Goal: Transaction & Acquisition: Book appointment/travel/reservation

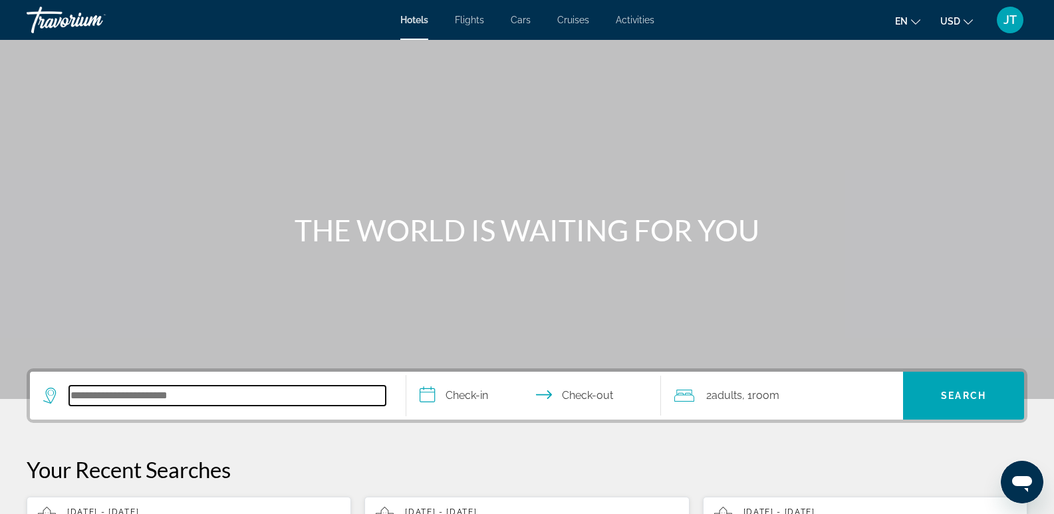
click at [103, 397] on input "Search hotel destination" at bounding box center [227, 396] width 317 height 20
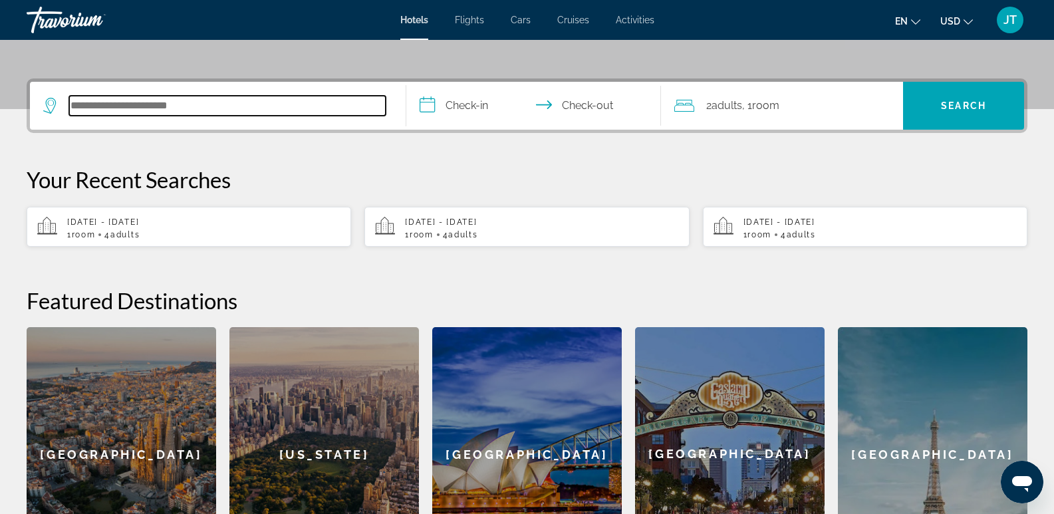
scroll to position [325, 0]
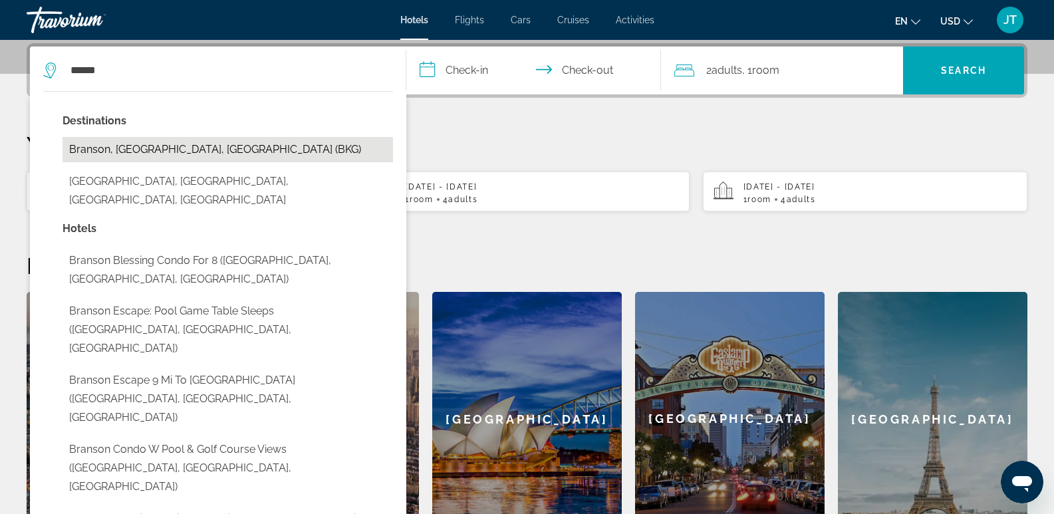
click at [164, 148] on button "Branson, [GEOGRAPHIC_DATA], [GEOGRAPHIC_DATA] (BKG)" at bounding box center [228, 149] width 331 height 25
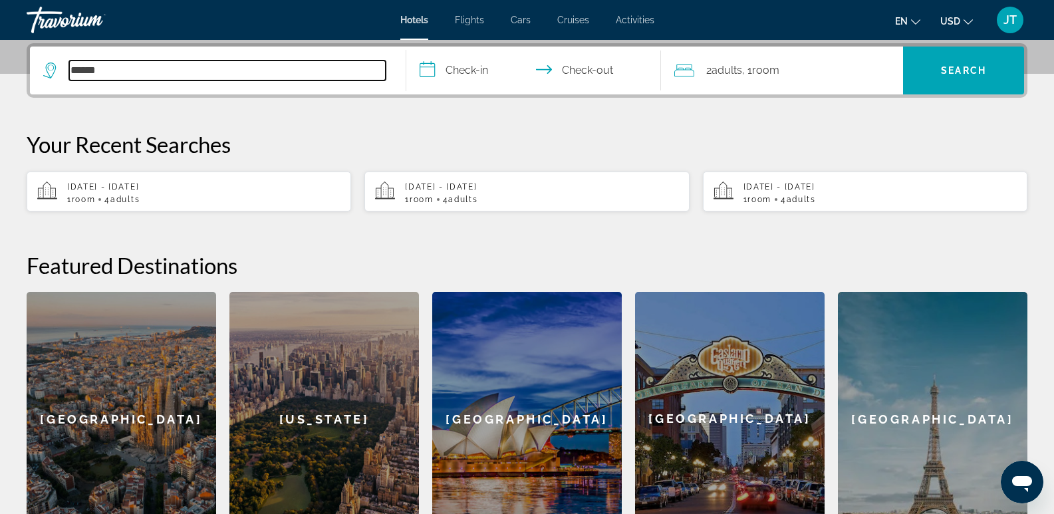
type input "**********"
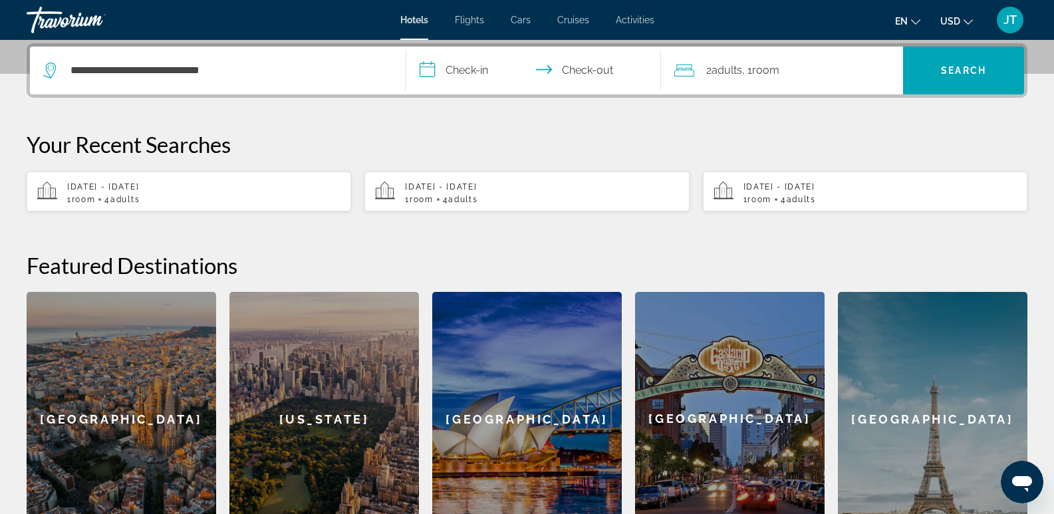
click at [475, 71] on input "**********" at bounding box center [536, 73] width 261 height 52
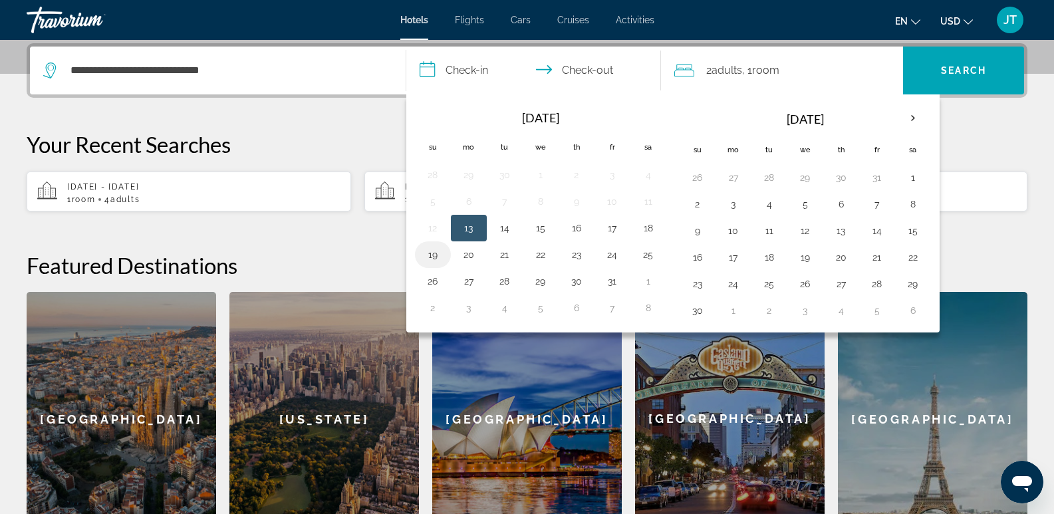
click at [429, 256] on button "19" at bounding box center [432, 254] width 21 height 19
click at [471, 257] on button "20" at bounding box center [468, 254] width 21 height 19
type input "**********"
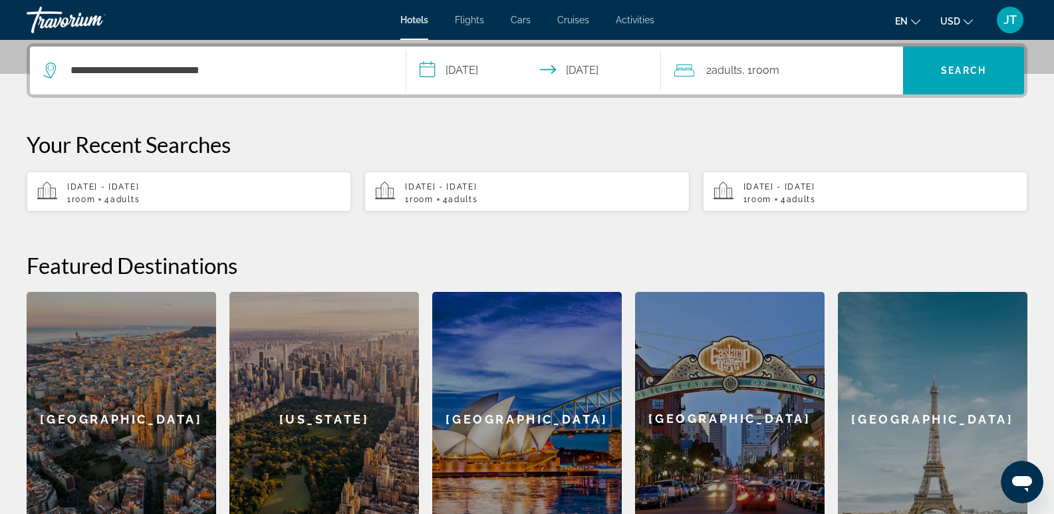
click at [830, 63] on div "2 Adult Adults , 1 Room rooms" at bounding box center [789, 70] width 229 height 19
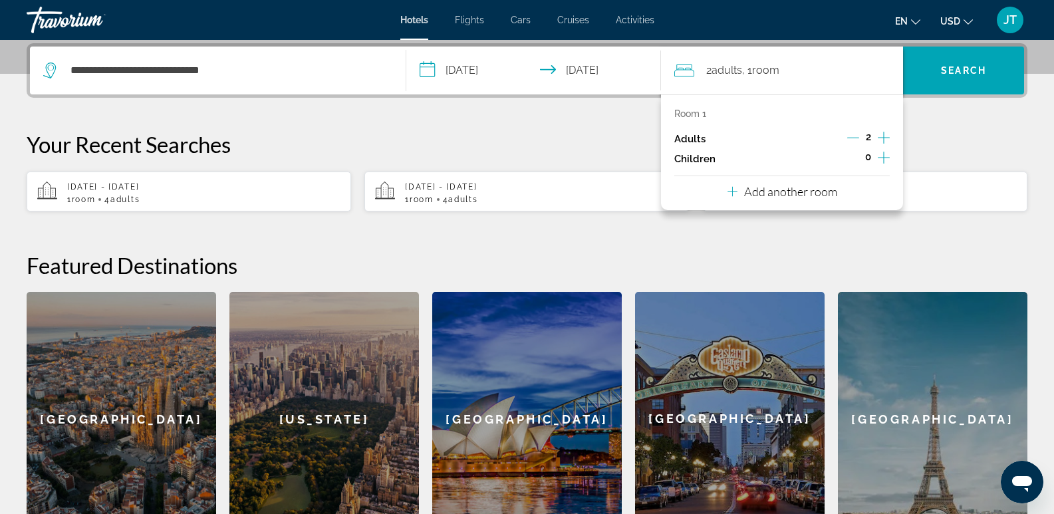
click at [882, 134] on icon "Increment adults" at bounding box center [884, 138] width 12 height 16
click at [925, 136] on p "Your Recent Searches" at bounding box center [527, 144] width 1001 height 27
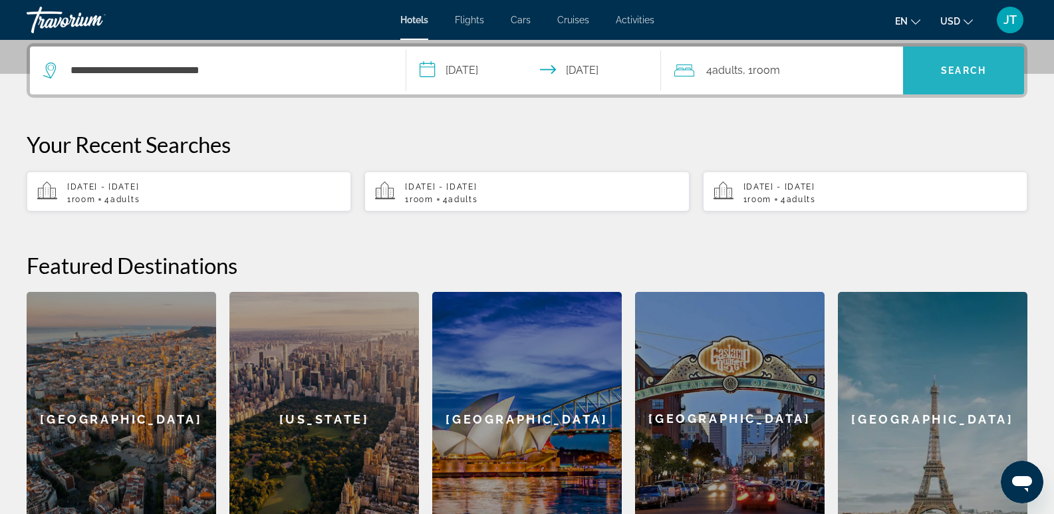
click at [953, 69] on span "Search" at bounding box center [963, 70] width 45 height 11
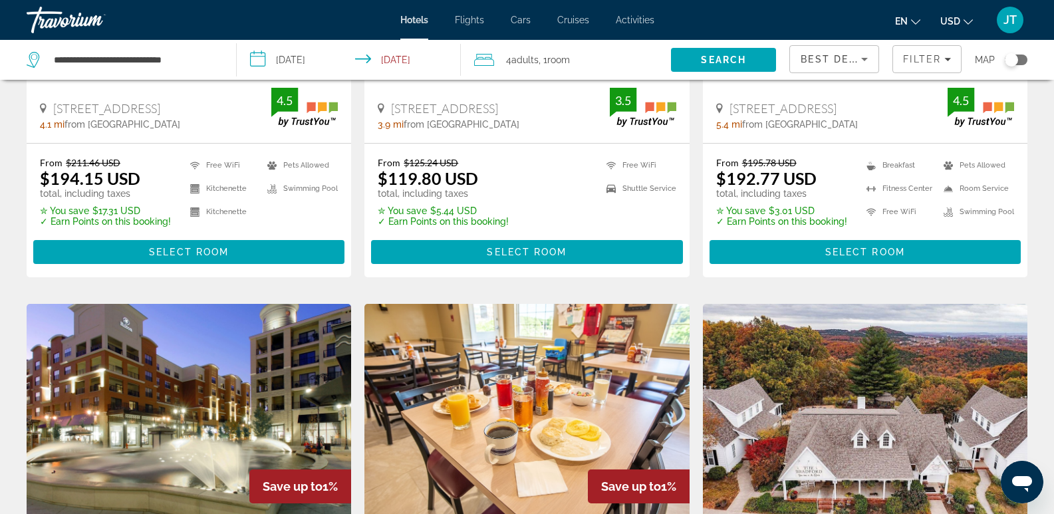
scroll to position [1337, 0]
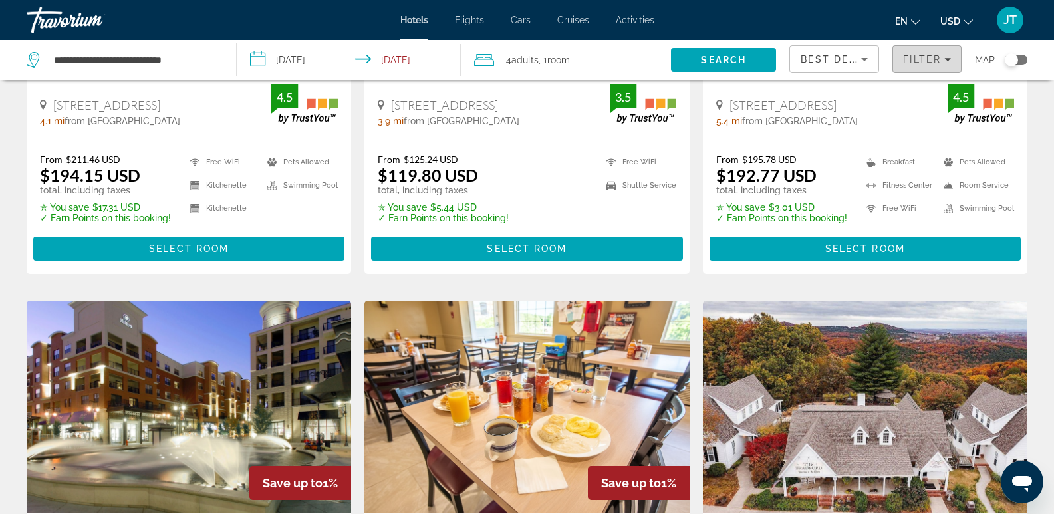
click at [924, 59] on span "Filter" at bounding box center [922, 59] width 38 height 11
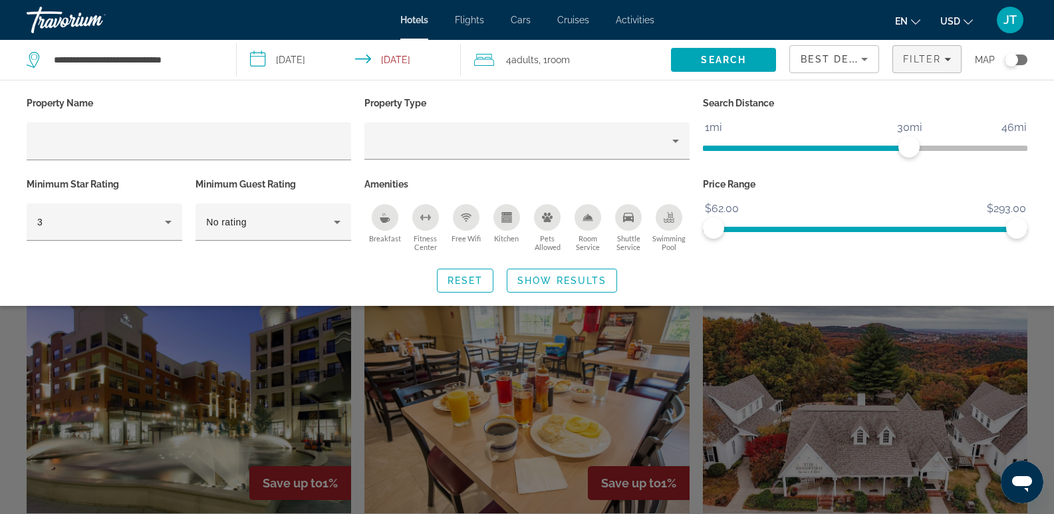
click at [383, 223] on div "Breakfast" at bounding box center [385, 217] width 27 height 27
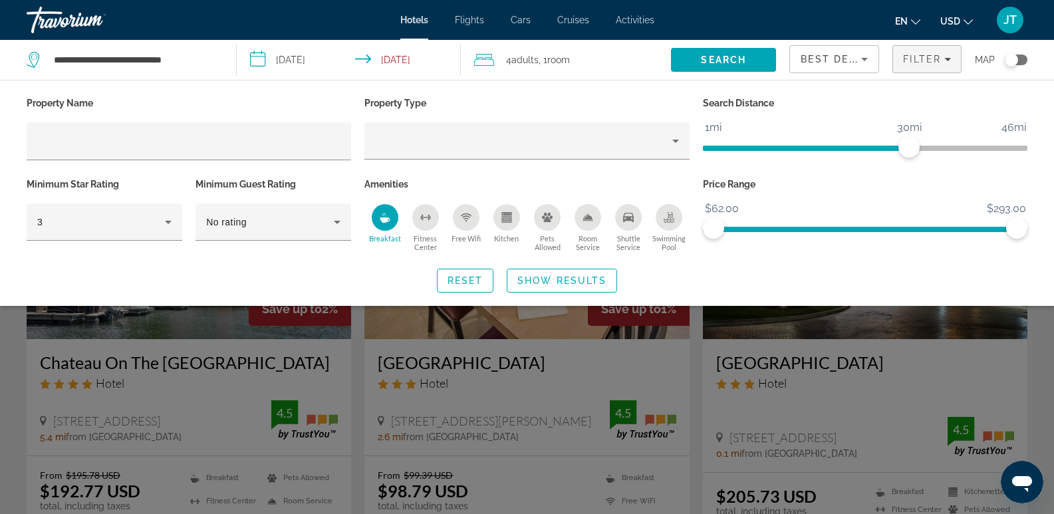
click at [547, 215] on icon "Pets Allowed" at bounding box center [547, 217] width 11 height 9
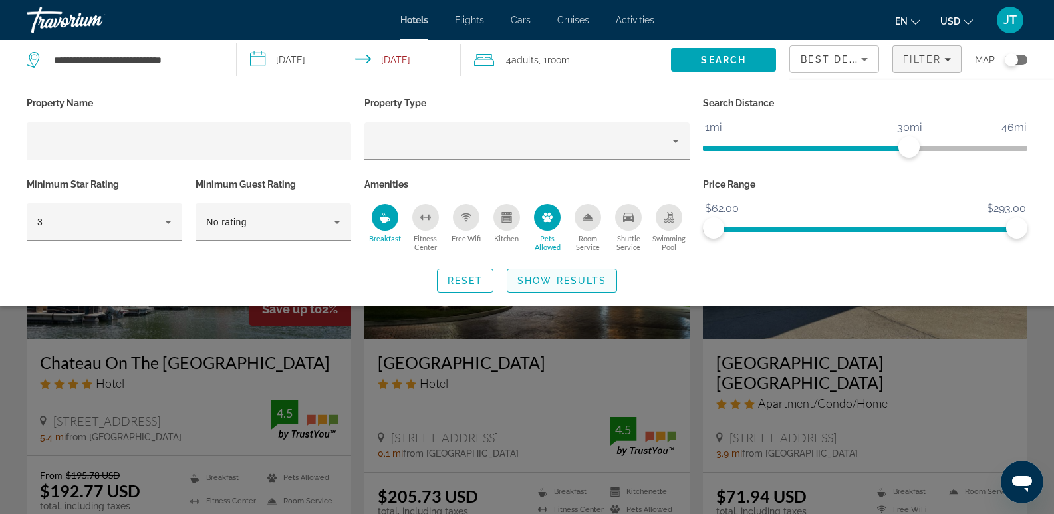
click at [558, 279] on span "Show Results" at bounding box center [562, 280] width 89 height 11
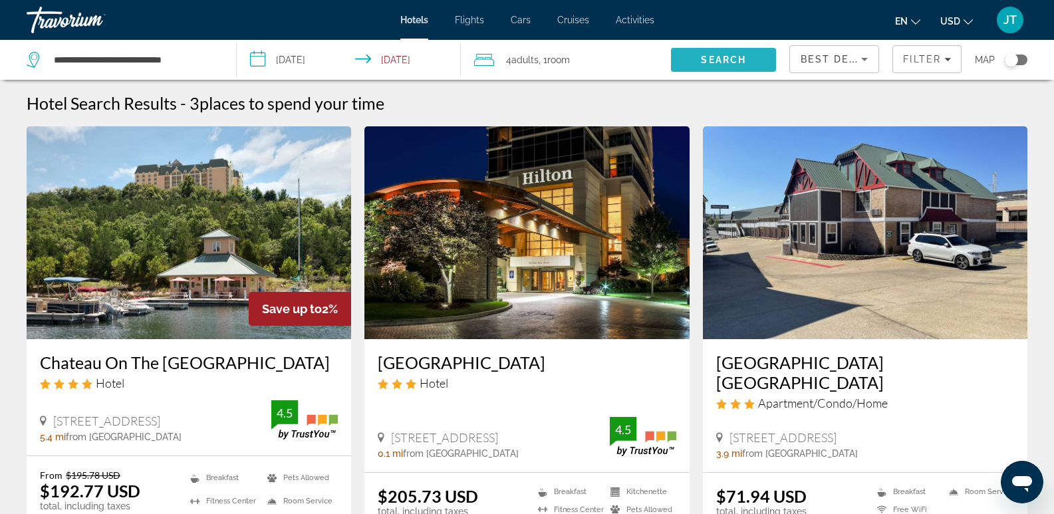
click at [713, 55] on span "Search" at bounding box center [723, 60] width 45 height 11
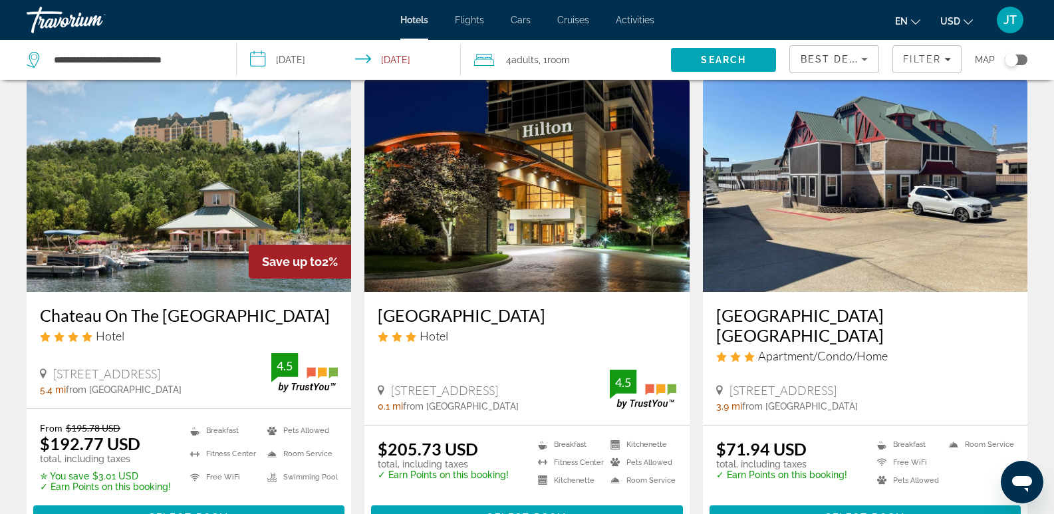
scroll to position [44, 0]
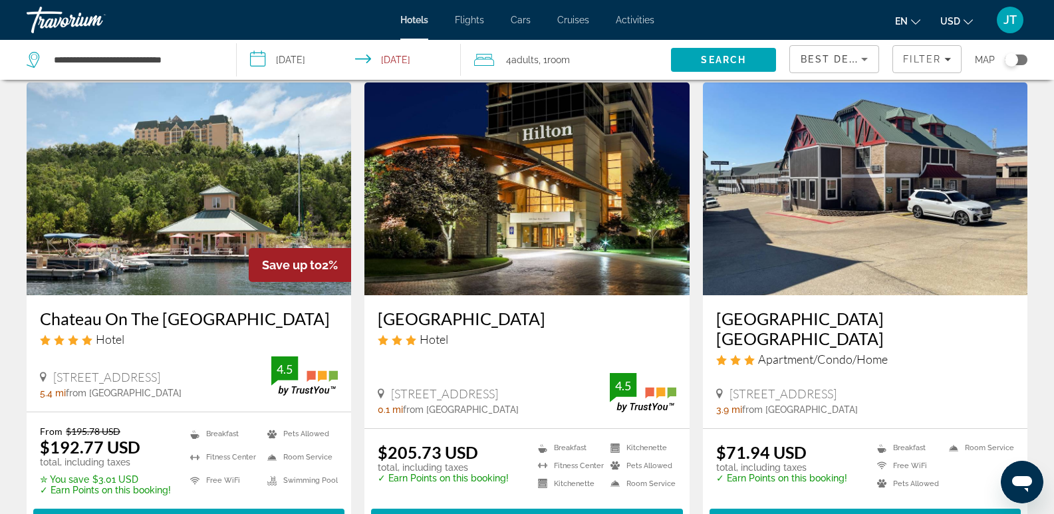
click at [883, 227] on img "Main content" at bounding box center [865, 188] width 325 height 213
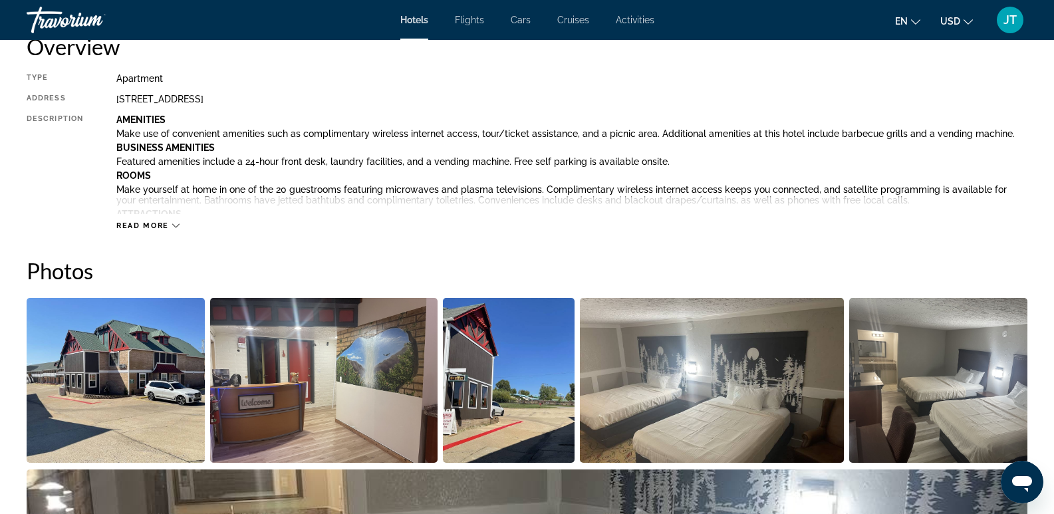
scroll to position [493, 0]
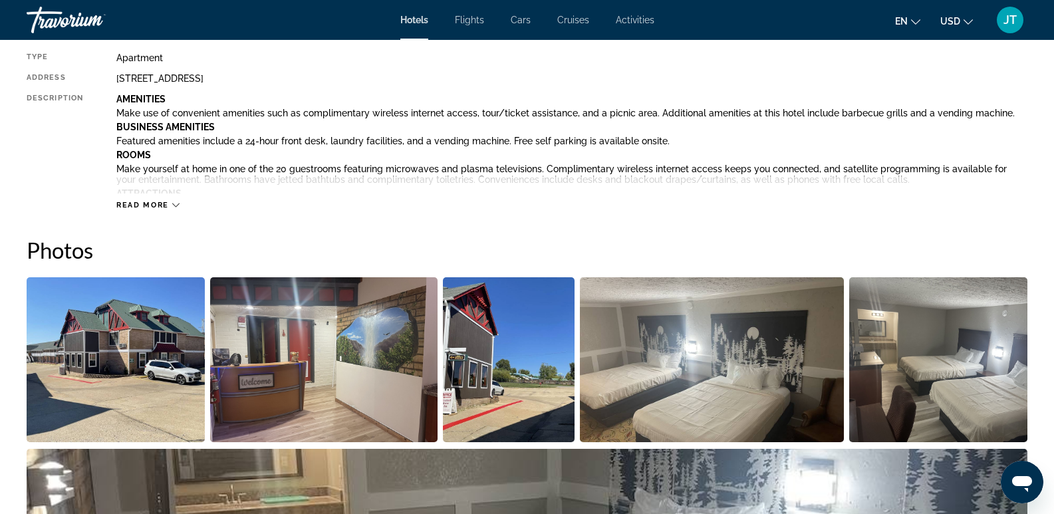
click at [132, 384] on img "Open full-screen image slider" at bounding box center [116, 359] width 178 height 165
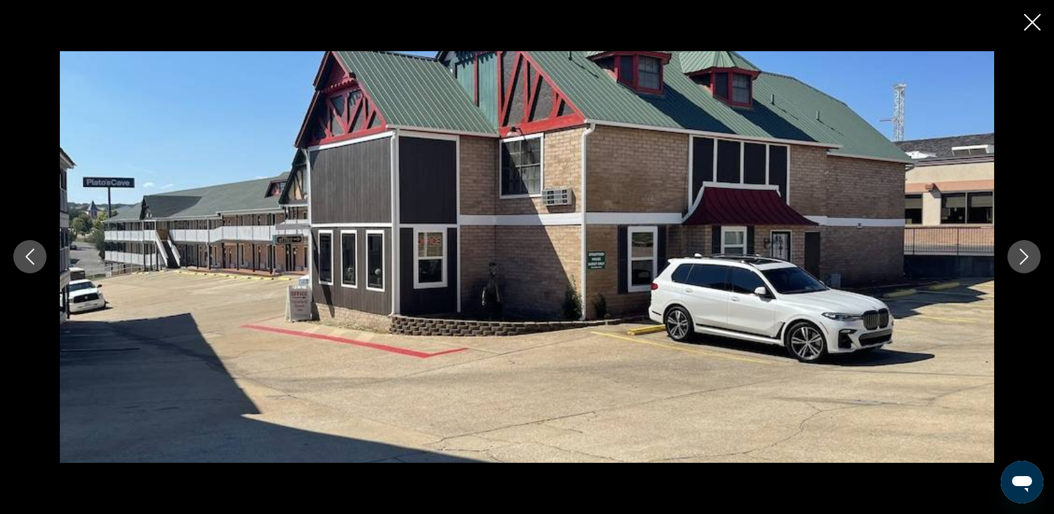
click at [1023, 253] on icon "Next image" at bounding box center [1025, 257] width 9 height 16
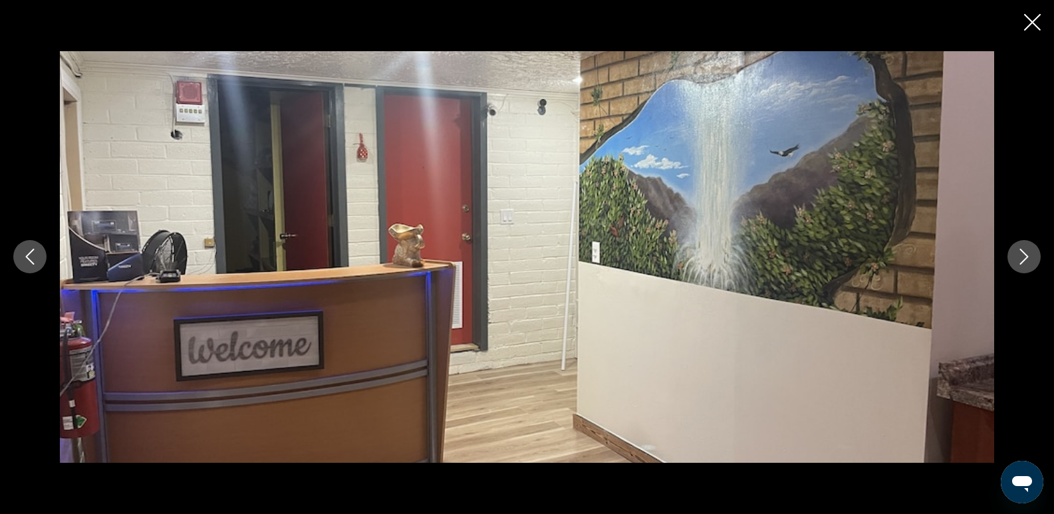
click at [1021, 255] on icon "Next image" at bounding box center [1025, 257] width 16 height 16
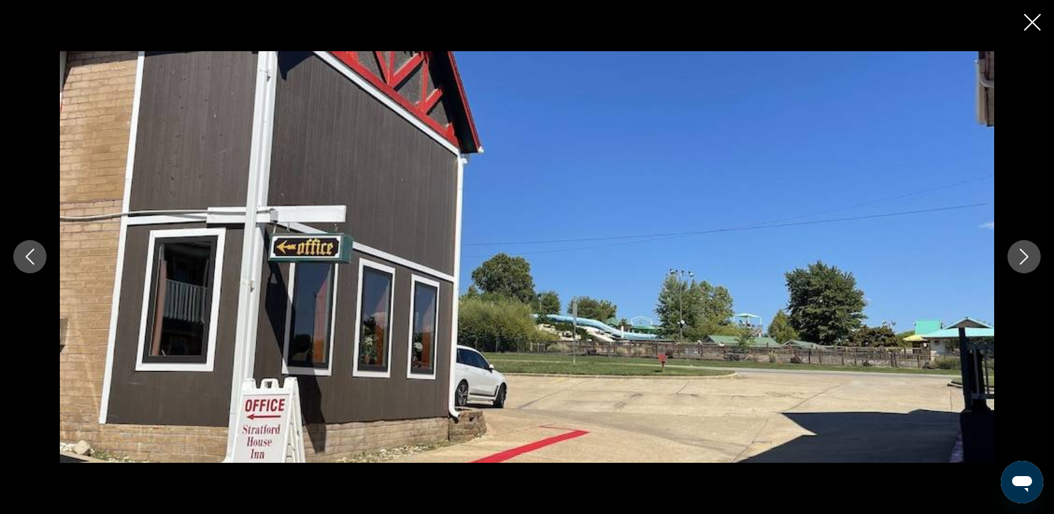
click at [1019, 257] on icon "Next image" at bounding box center [1025, 257] width 16 height 16
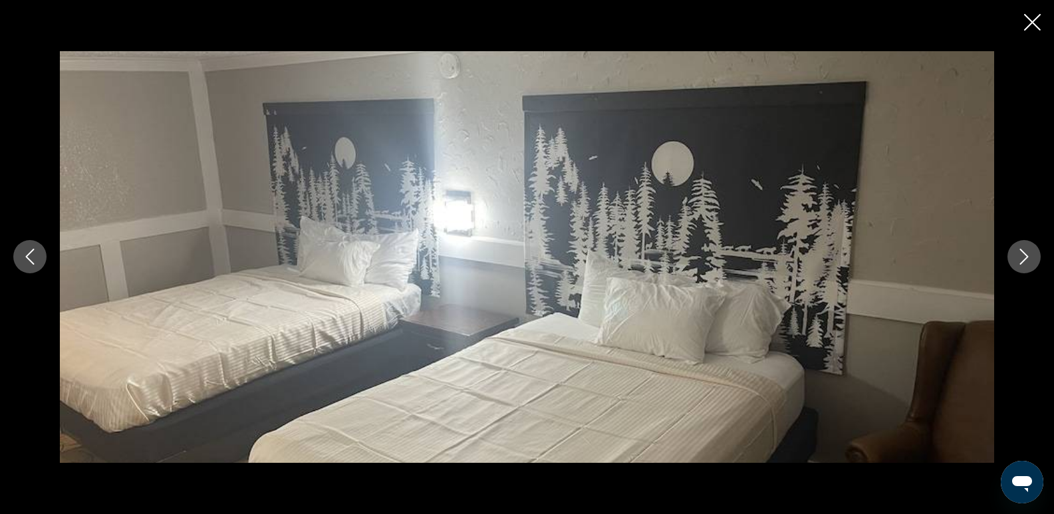
click at [1015, 255] on button "Next image" at bounding box center [1024, 256] width 33 height 33
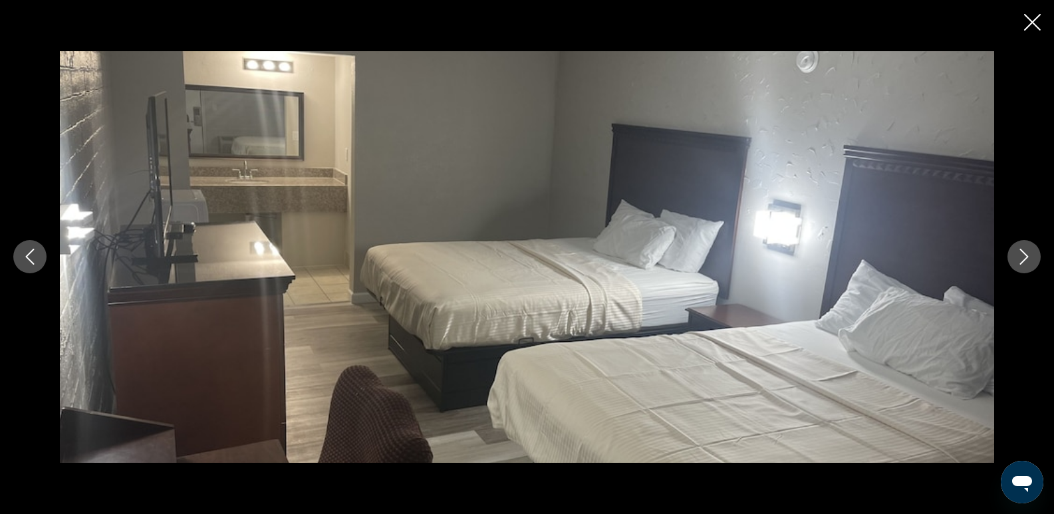
click at [1015, 255] on button "Next image" at bounding box center [1024, 256] width 33 height 33
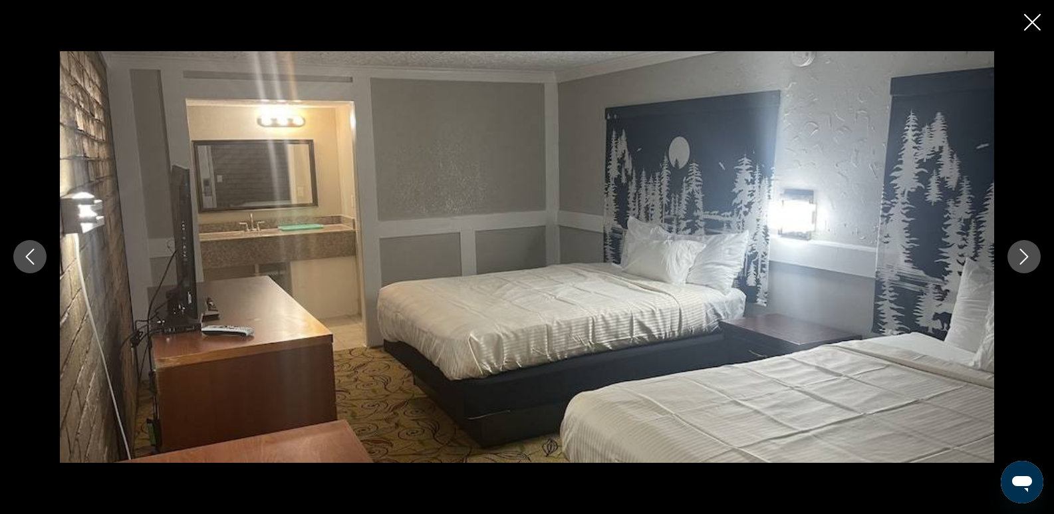
click at [1015, 255] on button "Next image" at bounding box center [1024, 256] width 33 height 33
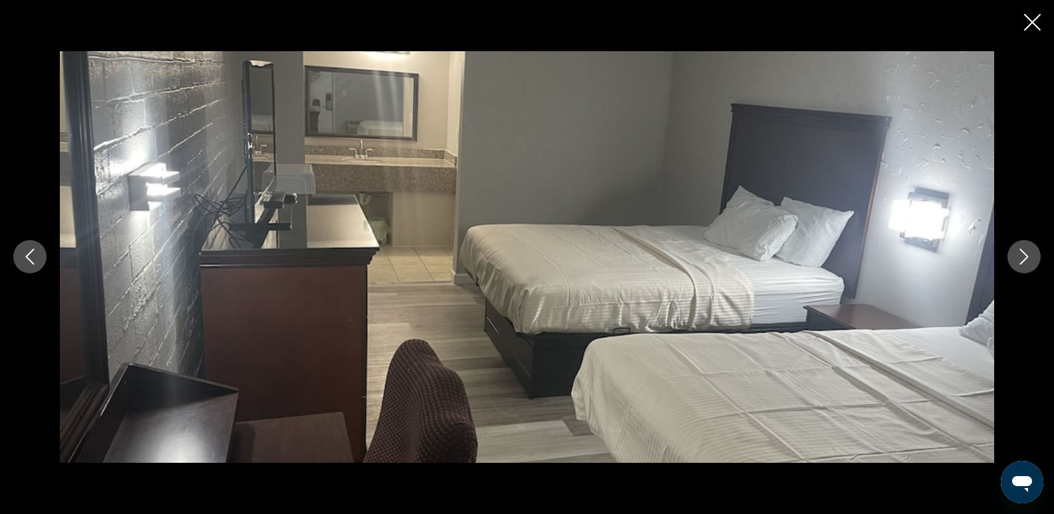
click at [1015, 255] on button "Next image" at bounding box center [1024, 256] width 33 height 33
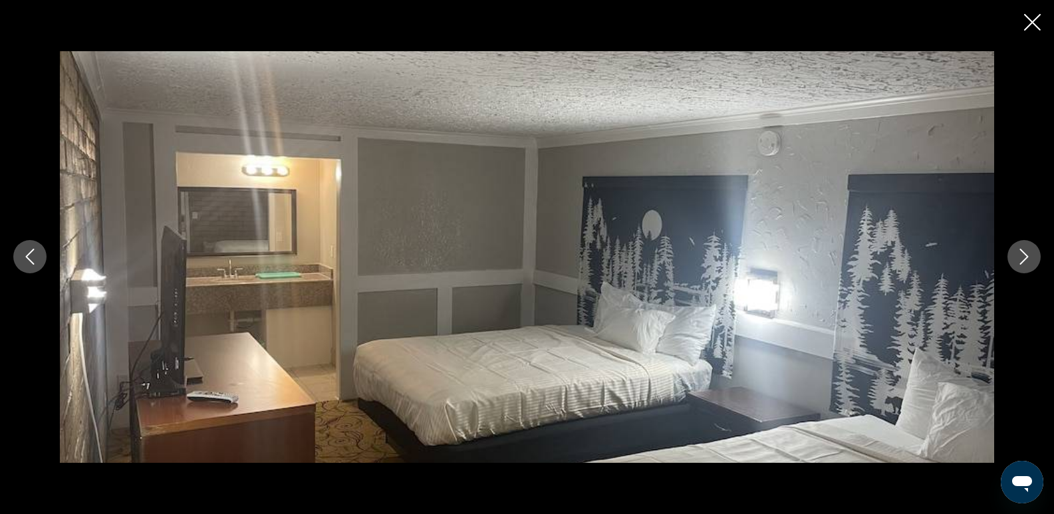
click at [1015, 255] on button "Next image" at bounding box center [1024, 256] width 33 height 33
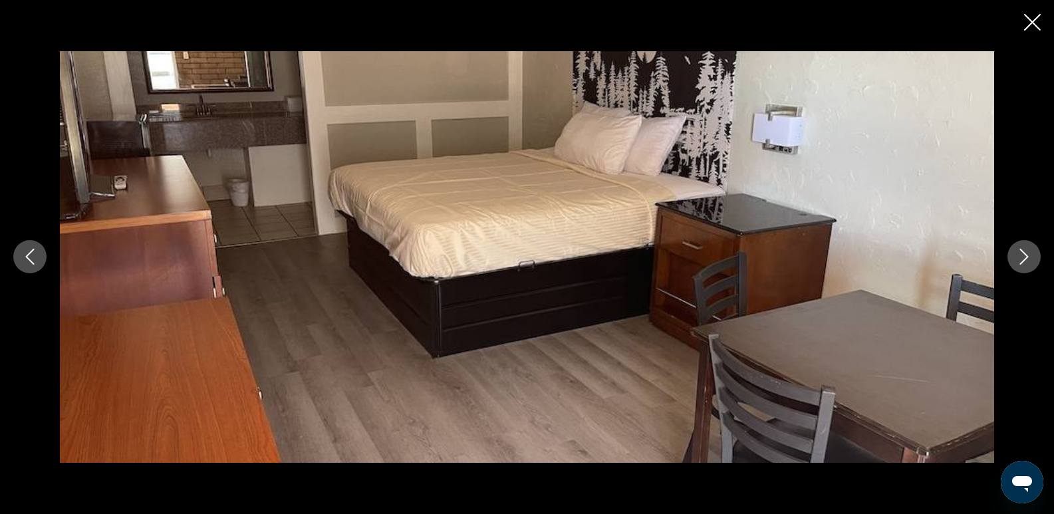
click at [1015, 255] on button "Next image" at bounding box center [1024, 256] width 33 height 33
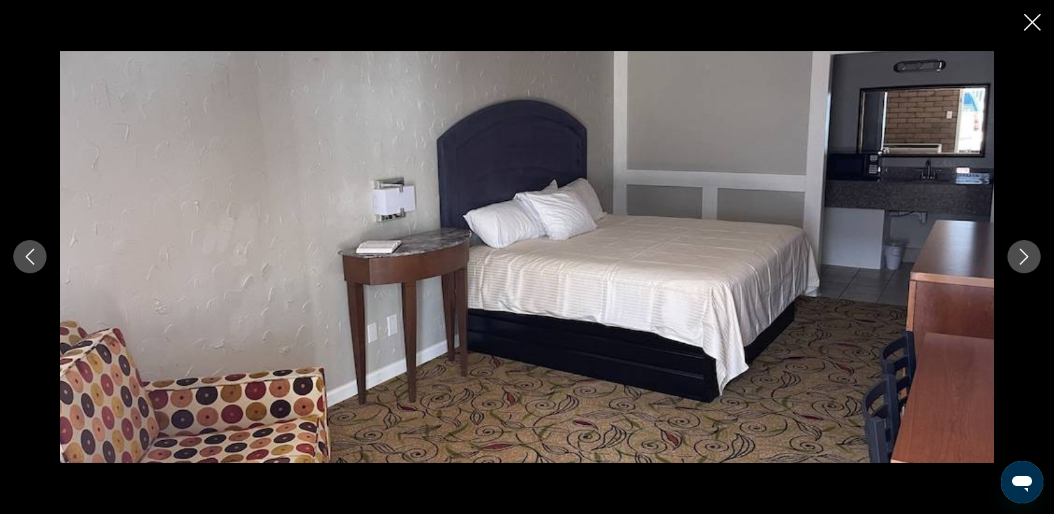
click at [1015, 255] on button "Next image" at bounding box center [1024, 256] width 33 height 33
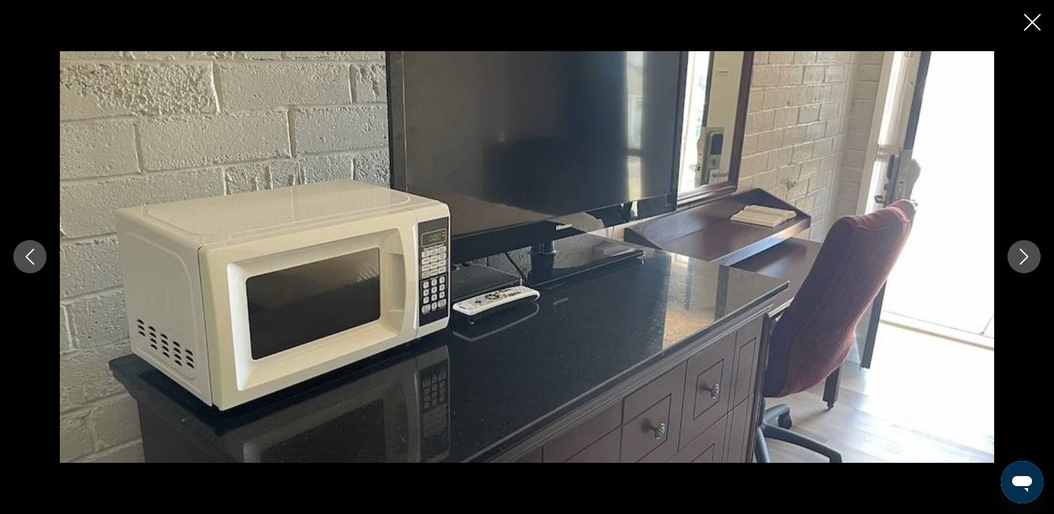
click at [1015, 255] on button "Next image" at bounding box center [1024, 256] width 33 height 33
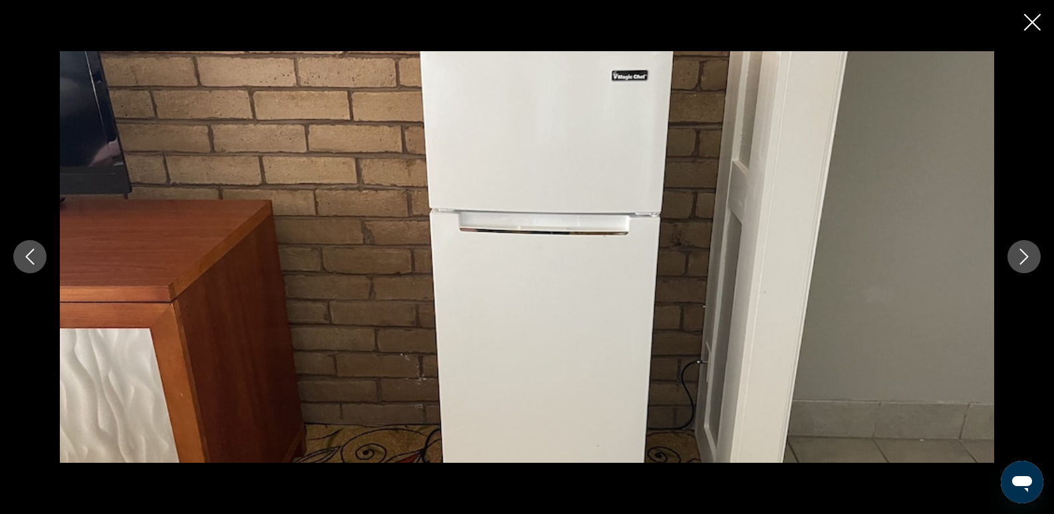
click at [1015, 255] on button "Next image" at bounding box center [1024, 256] width 33 height 33
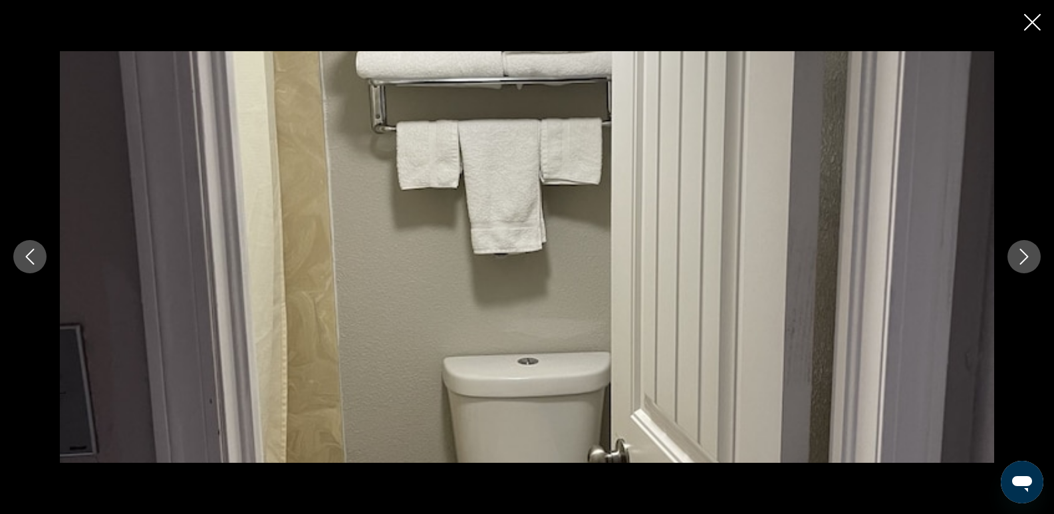
click at [1015, 255] on button "Next image" at bounding box center [1024, 256] width 33 height 33
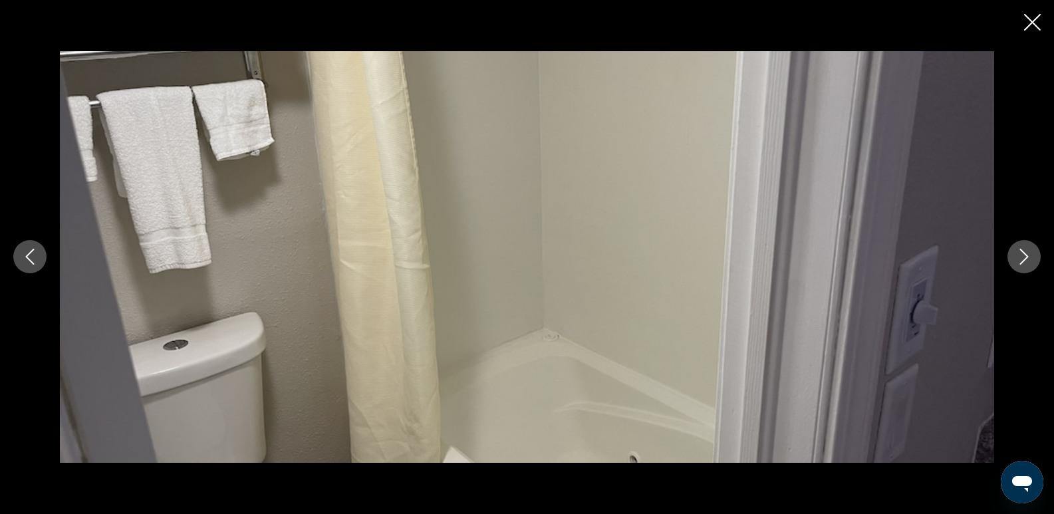
click at [1020, 256] on icon "Next image" at bounding box center [1025, 257] width 16 height 16
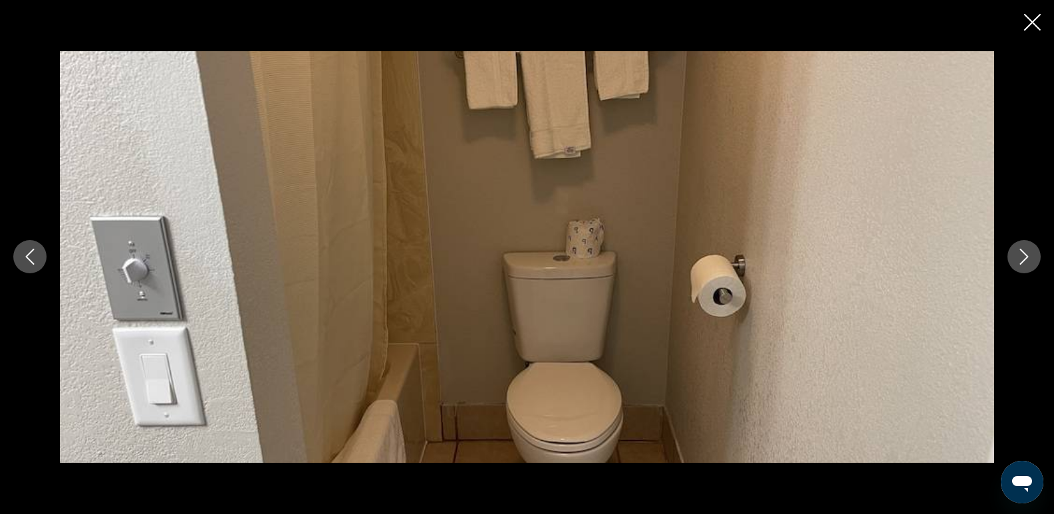
click at [1020, 256] on icon "Next image" at bounding box center [1025, 257] width 16 height 16
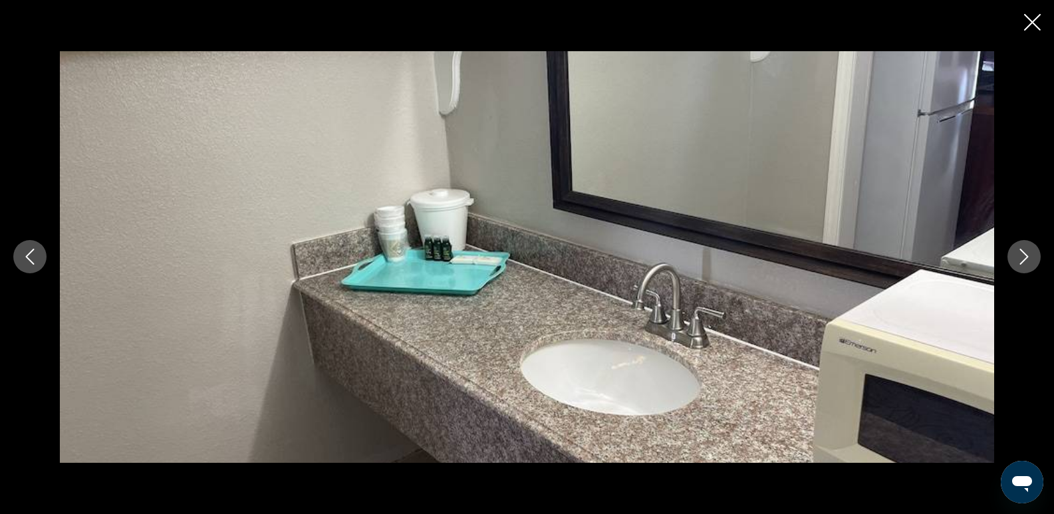
click at [1020, 256] on icon "Next image" at bounding box center [1025, 257] width 16 height 16
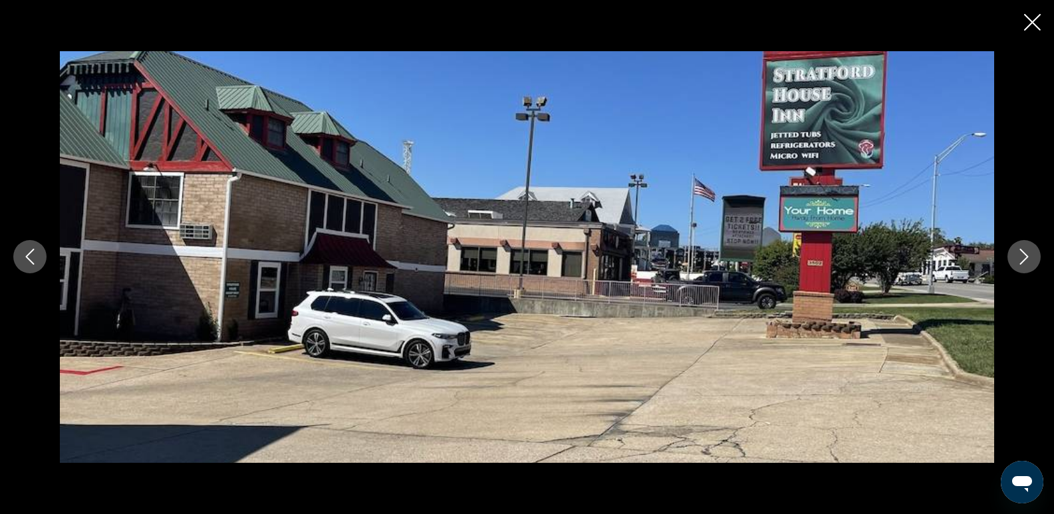
click at [1023, 256] on icon "Next image" at bounding box center [1025, 257] width 16 height 16
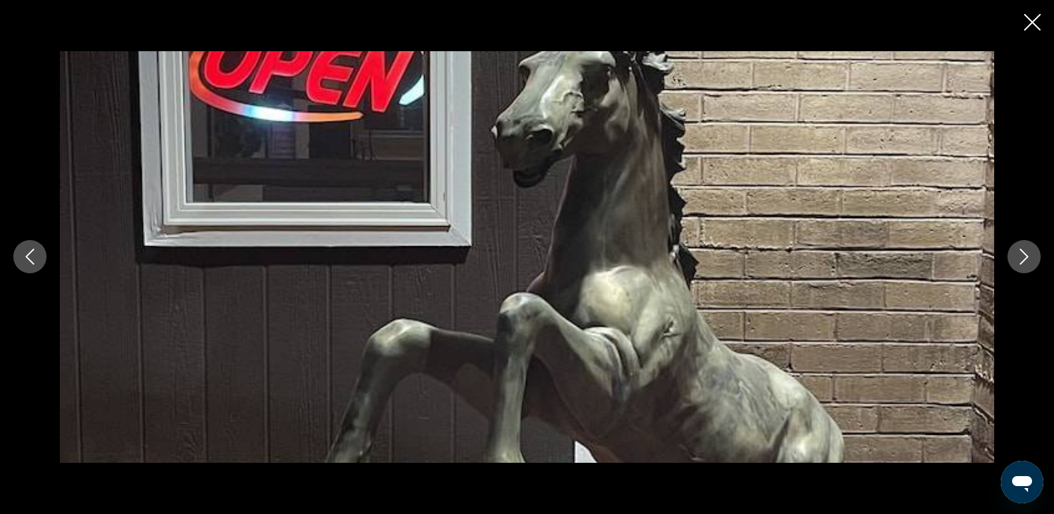
click at [1023, 256] on icon "Next image" at bounding box center [1025, 257] width 16 height 16
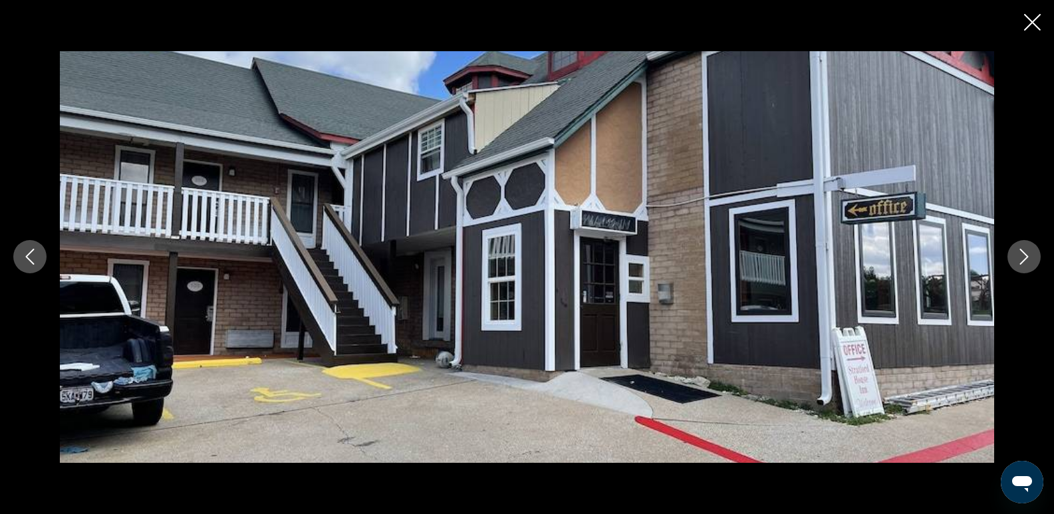
click at [1024, 256] on icon "Next image" at bounding box center [1025, 257] width 16 height 16
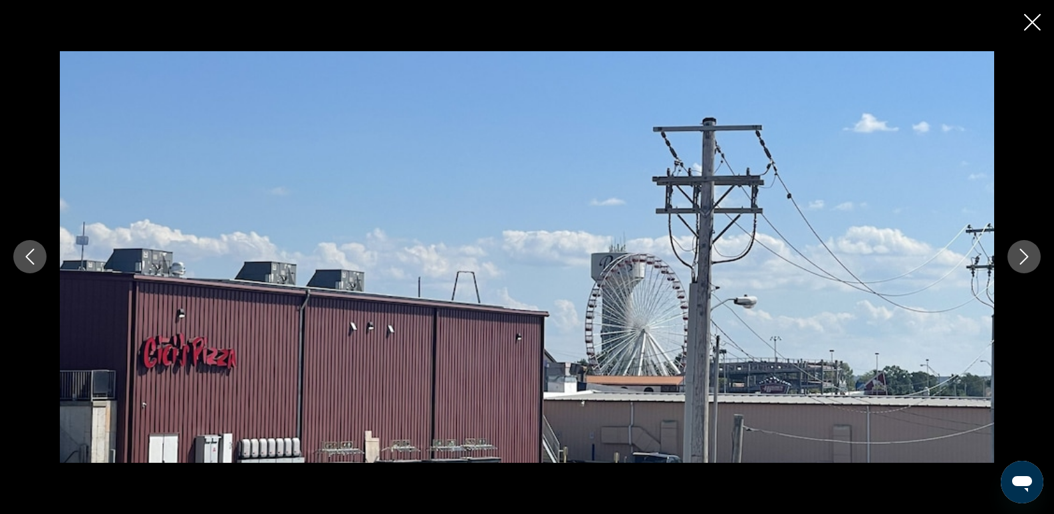
click at [1025, 256] on icon "Next image" at bounding box center [1025, 257] width 16 height 16
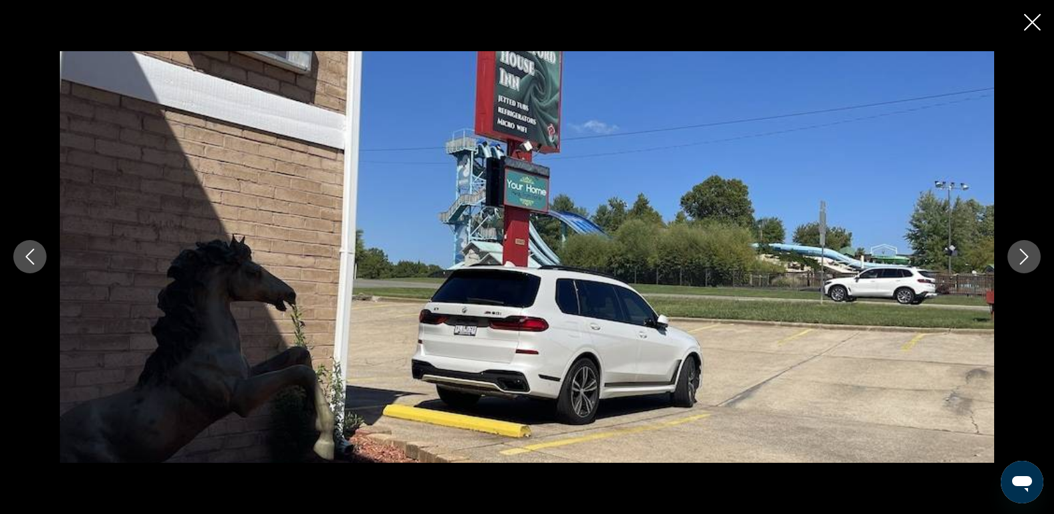
click at [1025, 256] on icon "Next image" at bounding box center [1025, 257] width 16 height 16
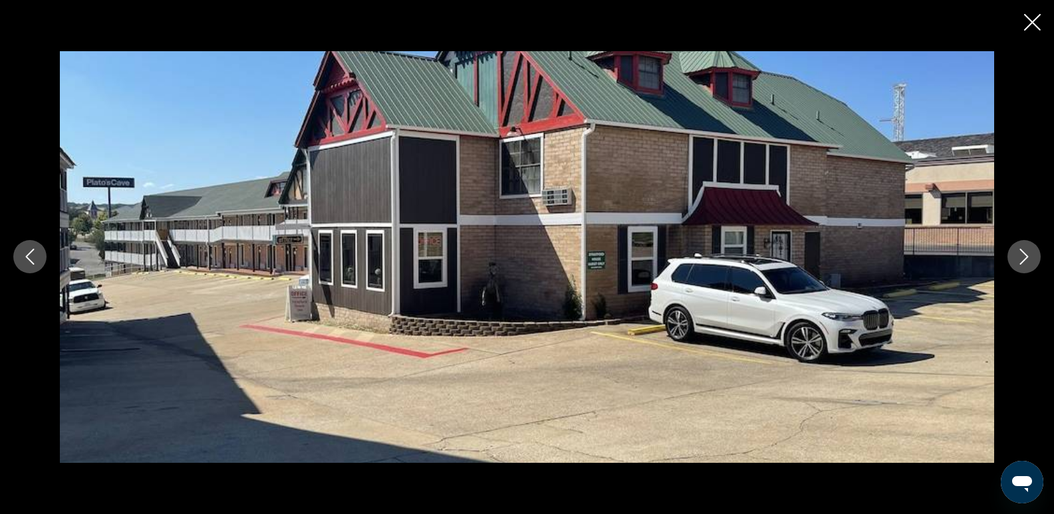
click at [1040, 21] on icon "Close slideshow" at bounding box center [1033, 22] width 17 height 17
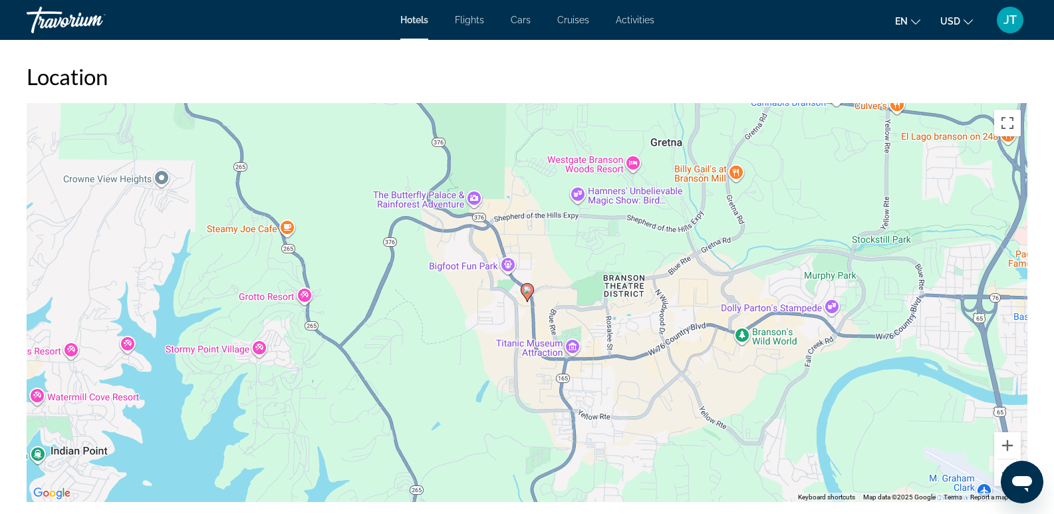
scroll to position [1268, 0]
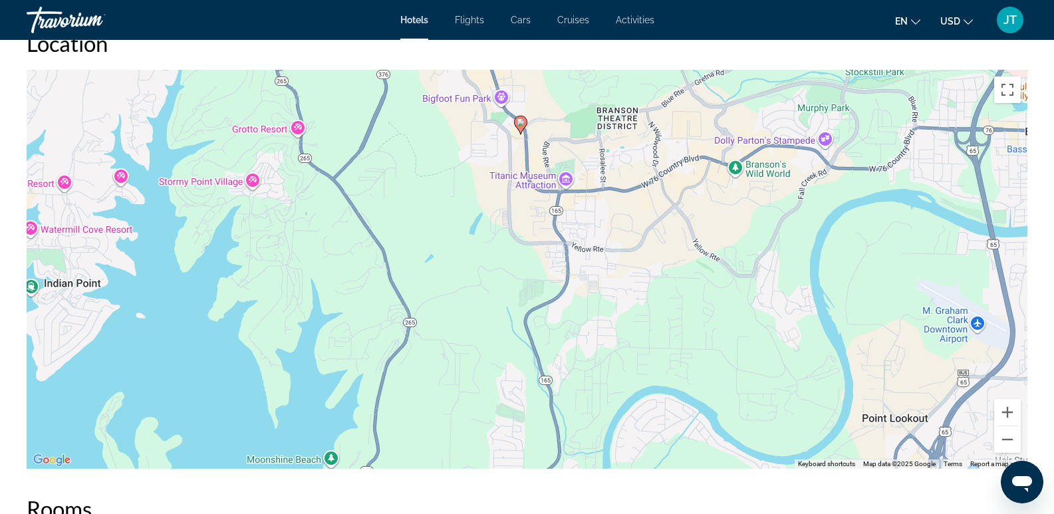
drag, startPoint x: 656, startPoint y: 404, endPoint x: 651, endPoint y: 270, distance: 134.5
click at [651, 270] on div "To activate drag with keyboard, press Alt + Enter. Once in keyboard drag state,…" at bounding box center [527, 269] width 1001 height 399
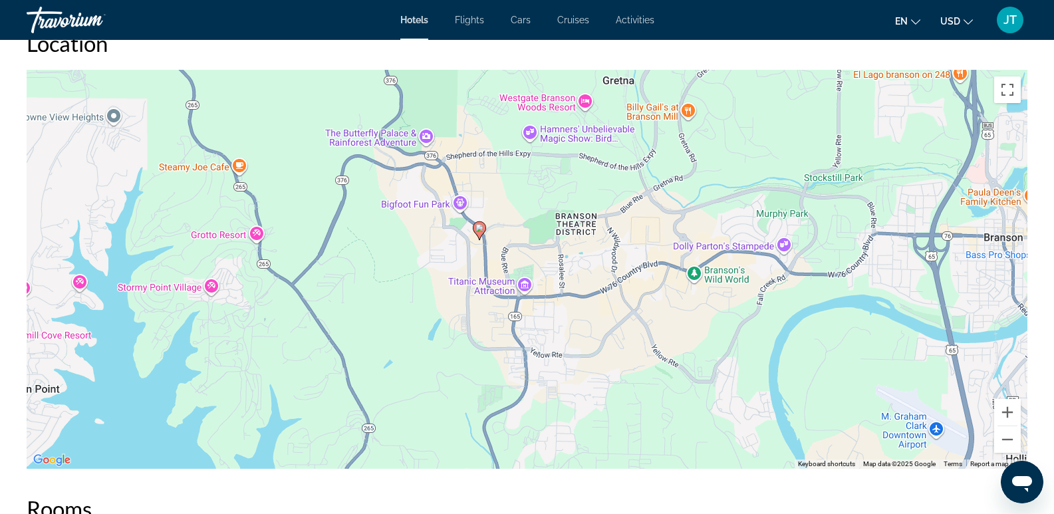
drag, startPoint x: 645, startPoint y: 282, endPoint x: 602, endPoint y: 394, distance: 119.6
click at [602, 394] on div "To activate drag with keyboard, press Alt + Enter. Once in keyboard drag state,…" at bounding box center [527, 269] width 1001 height 399
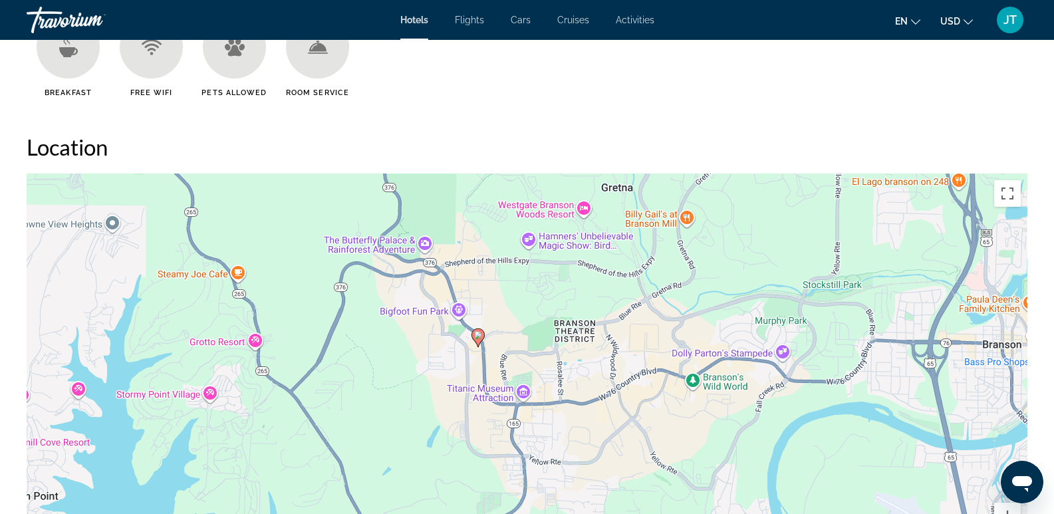
scroll to position [1014, 0]
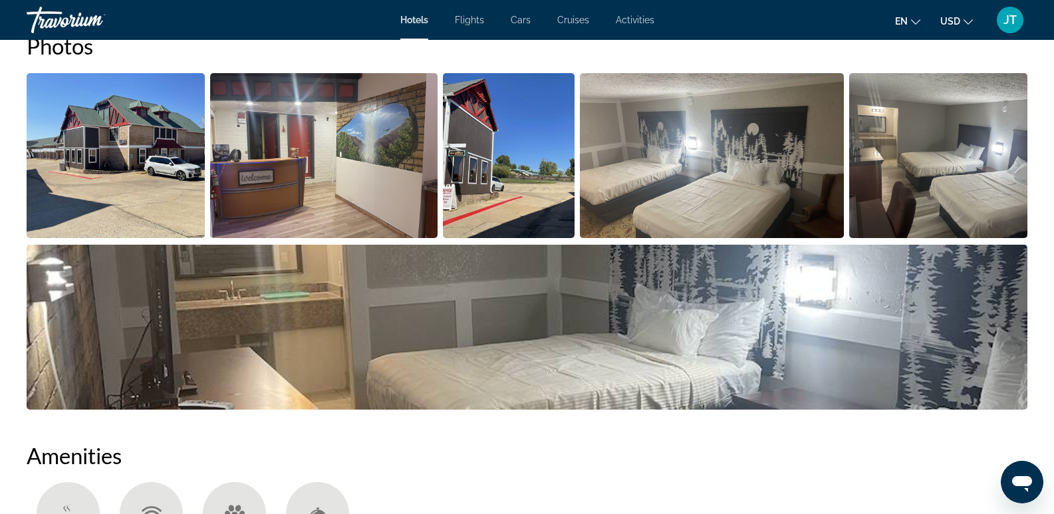
scroll to position [610, 0]
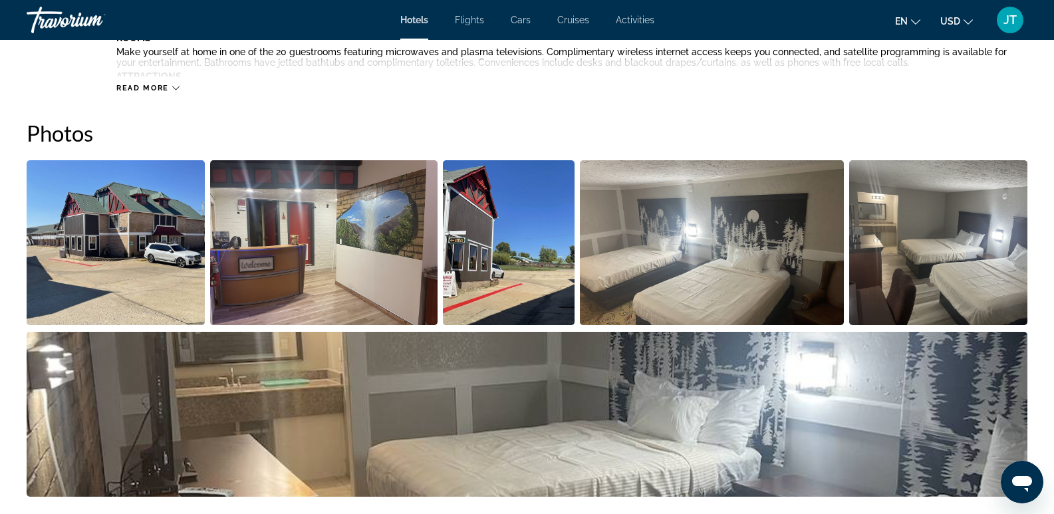
click at [879, 407] on img "Open full-screen image slider" at bounding box center [527, 414] width 1001 height 165
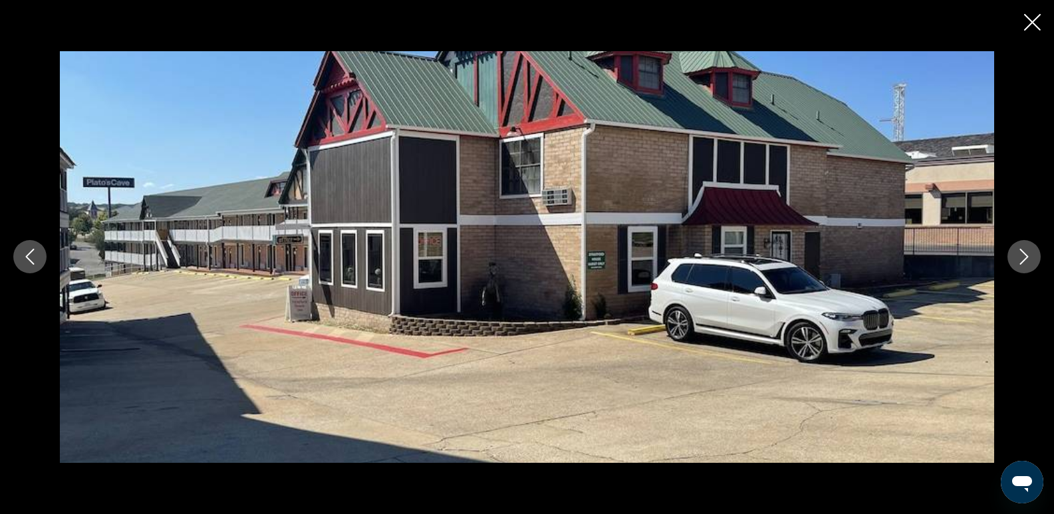
click at [1033, 254] on button "Next image" at bounding box center [1024, 256] width 33 height 33
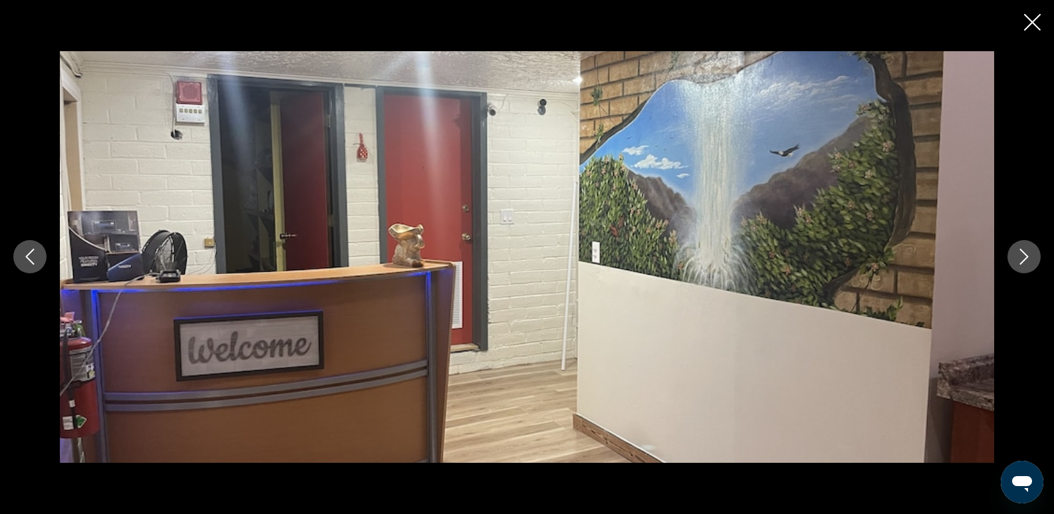
click at [1033, 254] on button "Next image" at bounding box center [1024, 256] width 33 height 33
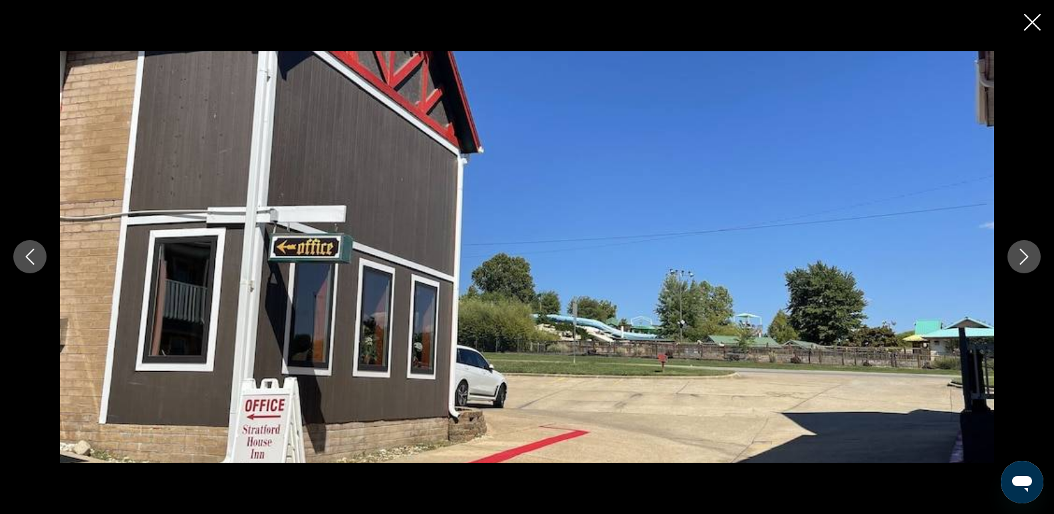
click at [1033, 254] on button "Next image" at bounding box center [1024, 256] width 33 height 33
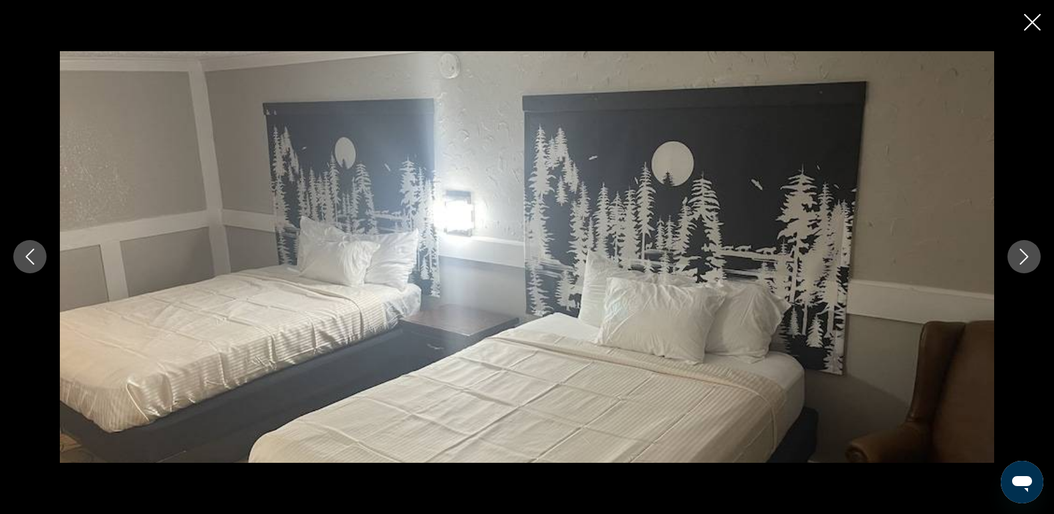
click at [1033, 254] on button "Next image" at bounding box center [1024, 256] width 33 height 33
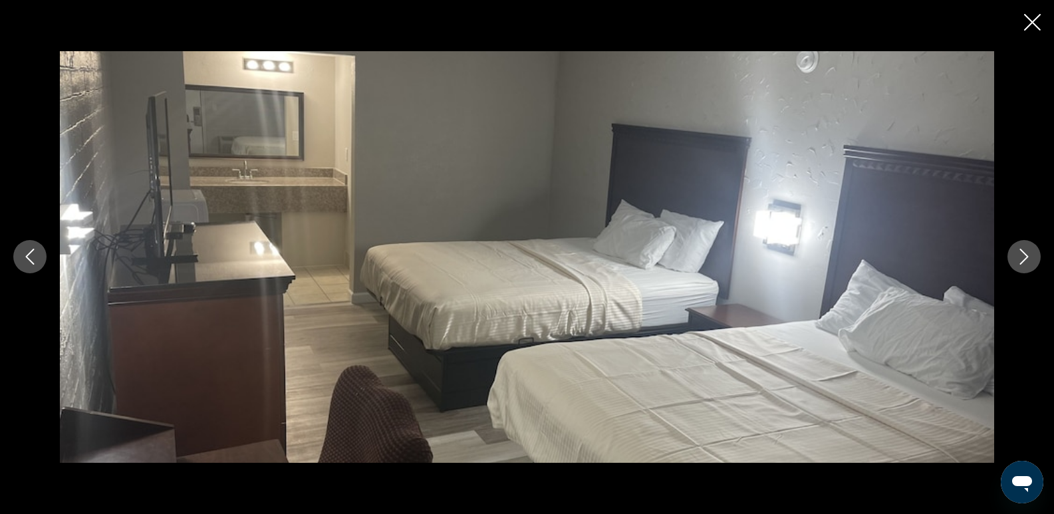
click at [1033, 254] on button "Next image" at bounding box center [1024, 256] width 33 height 33
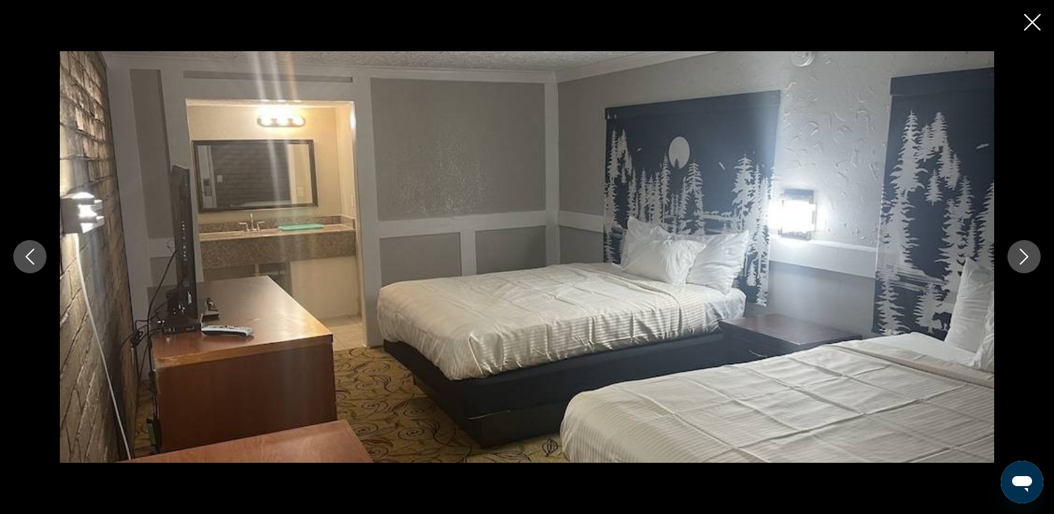
click at [1033, 254] on button "Next image" at bounding box center [1024, 256] width 33 height 33
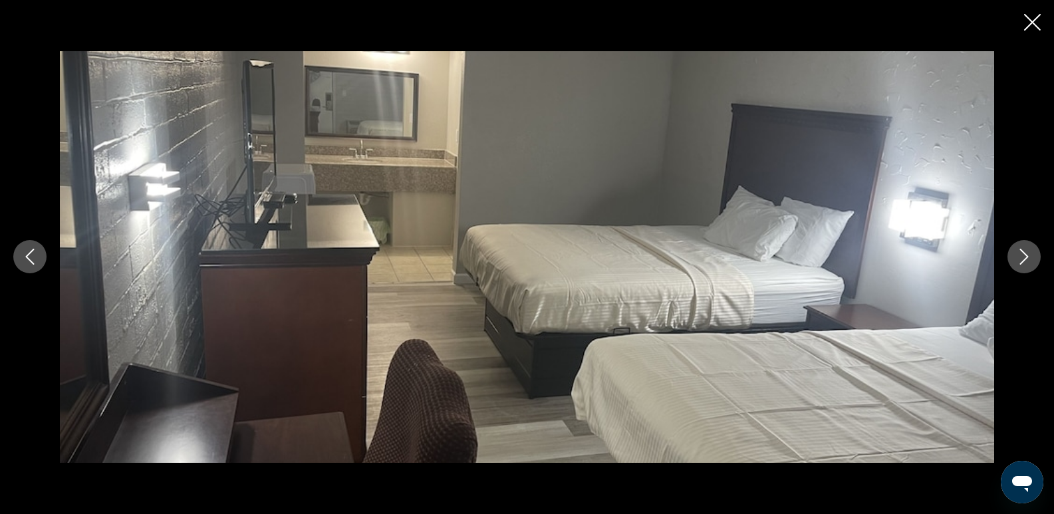
click at [1033, 254] on button "Next image" at bounding box center [1024, 256] width 33 height 33
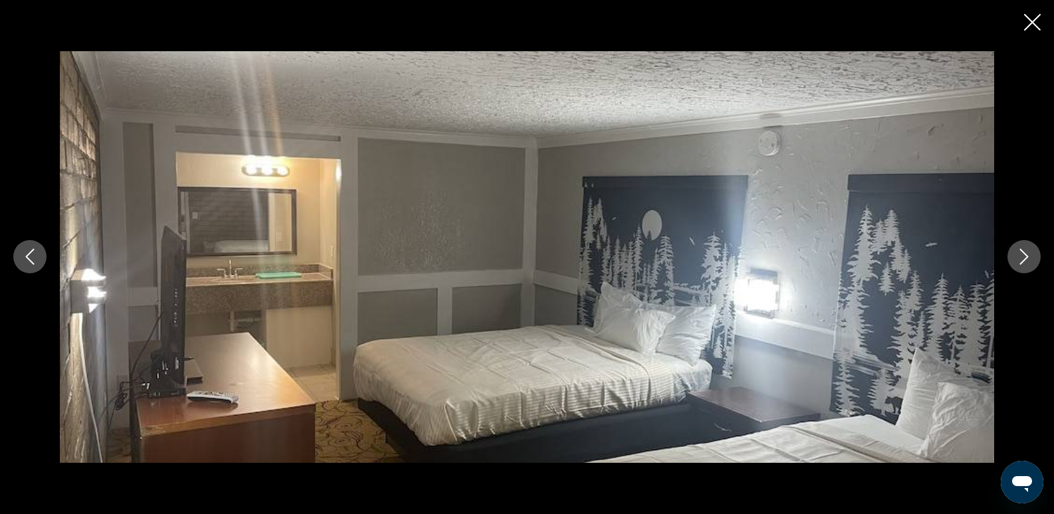
click at [1033, 254] on button "Next image" at bounding box center [1024, 256] width 33 height 33
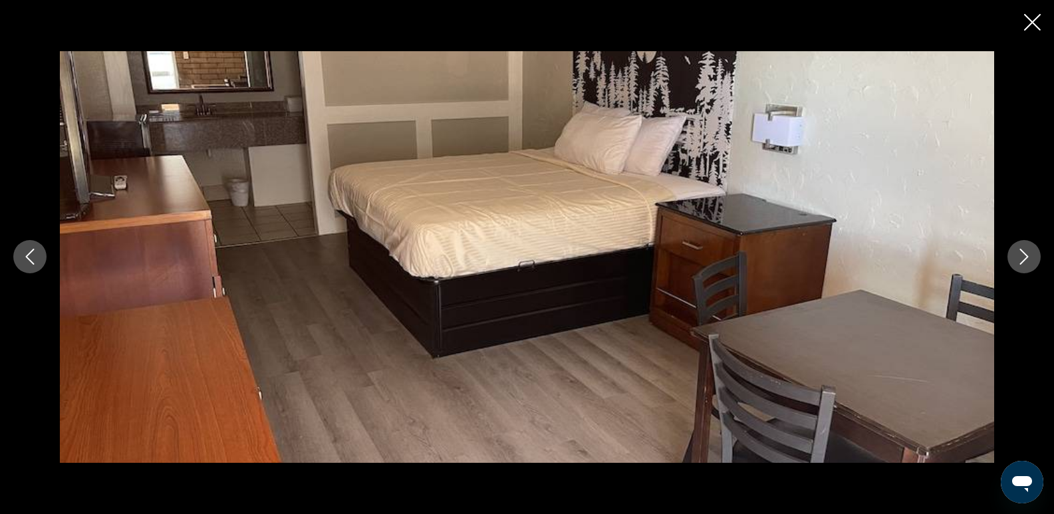
click at [1033, 254] on button "Next image" at bounding box center [1024, 256] width 33 height 33
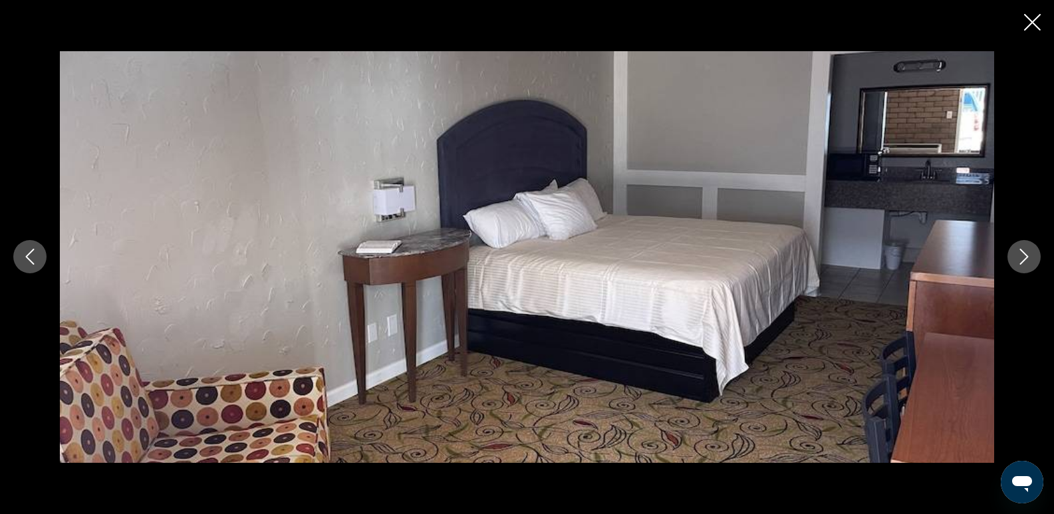
click at [1033, 254] on button "Next image" at bounding box center [1024, 256] width 33 height 33
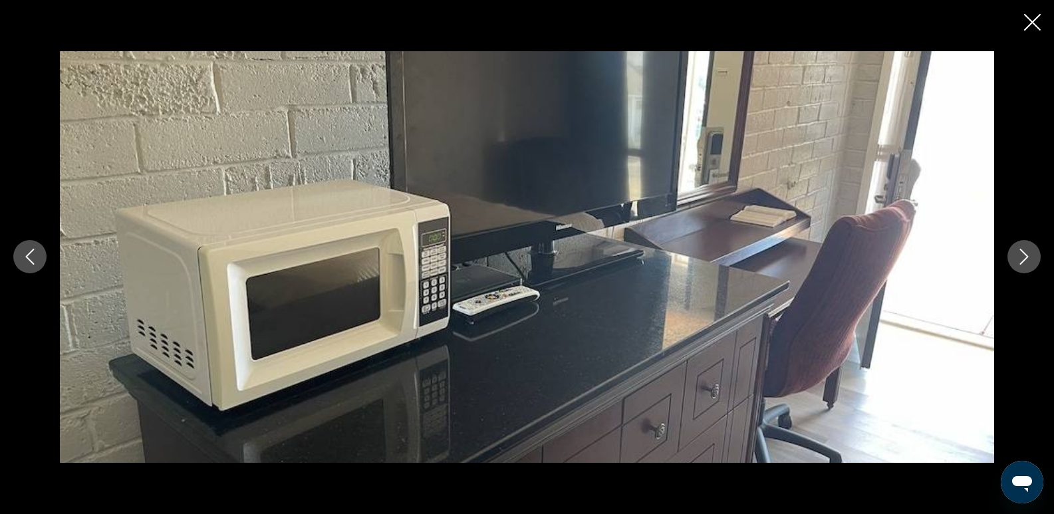
click at [1033, 254] on button "Next image" at bounding box center [1024, 256] width 33 height 33
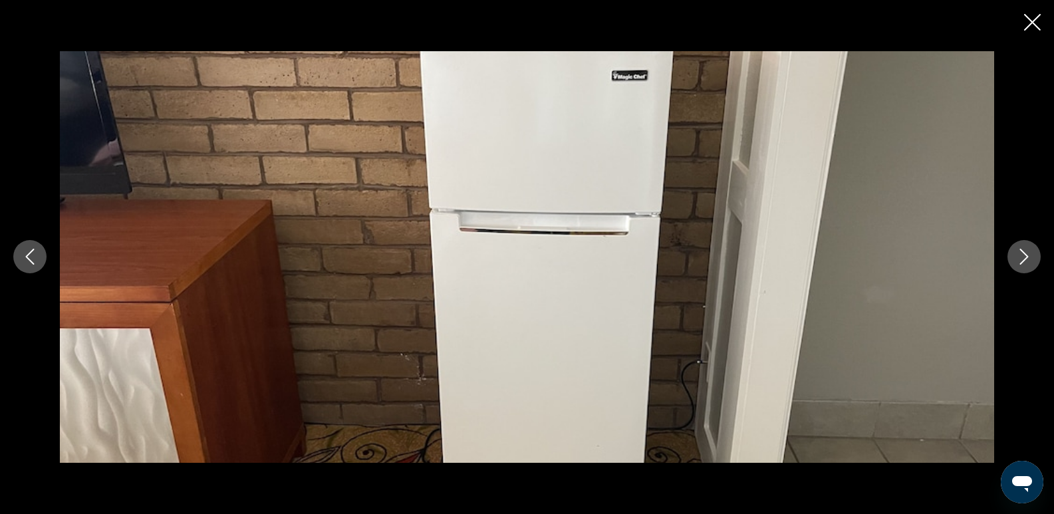
click at [1033, 254] on button "Next image" at bounding box center [1024, 256] width 33 height 33
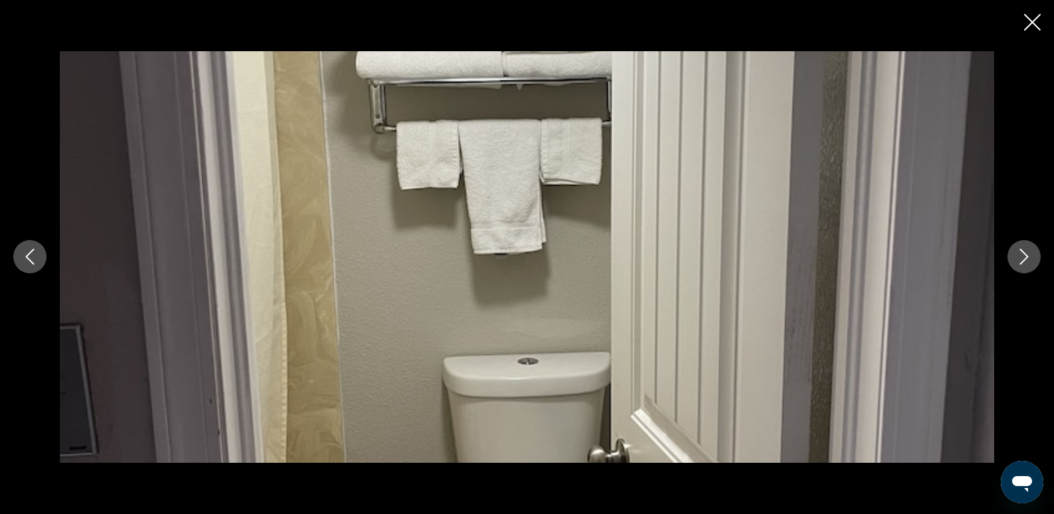
click at [1033, 254] on button "Next image" at bounding box center [1024, 256] width 33 height 33
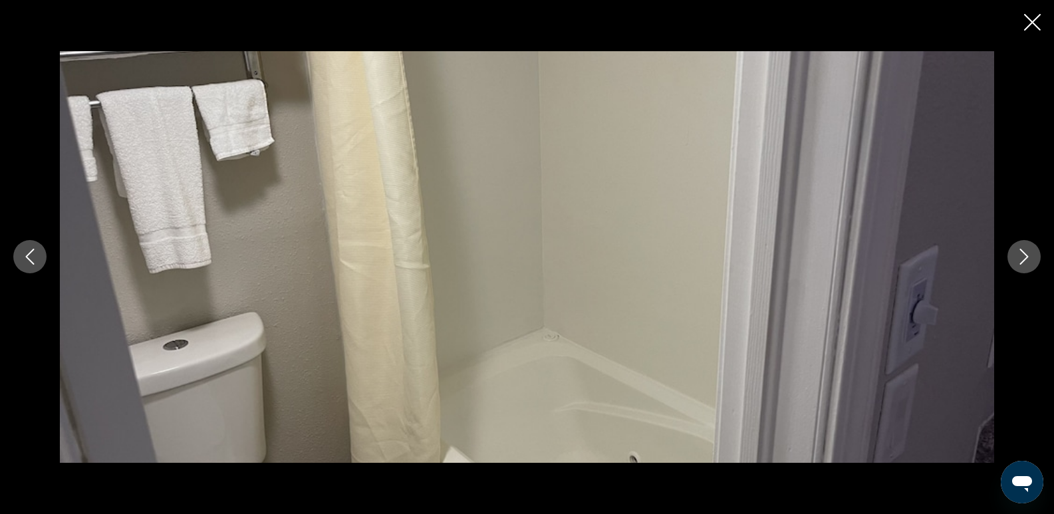
click at [1033, 254] on button "Next image" at bounding box center [1024, 256] width 33 height 33
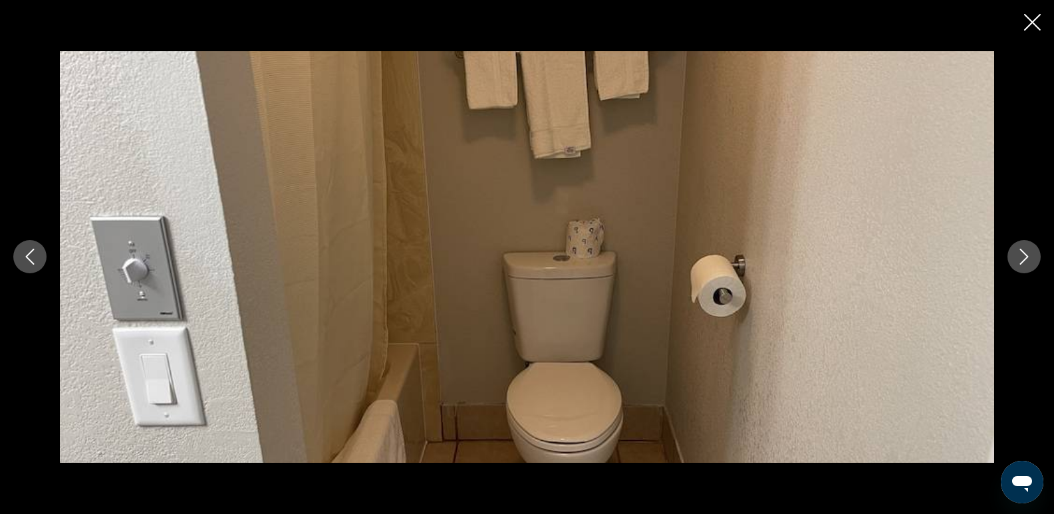
click at [1032, 24] on icon "Close slideshow" at bounding box center [1033, 22] width 17 height 17
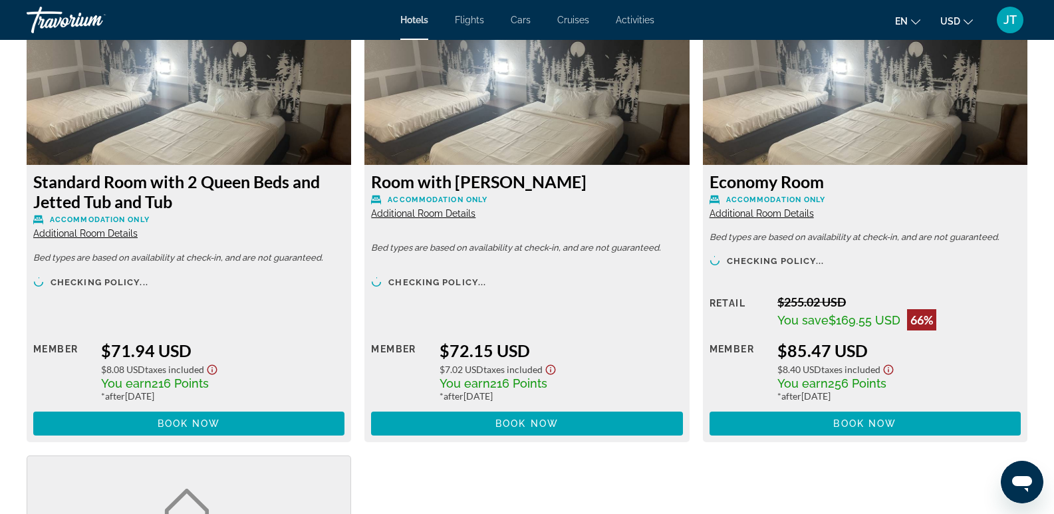
scroll to position [1910, 0]
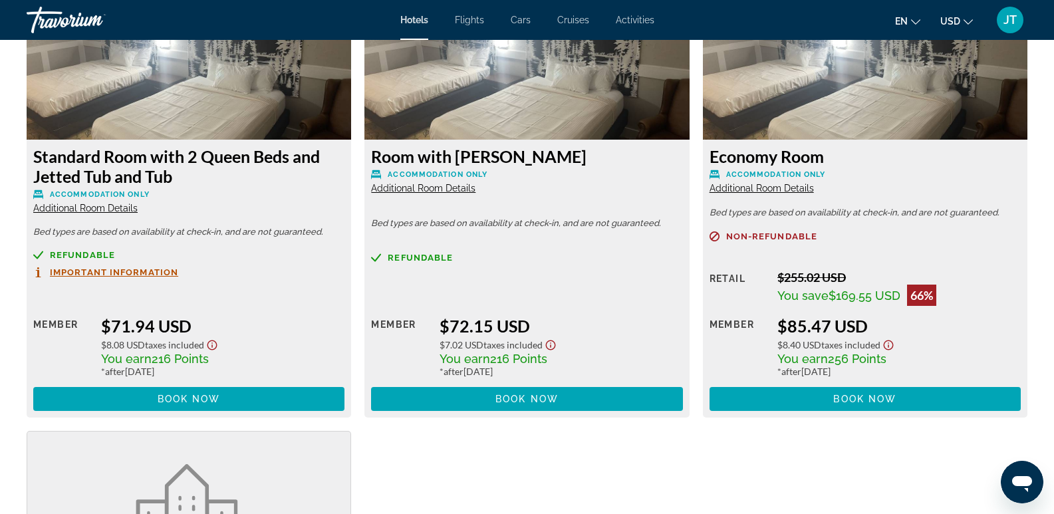
click at [71, 208] on span "Additional Room Details" at bounding box center [85, 208] width 104 height 11
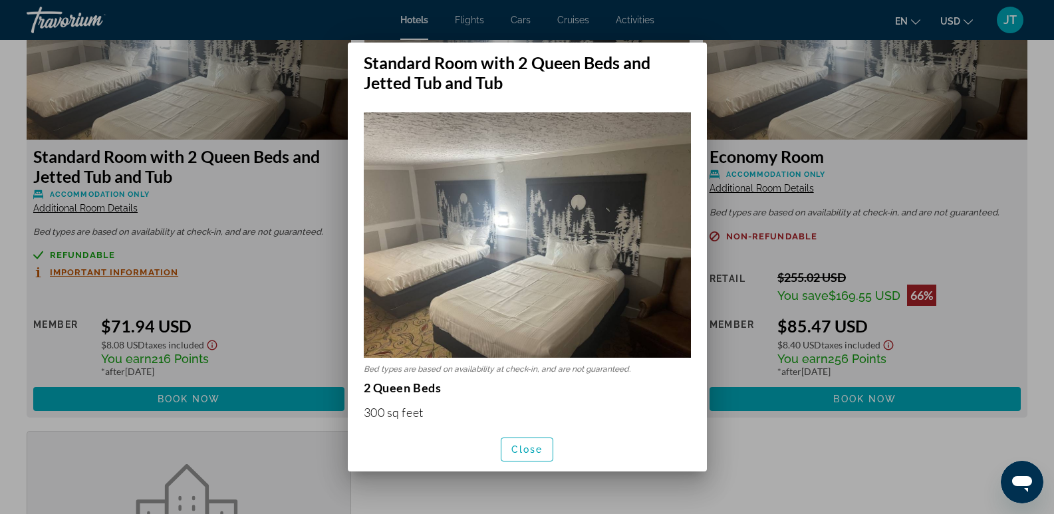
scroll to position [0, 0]
click at [522, 450] on span "Close" at bounding box center [528, 449] width 32 height 11
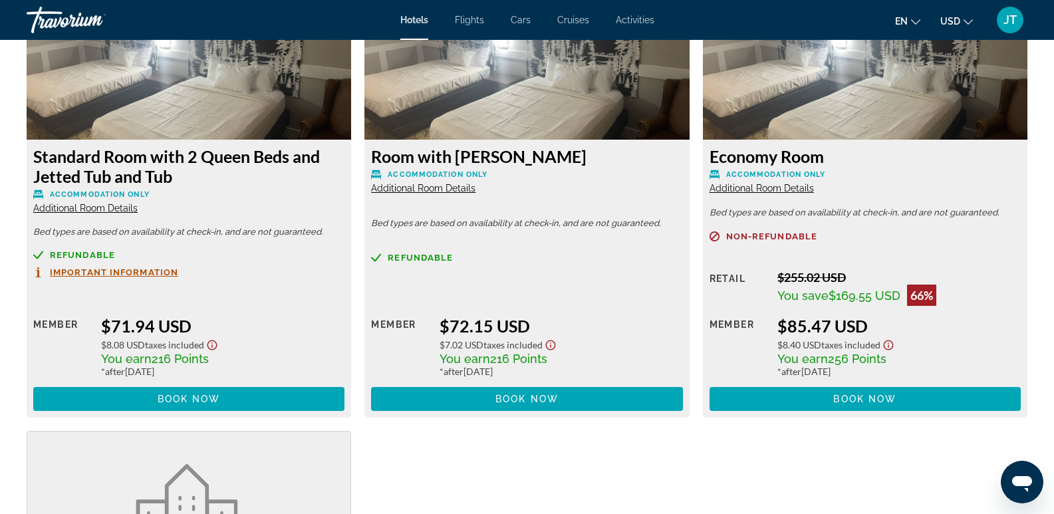
click at [95, 271] on span "Important Information" at bounding box center [114, 272] width 128 height 9
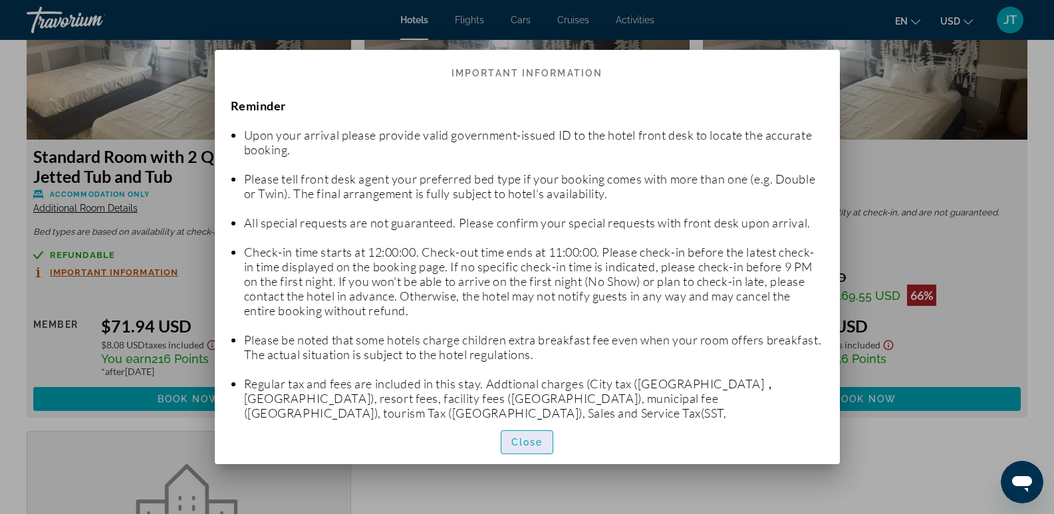
click at [518, 442] on span "Close" at bounding box center [528, 442] width 32 height 11
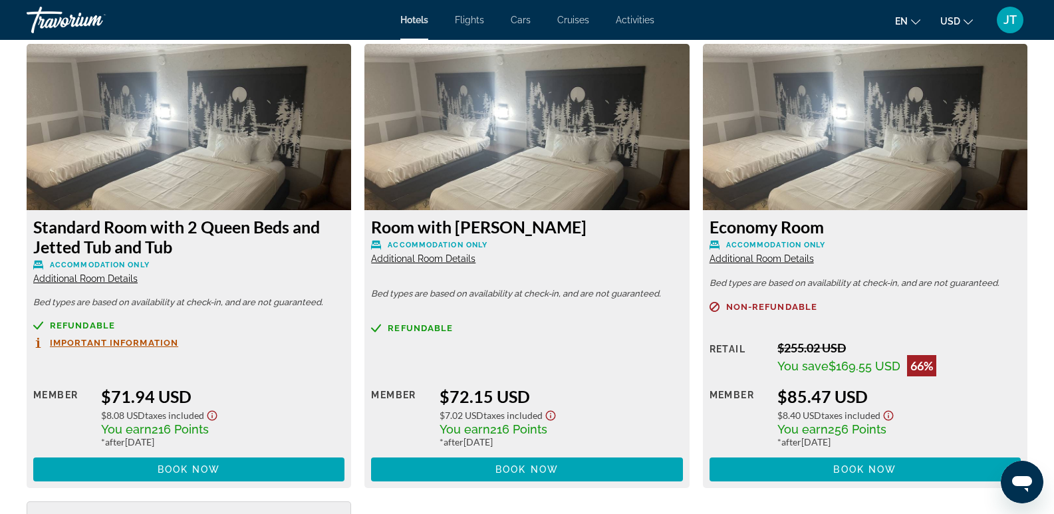
scroll to position [1831, 0]
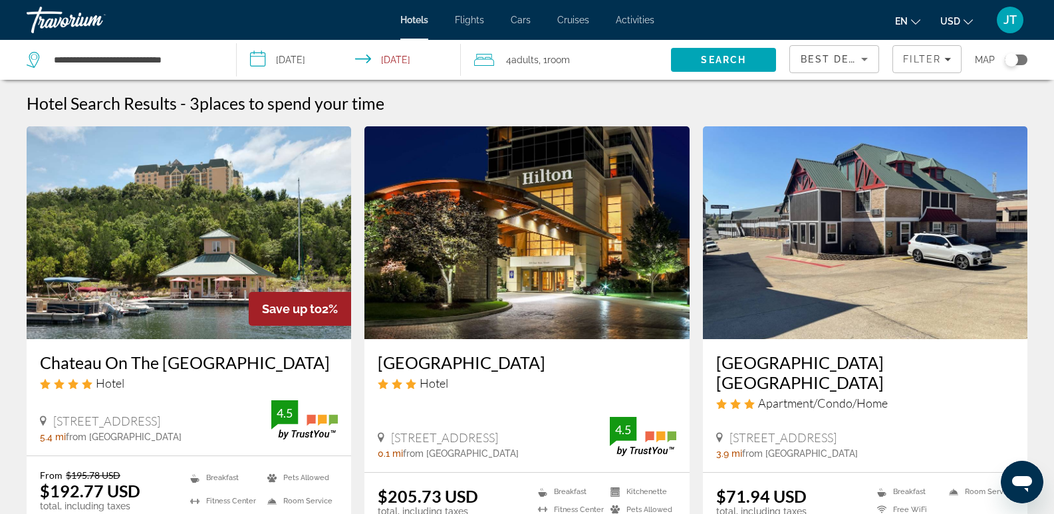
drag, startPoint x: 1035, startPoint y: 235, endPoint x: 1035, endPoint y: 242, distance: 7.3
click at [1035, 242] on div "Hotel Search Results - 3 places to spend your time Save up to 2% Chateau On The…" at bounding box center [527, 368] width 1054 height 550
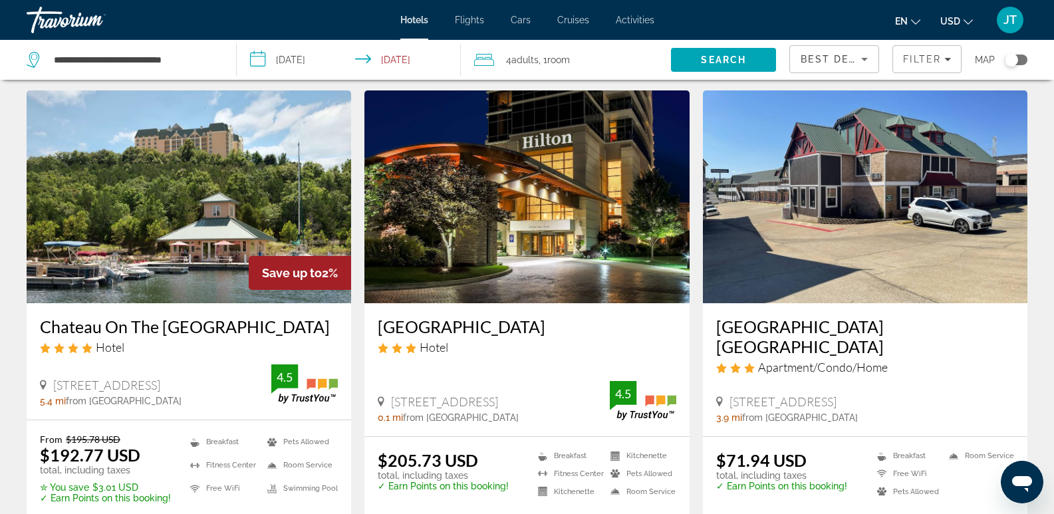
scroll to position [35, 0]
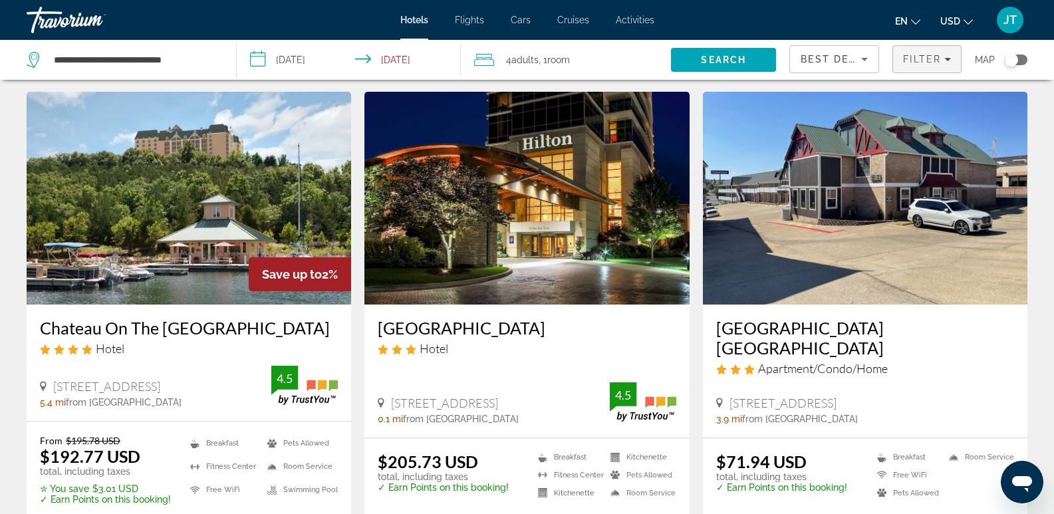
click at [922, 63] on span "Filter" at bounding box center [922, 59] width 38 height 11
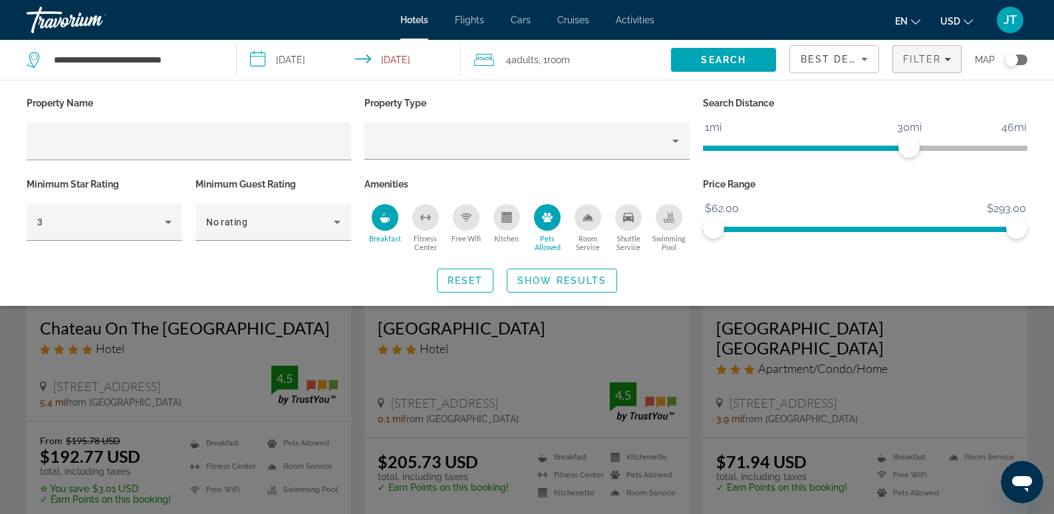
click at [548, 218] on icon "Pets Allowed" at bounding box center [547, 217] width 11 height 9
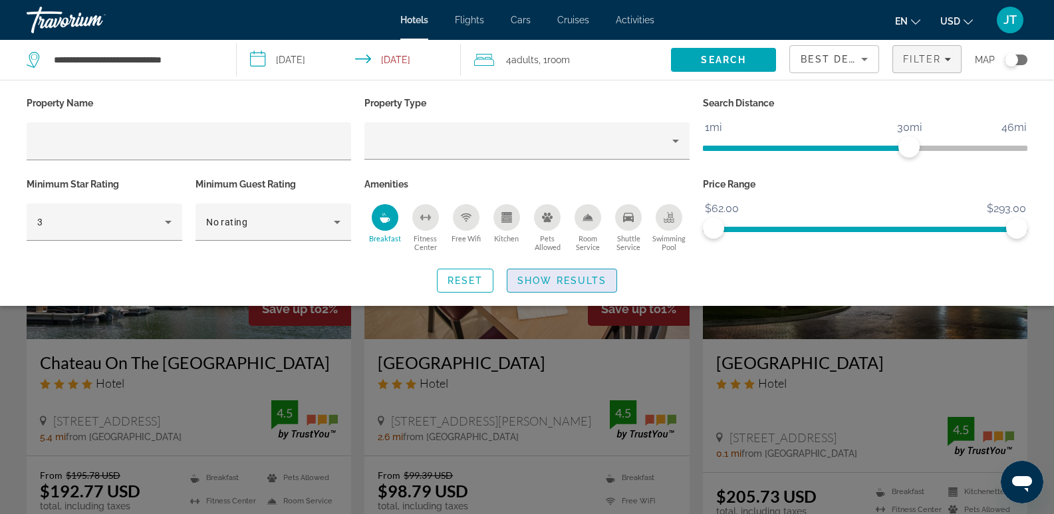
click at [553, 279] on span "Show Results" at bounding box center [562, 280] width 89 height 11
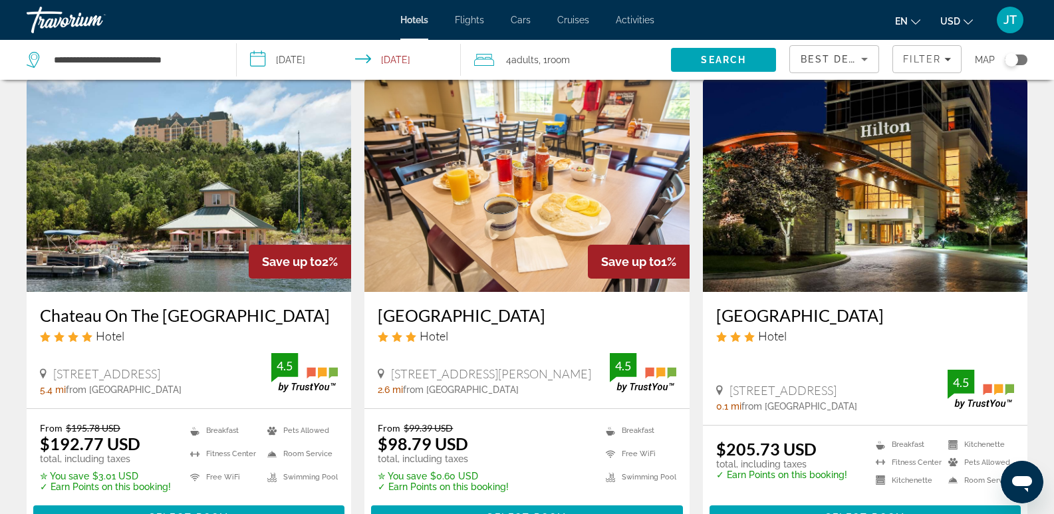
scroll to position [45, 0]
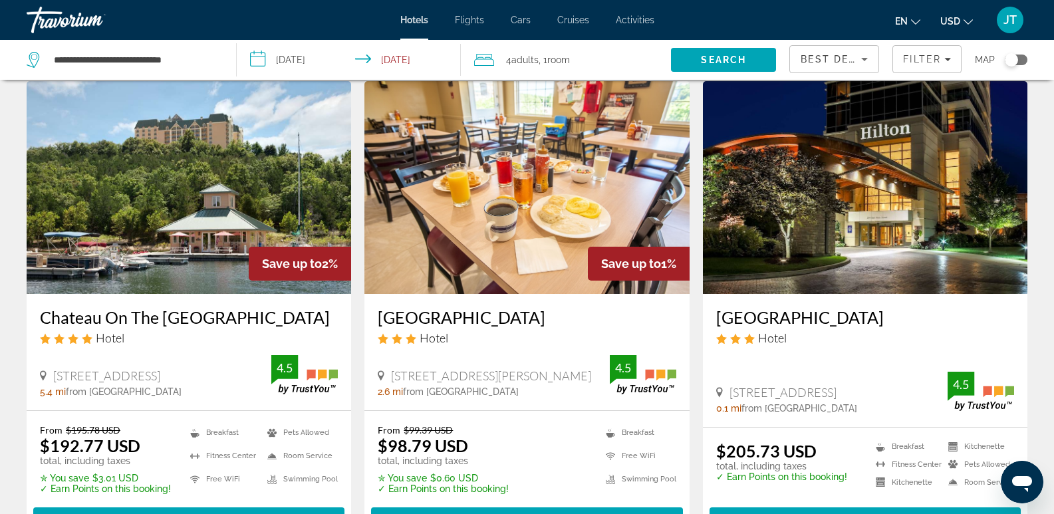
click at [468, 237] on img "Main content" at bounding box center [527, 187] width 325 height 213
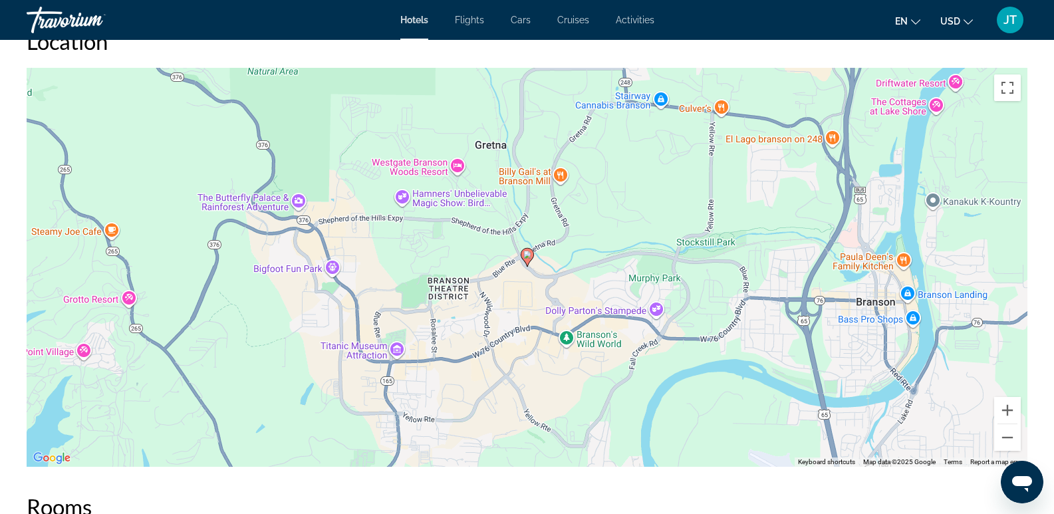
scroll to position [1285, 0]
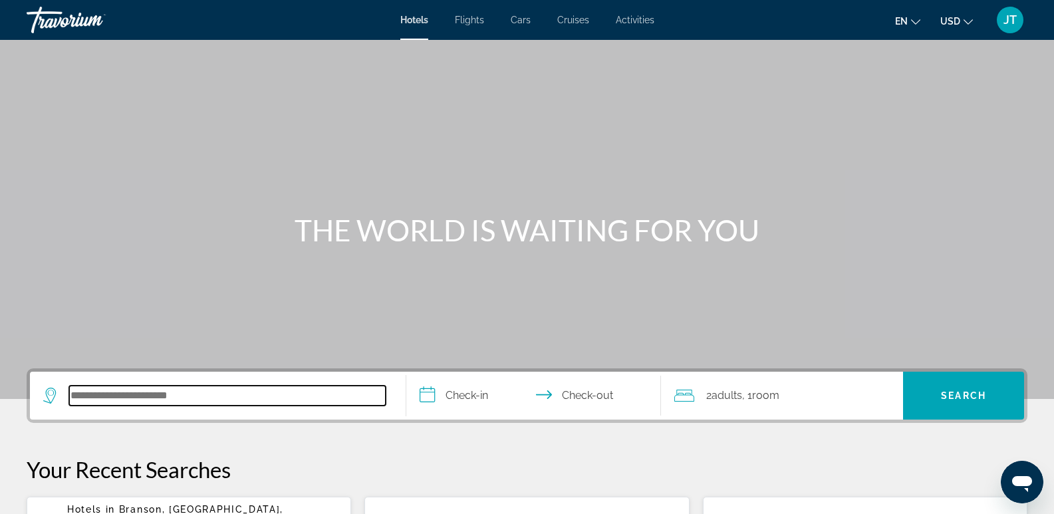
click at [76, 395] on input "Search hotel destination" at bounding box center [227, 396] width 317 height 20
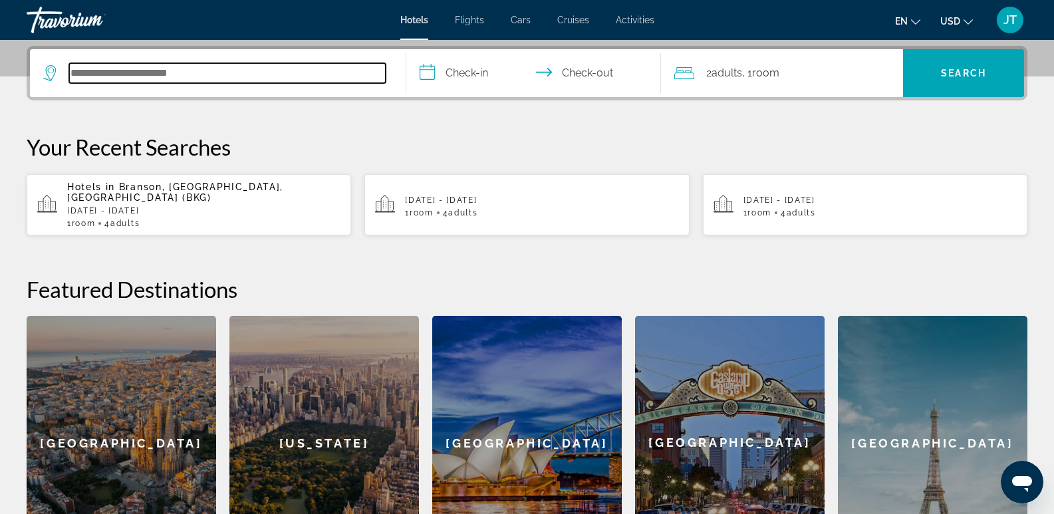
scroll to position [325, 0]
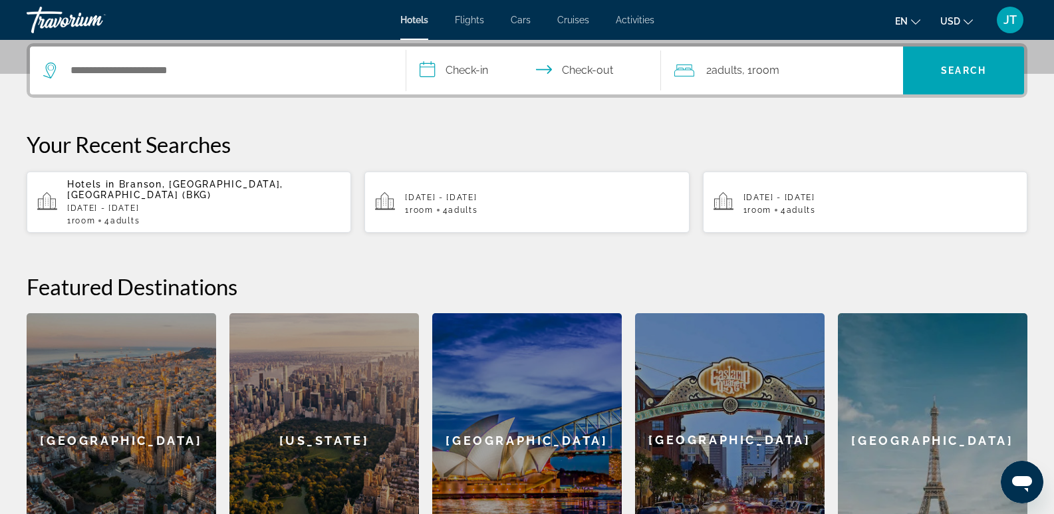
click at [119, 204] on p "[DATE] - [DATE]" at bounding box center [203, 208] width 273 height 9
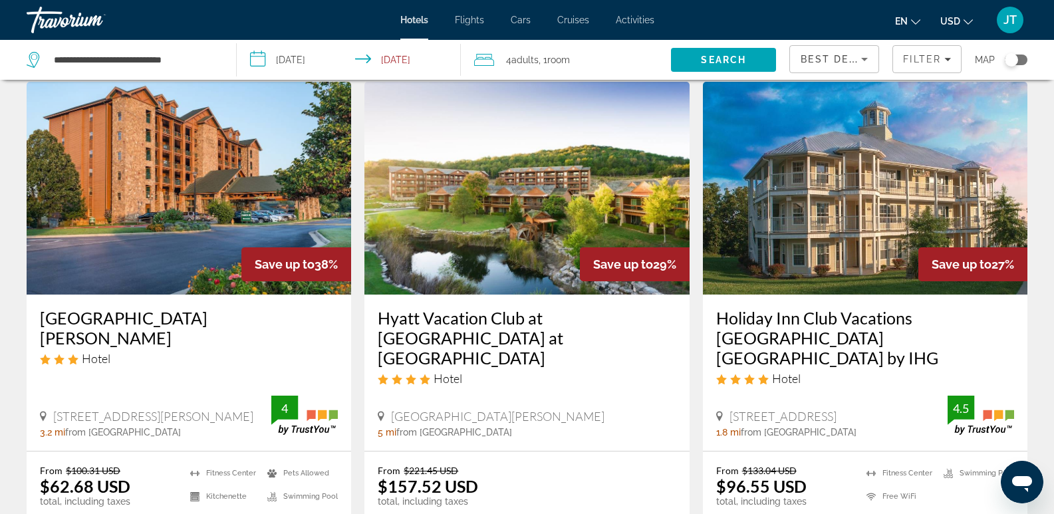
scroll to position [38, 0]
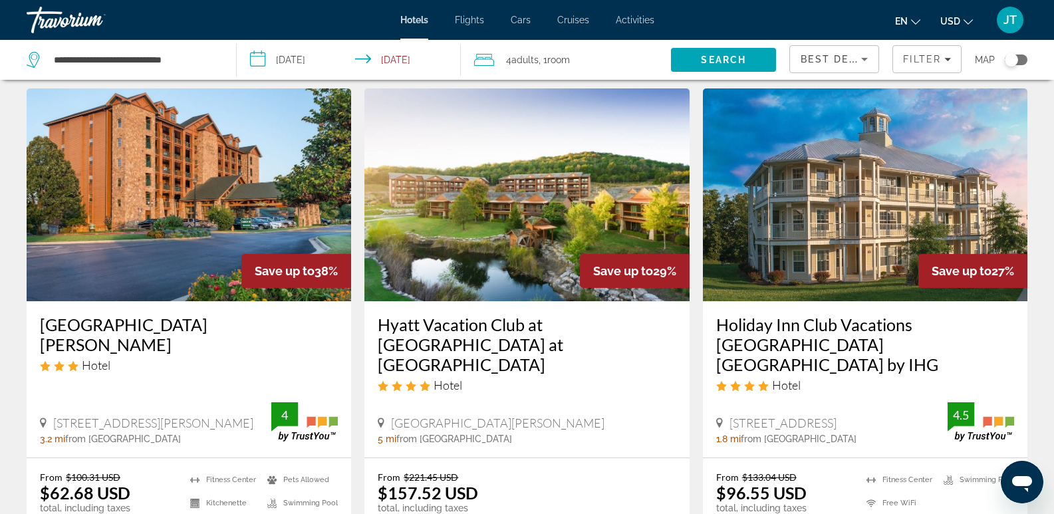
click at [162, 253] on img "Main content" at bounding box center [189, 194] width 325 height 213
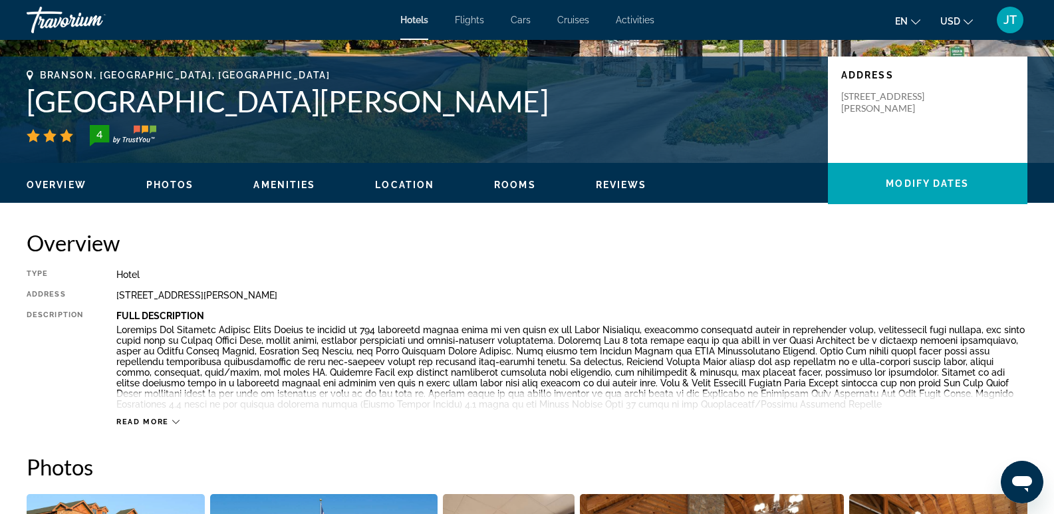
scroll to position [309, 0]
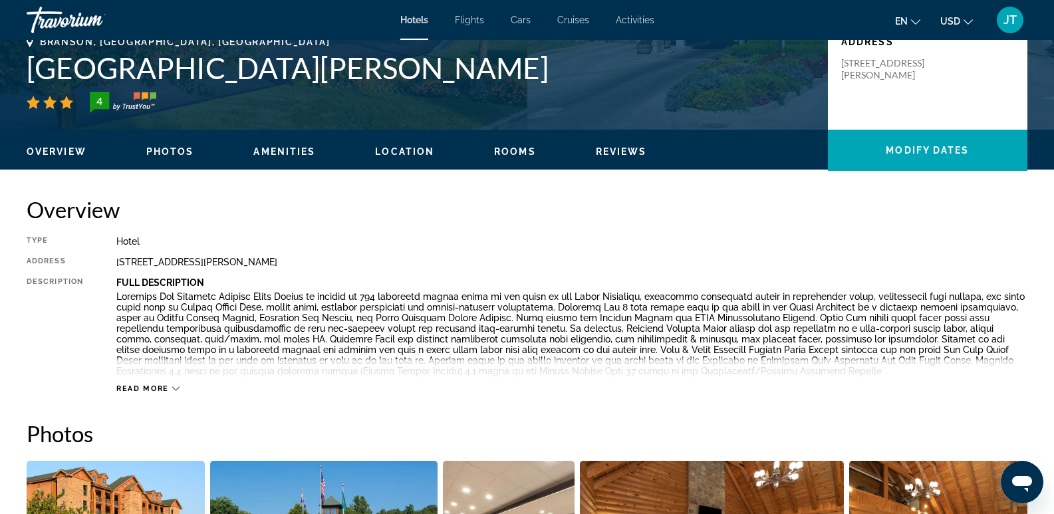
click at [157, 389] on span "Read more" at bounding box center [142, 389] width 53 height 9
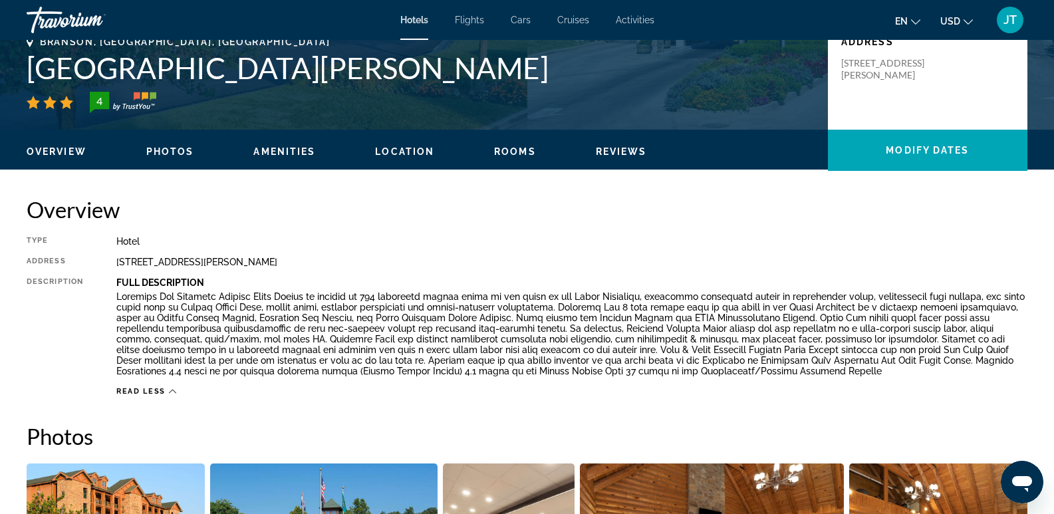
click at [158, 391] on span "Read less" at bounding box center [140, 391] width 49 height 9
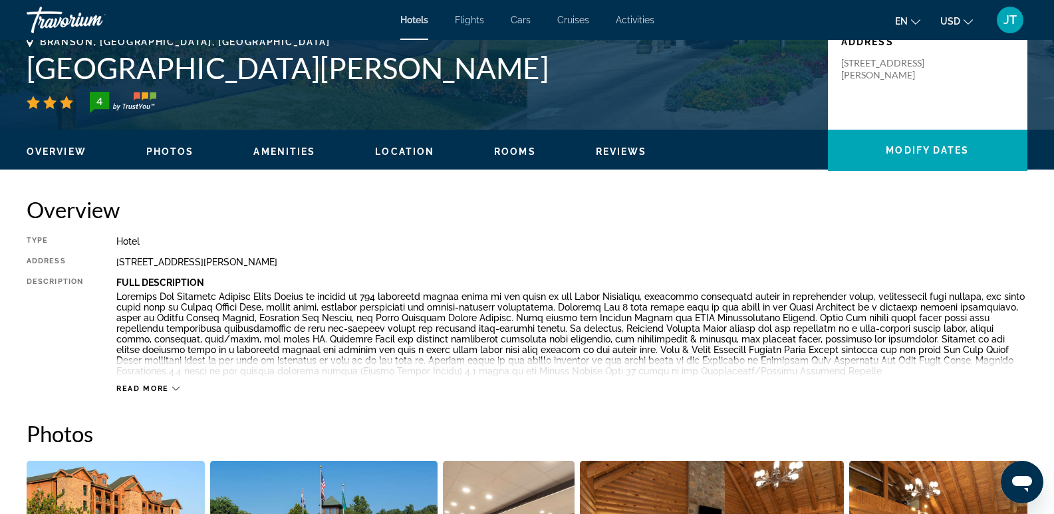
scroll to position [441, 0]
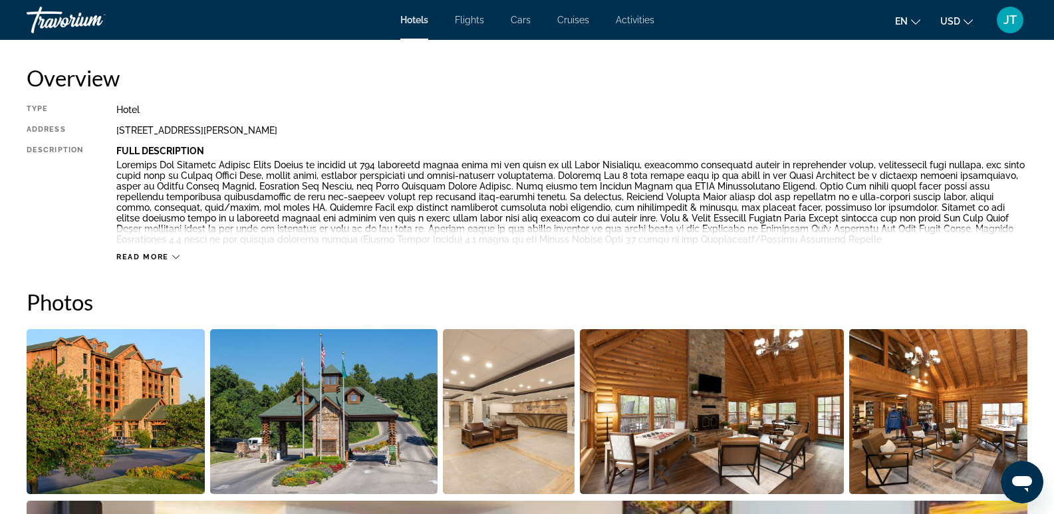
click at [153, 412] on img "Open full-screen image slider" at bounding box center [116, 411] width 178 height 165
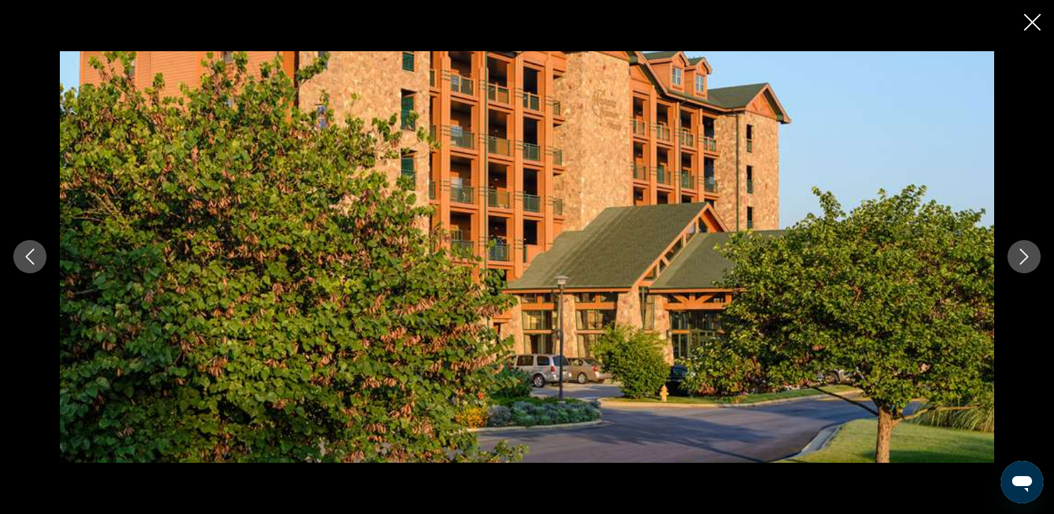
click at [1026, 261] on icon "Next image" at bounding box center [1025, 257] width 16 height 16
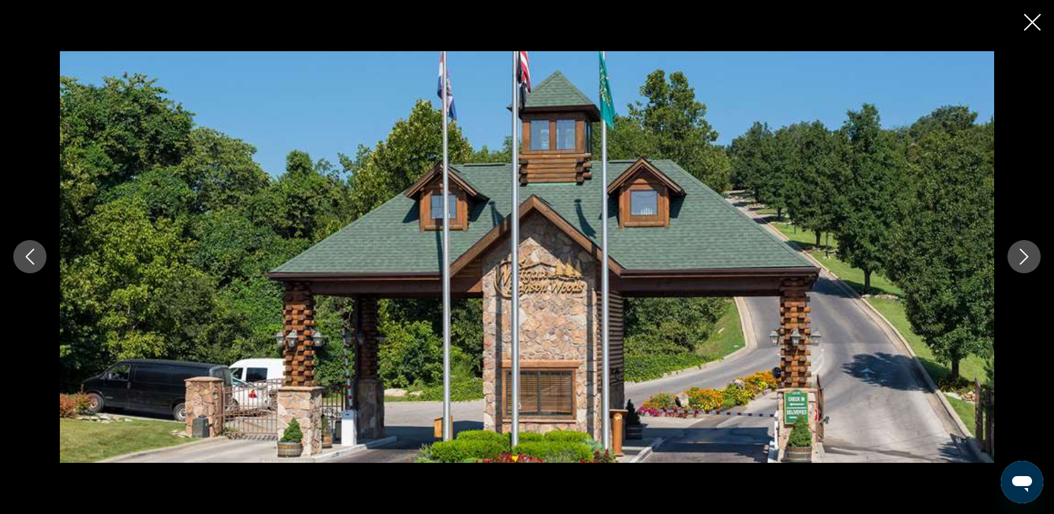
click at [1021, 262] on icon "Next image" at bounding box center [1025, 257] width 16 height 16
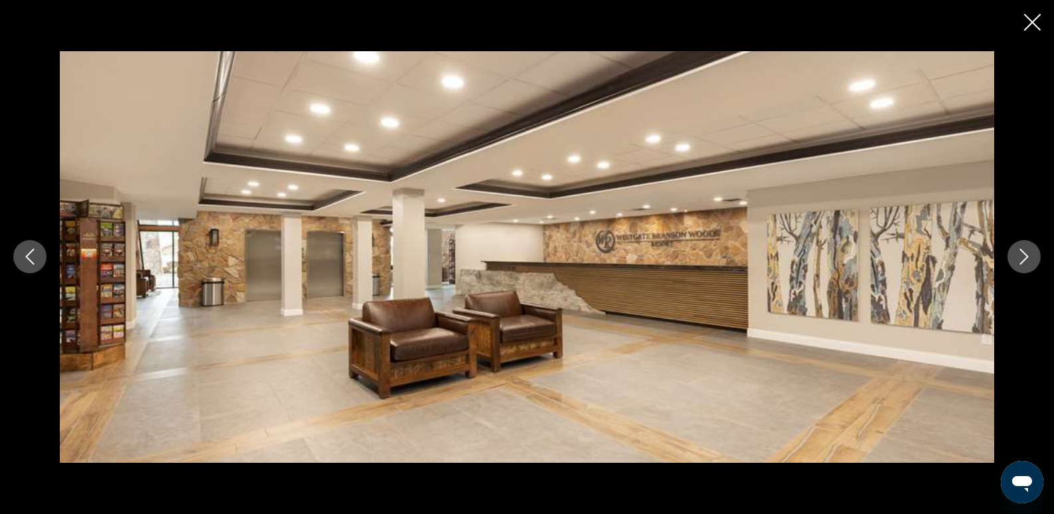
click at [1021, 262] on icon "Next image" at bounding box center [1025, 257] width 16 height 16
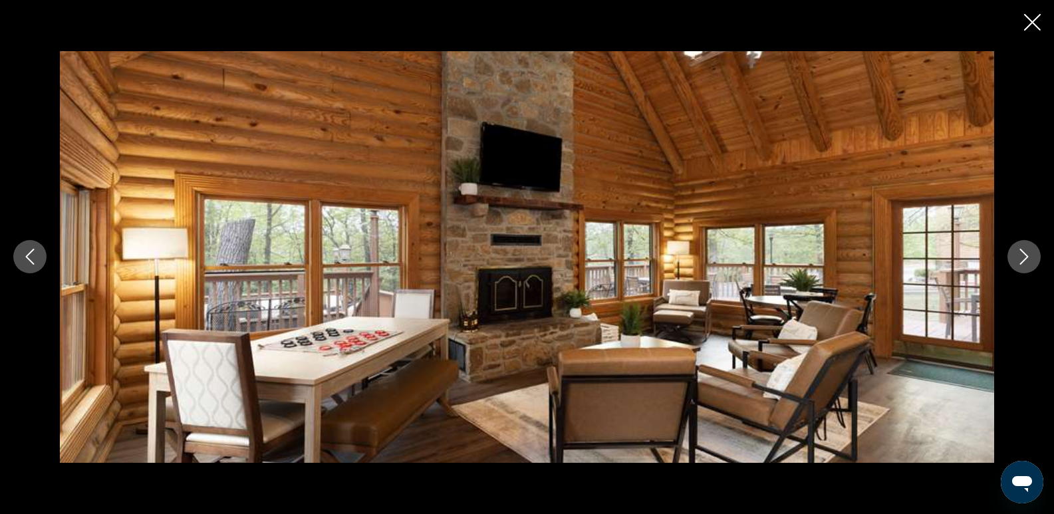
click at [1021, 262] on icon "Next image" at bounding box center [1025, 257] width 16 height 16
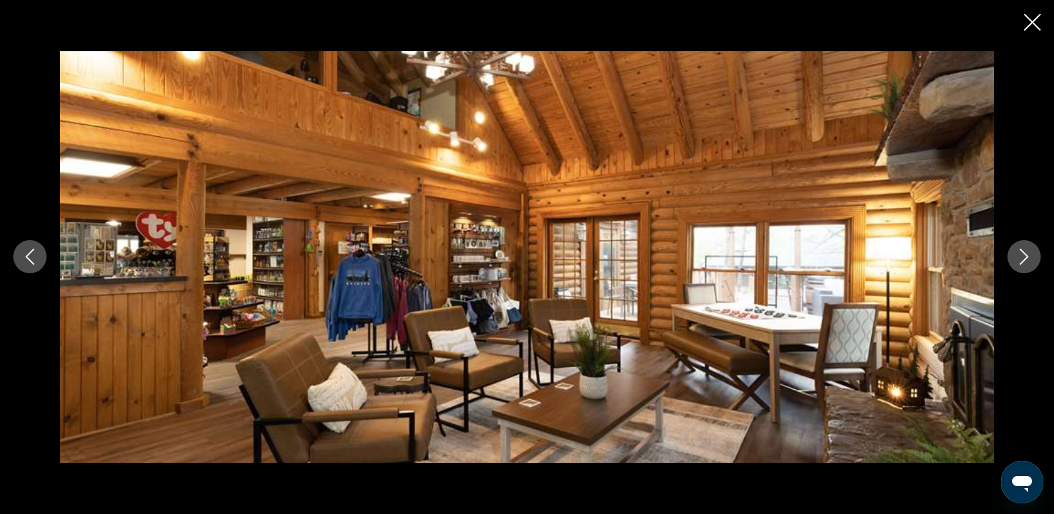
click at [1021, 262] on icon "Next image" at bounding box center [1025, 257] width 16 height 16
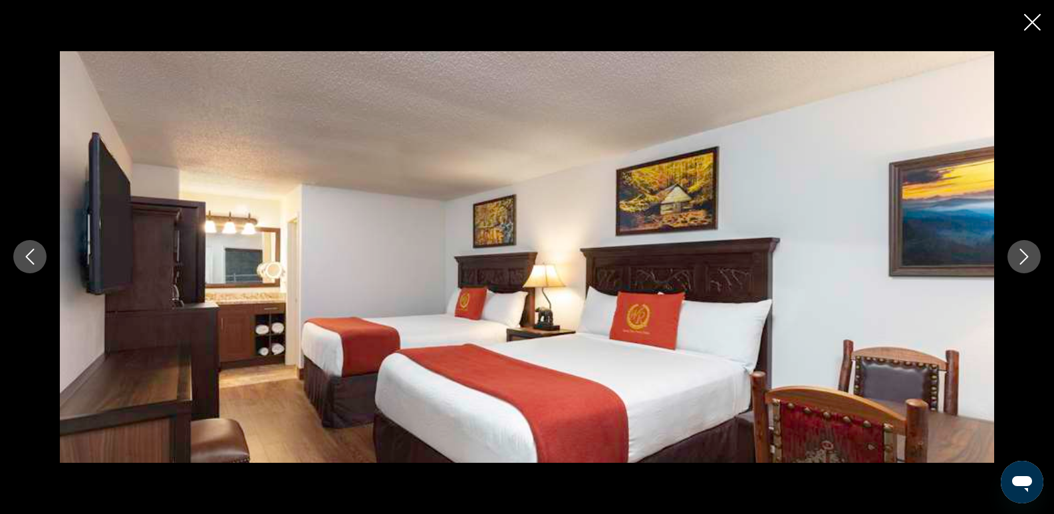
click at [1021, 262] on icon "Next image" at bounding box center [1025, 257] width 16 height 16
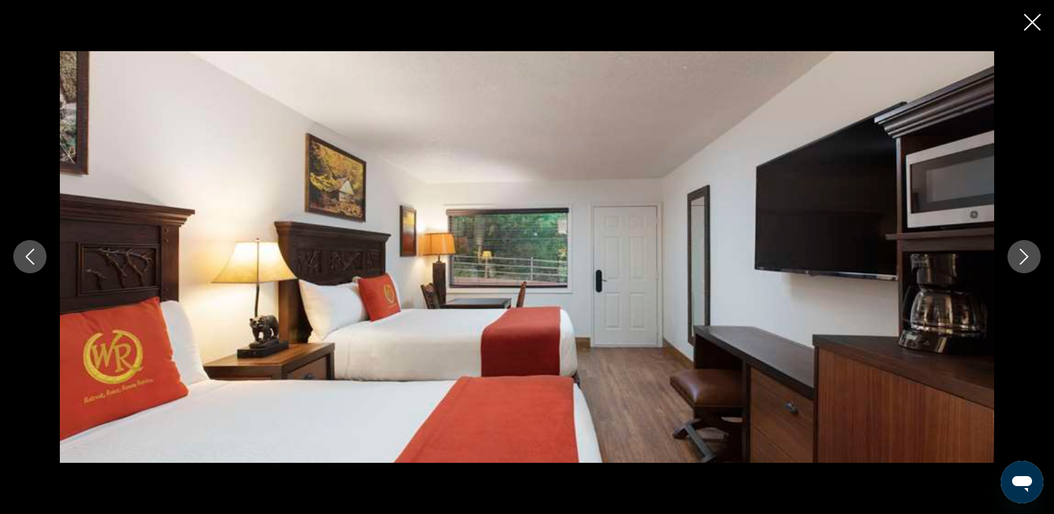
click at [1021, 262] on icon "Next image" at bounding box center [1025, 257] width 16 height 16
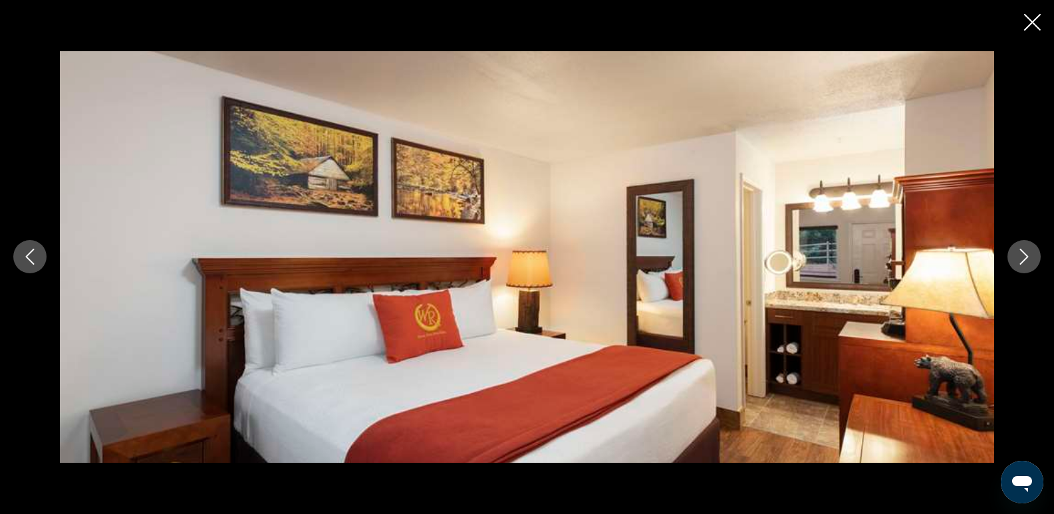
click at [31, 258] on icon "Previous image" at bounding box center [30, 257] width 16 height 16
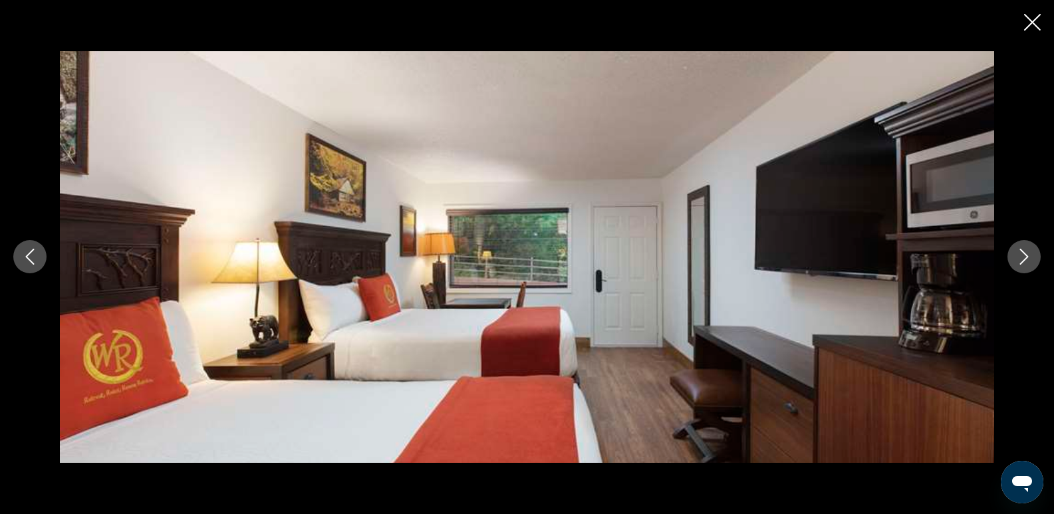
click at [31, 258] on icon "Previous image" at bounding box center [30, 257] width 16 height 16
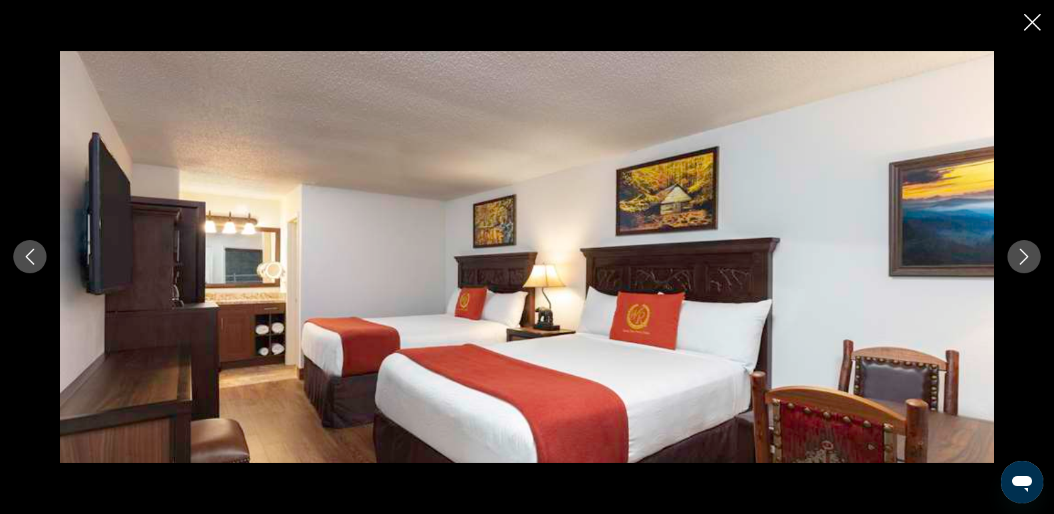
click at [1024, 255] on icon "Next image" at bounding box center [1025, 257] width 16 height 16
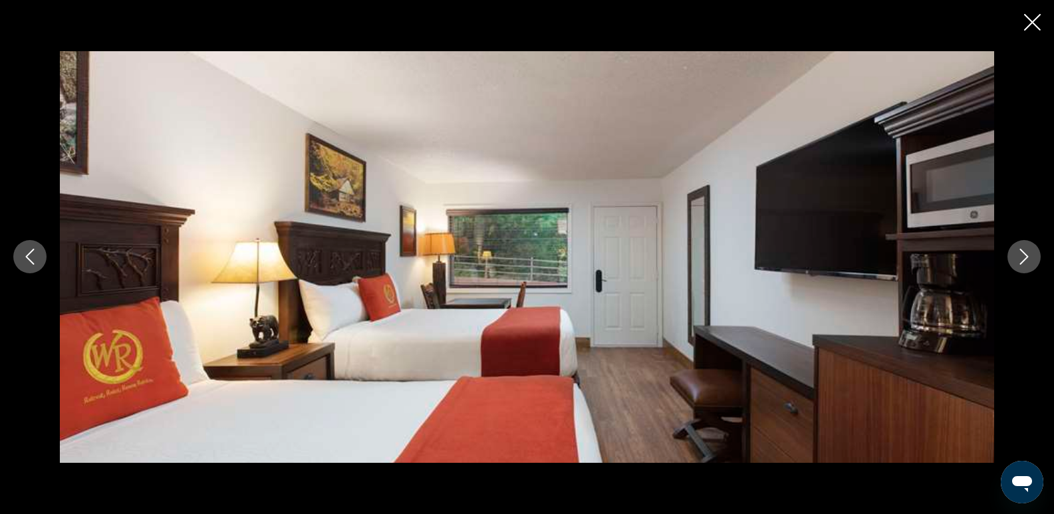
click at [1024, 255] on icon "Next image" at bounding box center [1025, 257] width 16 height 16
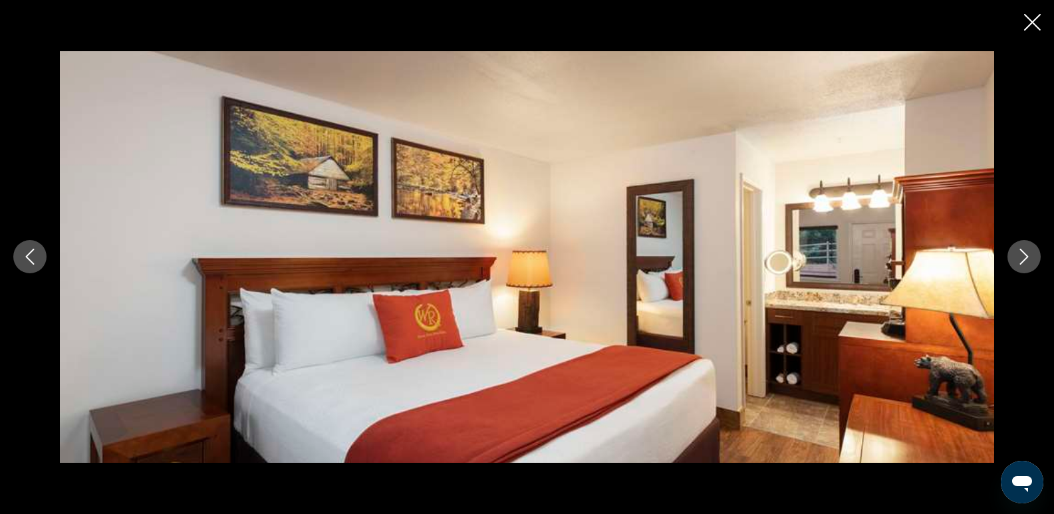
click at [1024, 255] on icon "Next image" at bounding box center [1025, 257] width 16 height 16
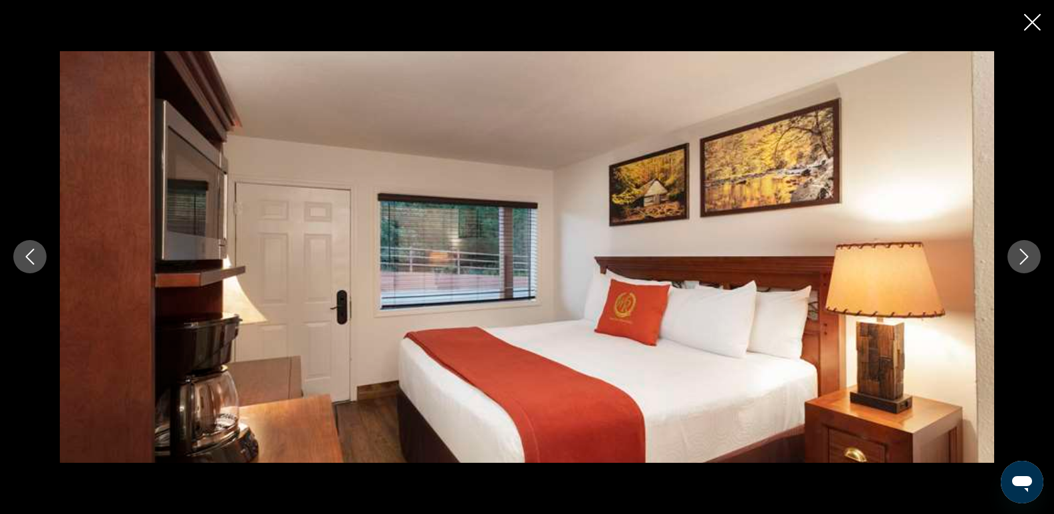
click at [1024, 255] on icon "Next image" at bounding box center [1025, 257] width 16 height 16
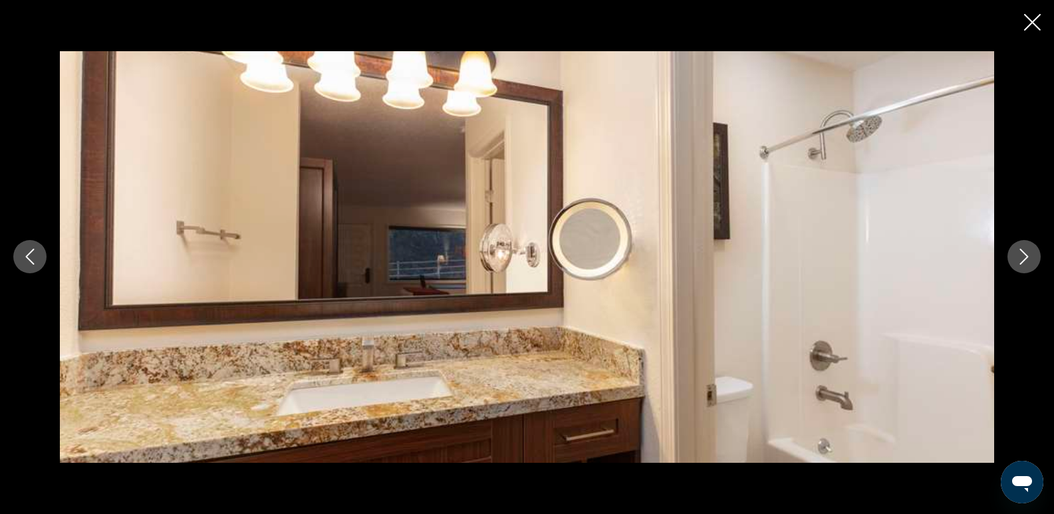
click at [1024, 255] on icon "Next image" at bounding box center [1025, 257] width 16 height 16
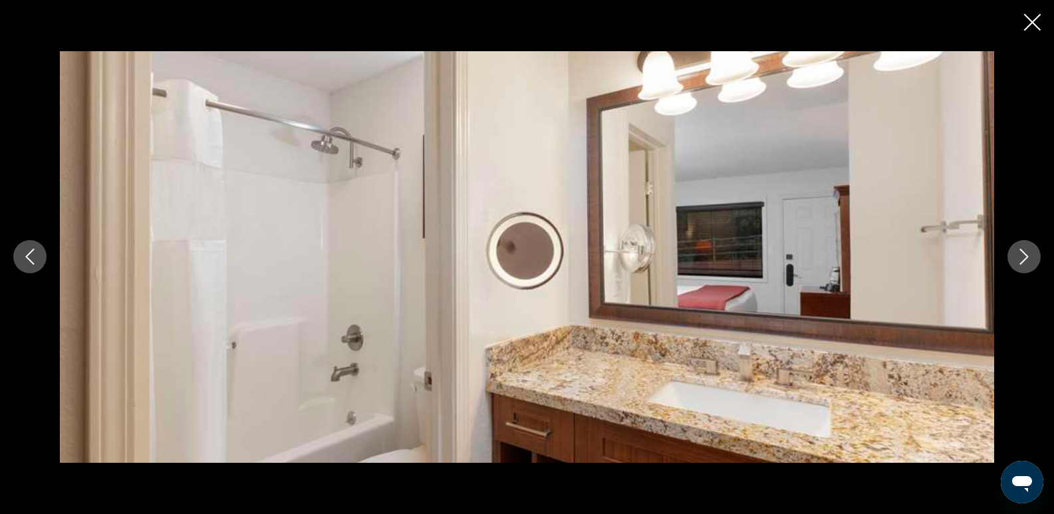
click at [1024, 255] on icon "Next image" at bounding box center [1025, 257] width 16 height 16
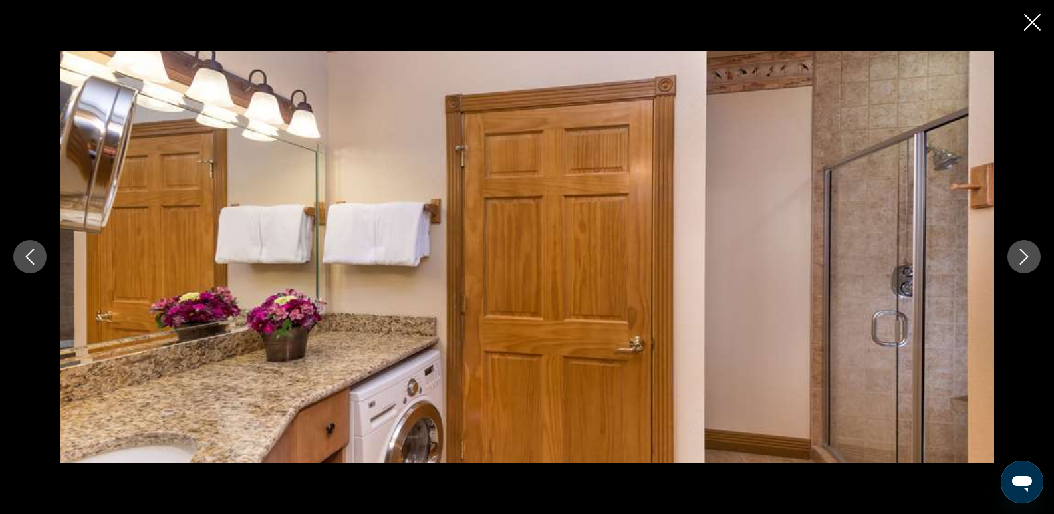
click at [1024, 255] on icon "Next image" at bounding box center [1025, 257] width 16 height 16
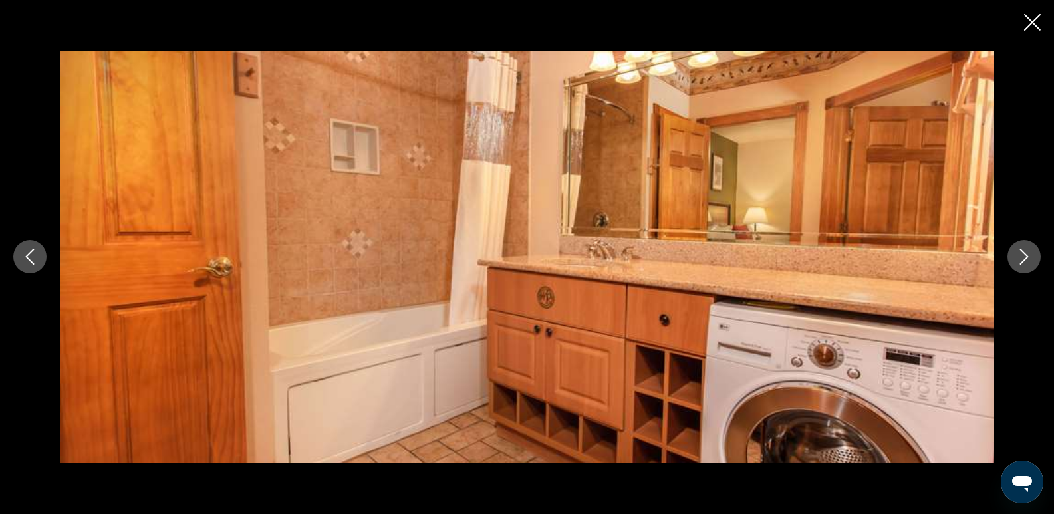
click at [1024, 257] on icon "Next image" at bounding box center [1025, 257] width 16 height 16
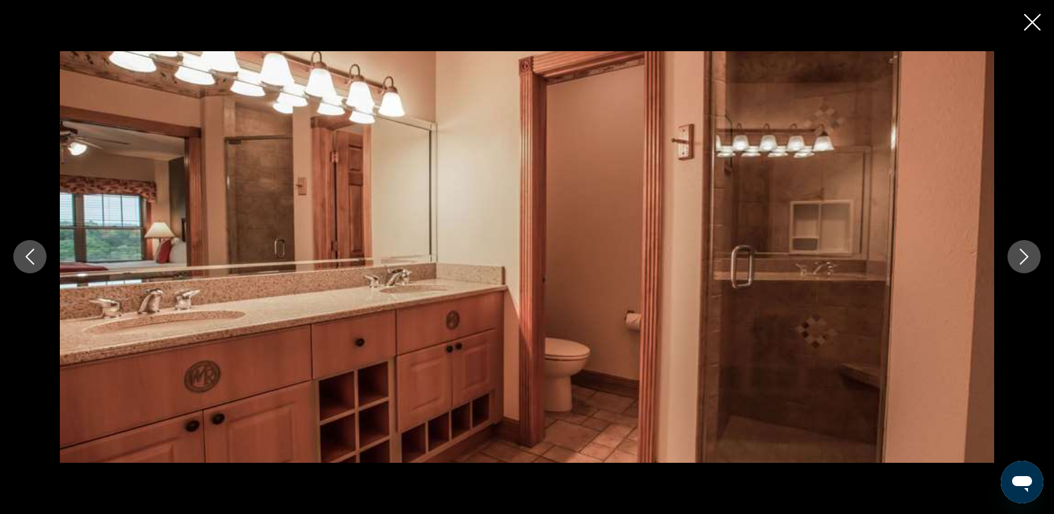
click at [1024, 257] on icon "Next image" at bounding box center [1025, 257] width 16 height 16
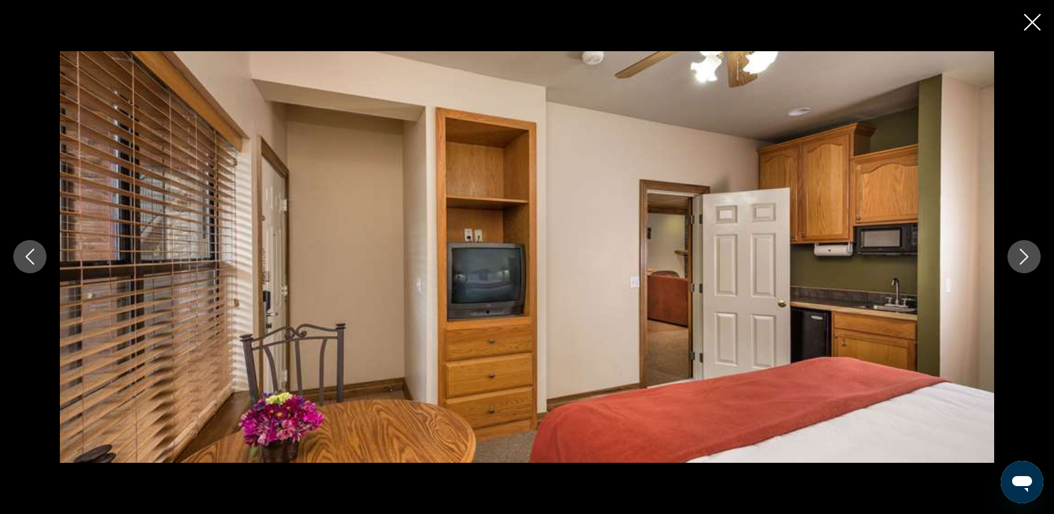
click at [1024, 257] on icon "Next image" at bounding box center [1025, 257] width 16 height 16
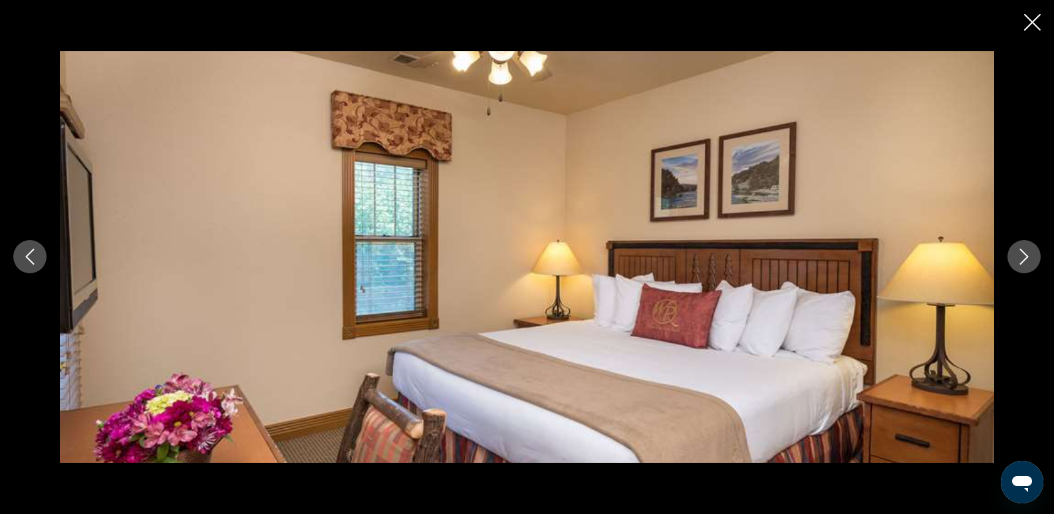
click at [1024, 257] on icon "Next image" at bounding box center [1025, 257] width 16 height 16
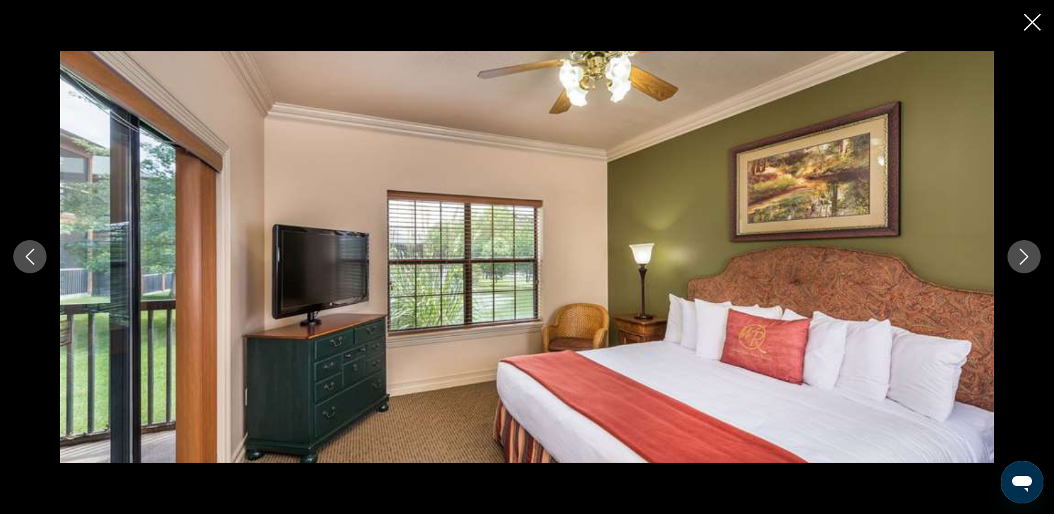
click at [1024, 257] on icon "Next image" at bounding box center [1025, 257] width 16 height 16
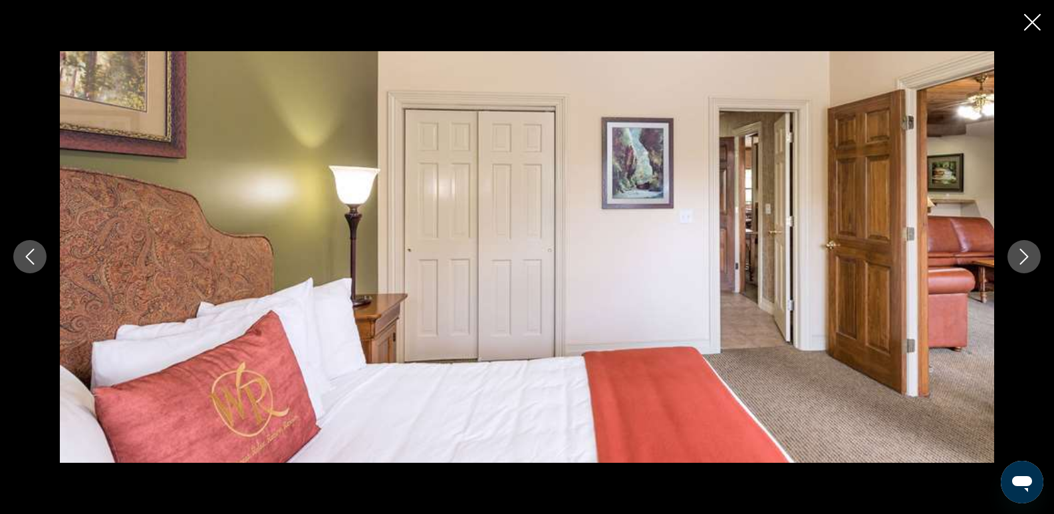
click at [1024, 257] on icon "Next image" at bounding box center [1025, 257] width 16 height 16
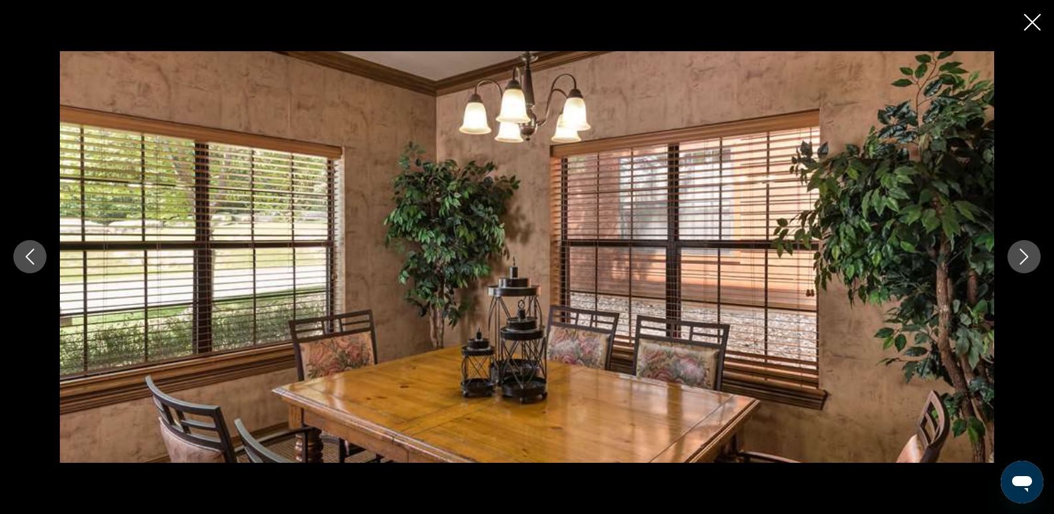
click at [1024, 257] on icon "Next image" at bounding box center [1025, 257] width 16 height 16
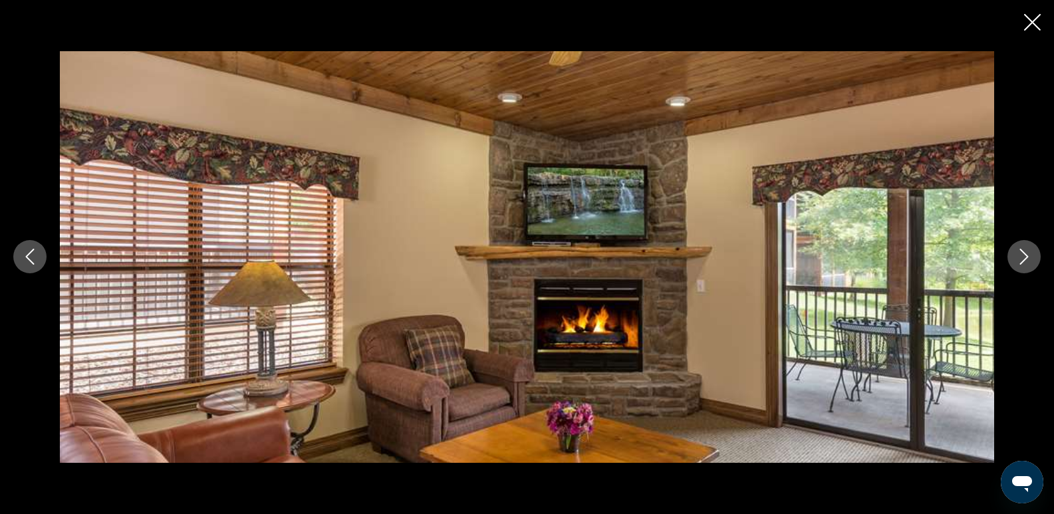
click at [1024, 257] on icon "Next image" at bounding box center [1025, 257] width 16 height 16
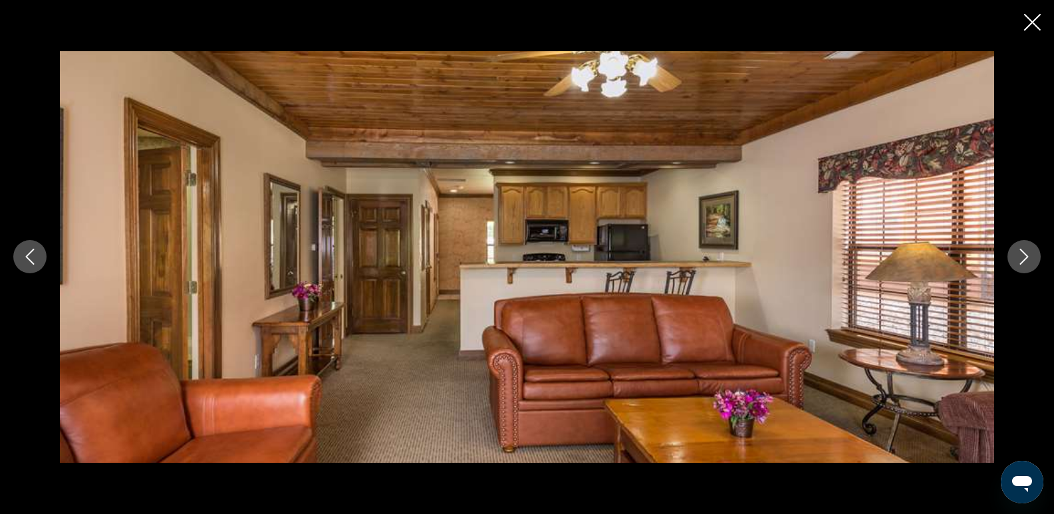
click at [1024, 257] on icon "Next image" at bounding box center [1025, 257] width 16 height 16
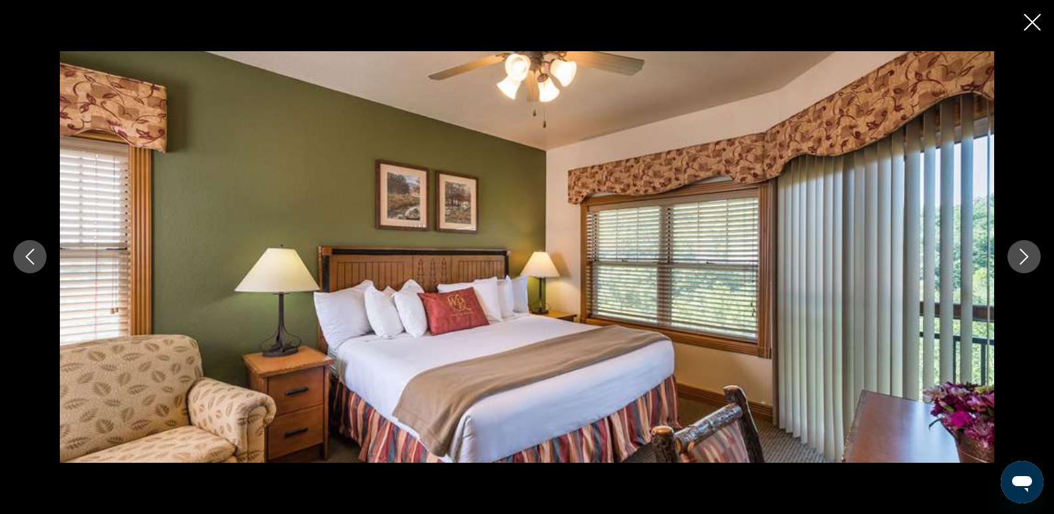
click at [1024, 257] on icon "Next image" at bounding box center [1025, 257] width 16 height 16
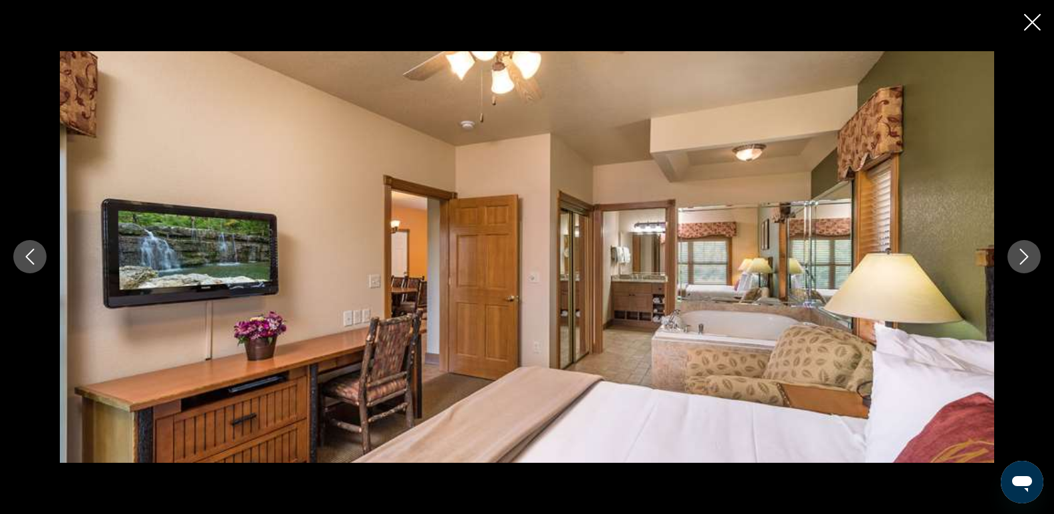
click at [1024, 257] on icon "Next image" at bounding box center [1025, 257] width 16 height 16
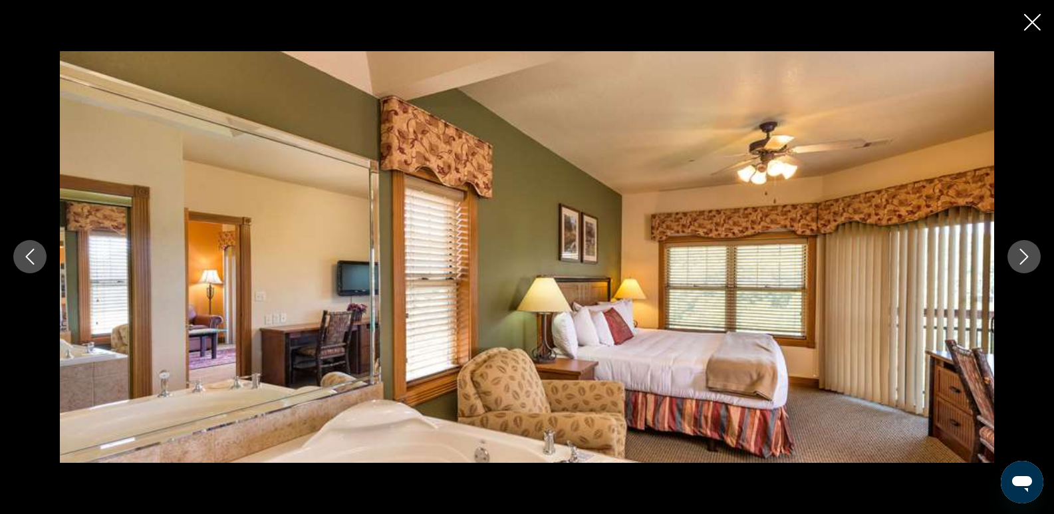
click at [1024, 257] on icon "Next image" at bounding box center [1025, 257] width 16 height 16
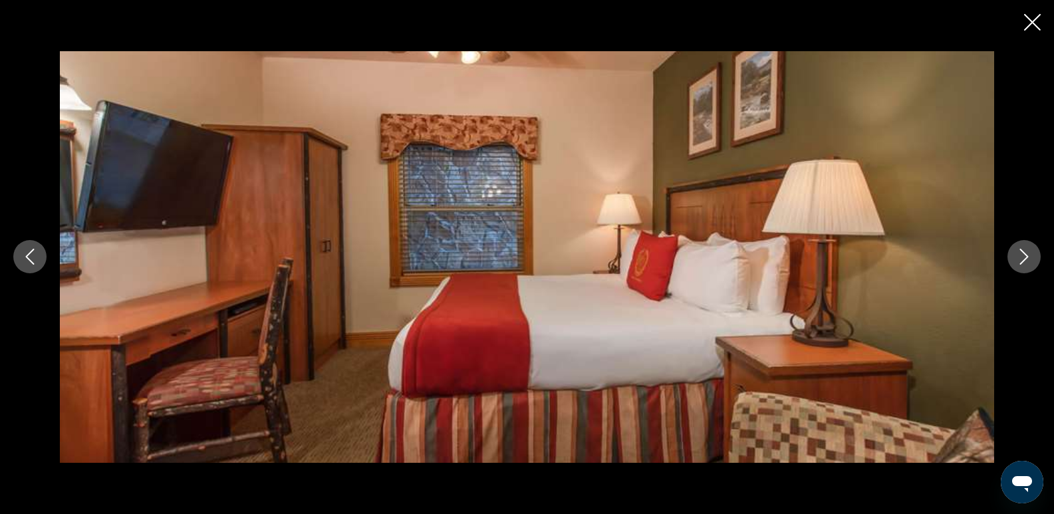
click at [1024, 257] on icon "Next image" at bounding box center [1025, 257] width 16 height 16
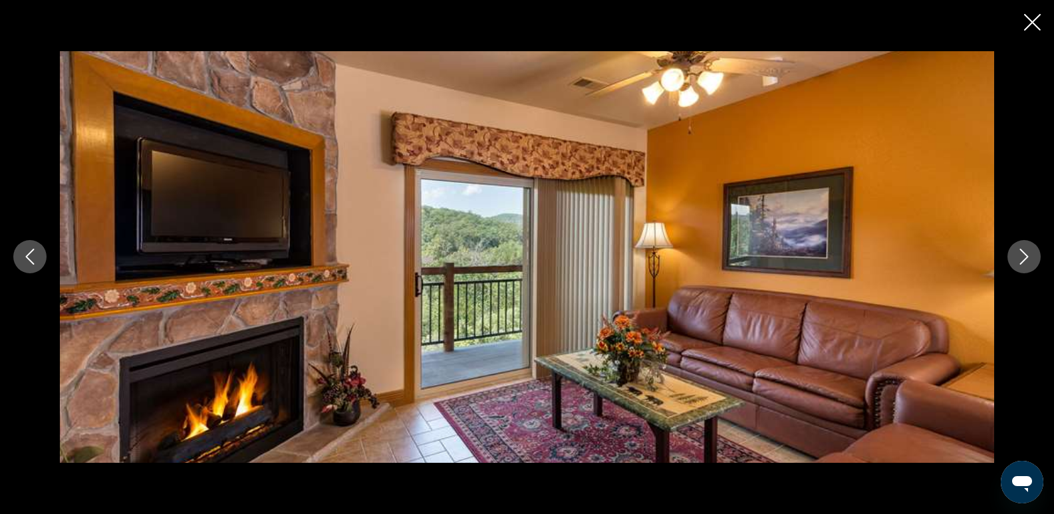
click at [1024, 257] on icon "Next image" at bounding box center [1025, 257] width 16 height 16
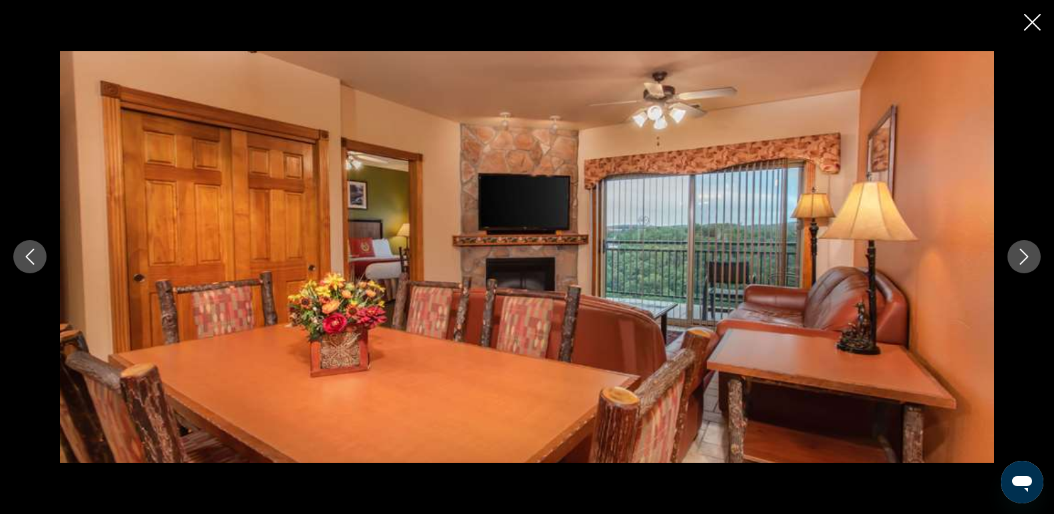
click at [1024, 257] on icon "Next image" at bounding box center [1025, 257] width 16 height 16
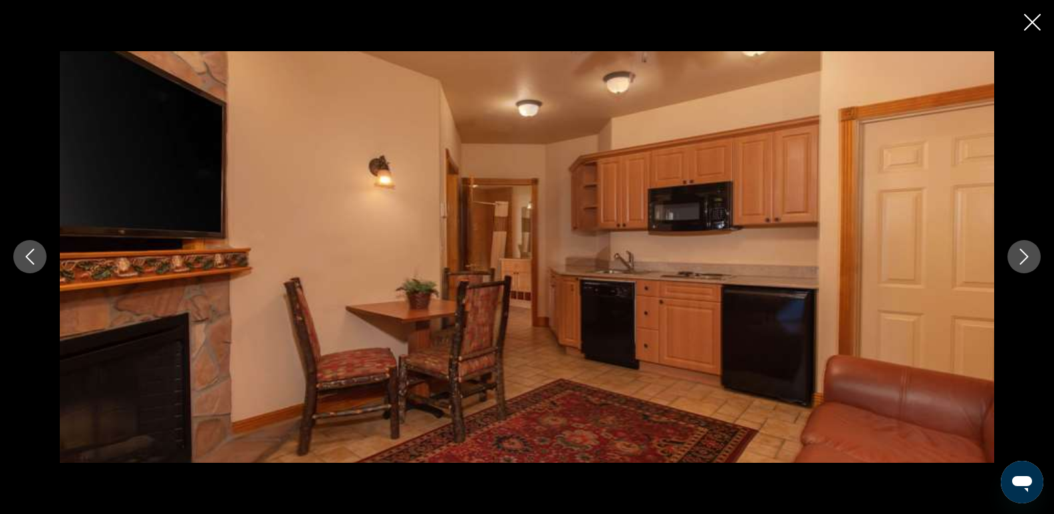
click at [1024, 257] on icon "Next image" at bounding box center [1025, 257] width 16 height 16
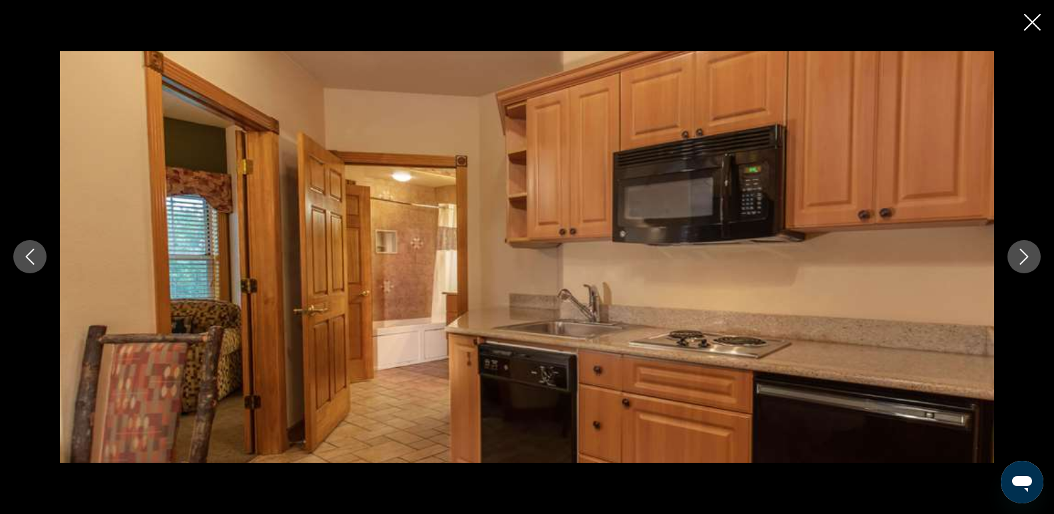
click at [1022, 252] on icon "Next image" at bounding box center [1025, 257] width 16 height 16
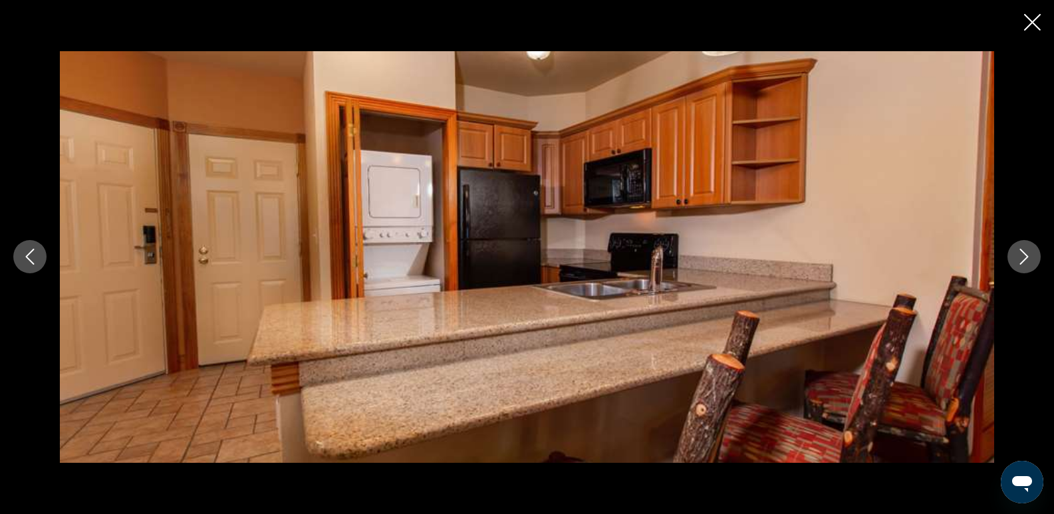
click at [1032, 20] on icon "Close slideshow" at bounding box center [1033, 22] width 17 height 17
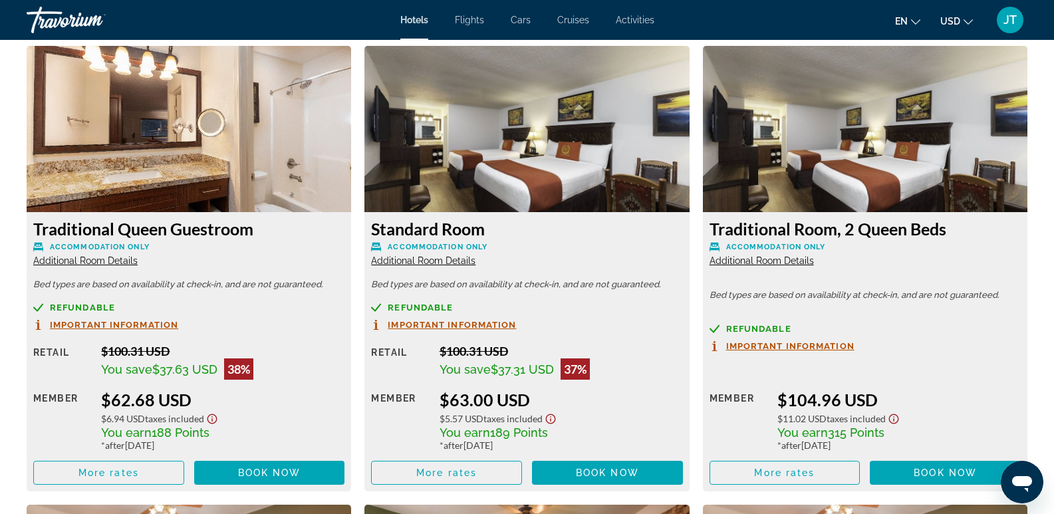
scroll to position [1849, 0]
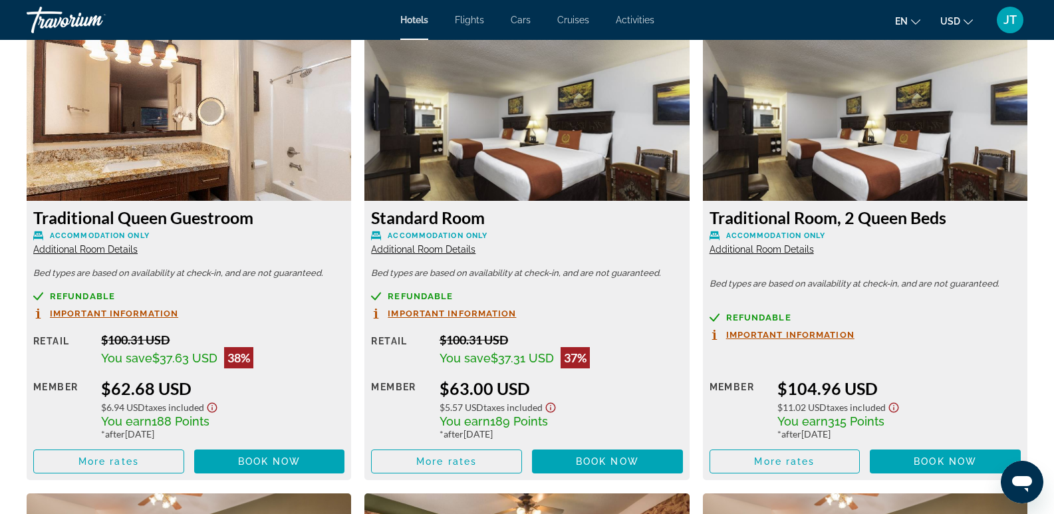
click at [82, 246] on span "Additional Room Details" at bounding box center [85, 249] width 104 height 11
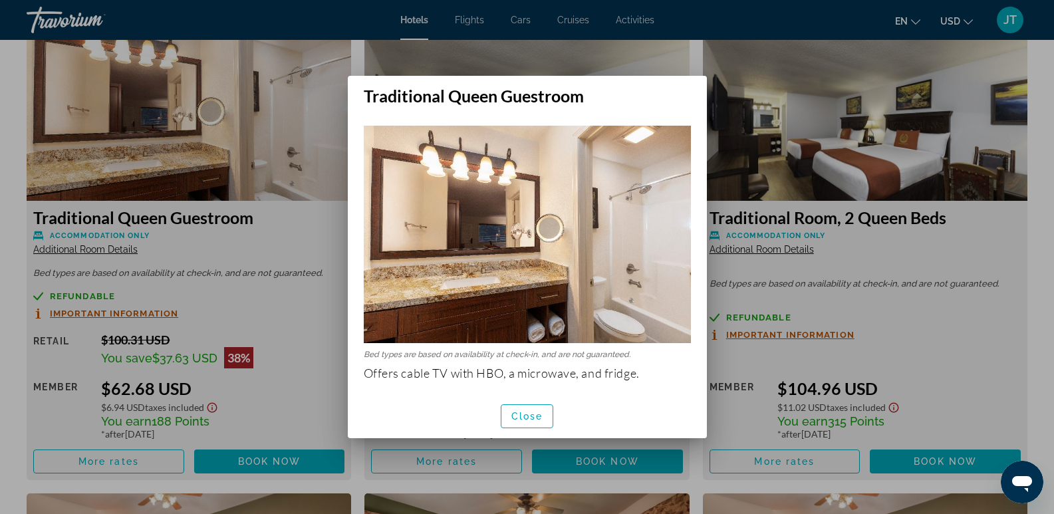
scroll to position [0, 0]
click at [322, 323] on div at bounding box center [527, 257] width 1054 height 514
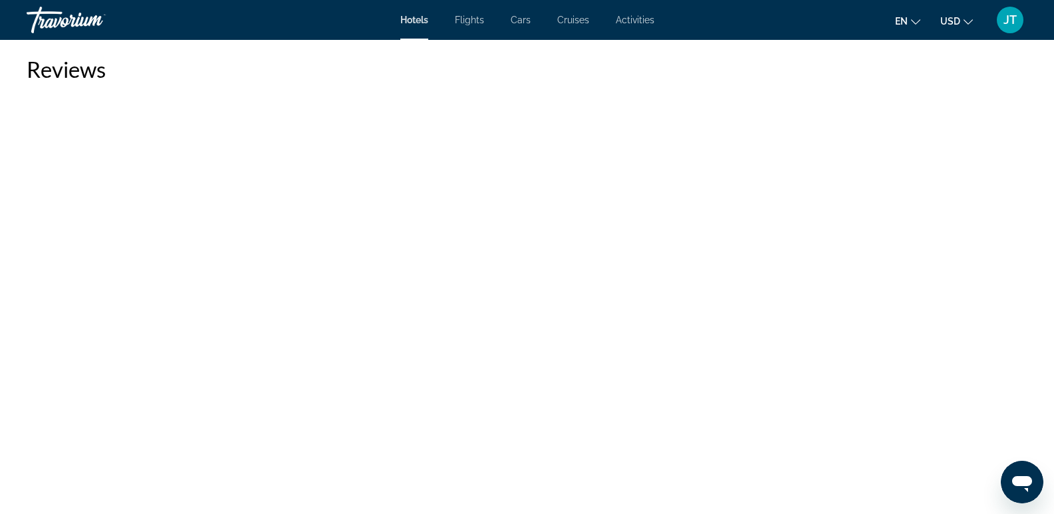
scroll to position [3054, 0]
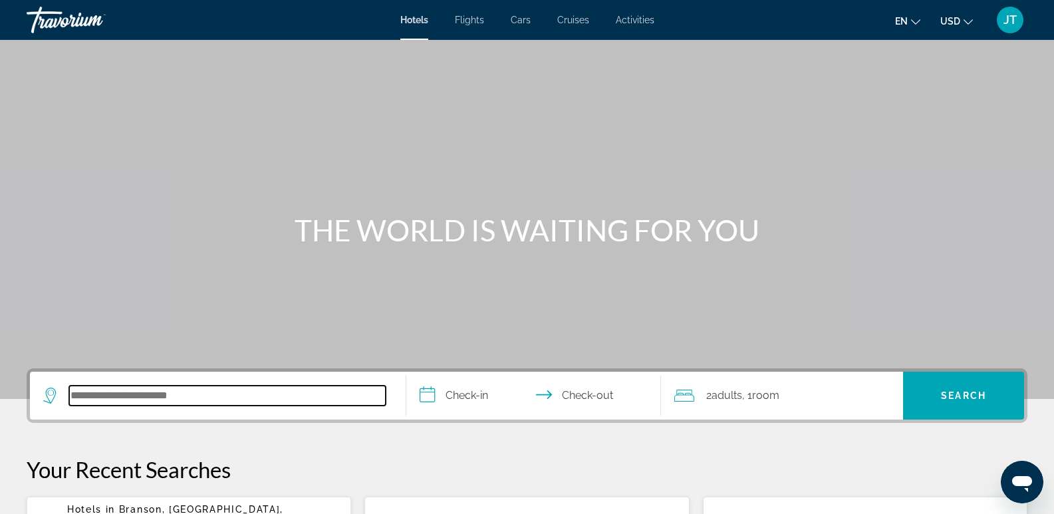
click at [77, 399] on input "Search hotel destination" at bounding box center [227, 396] width 317 height 20
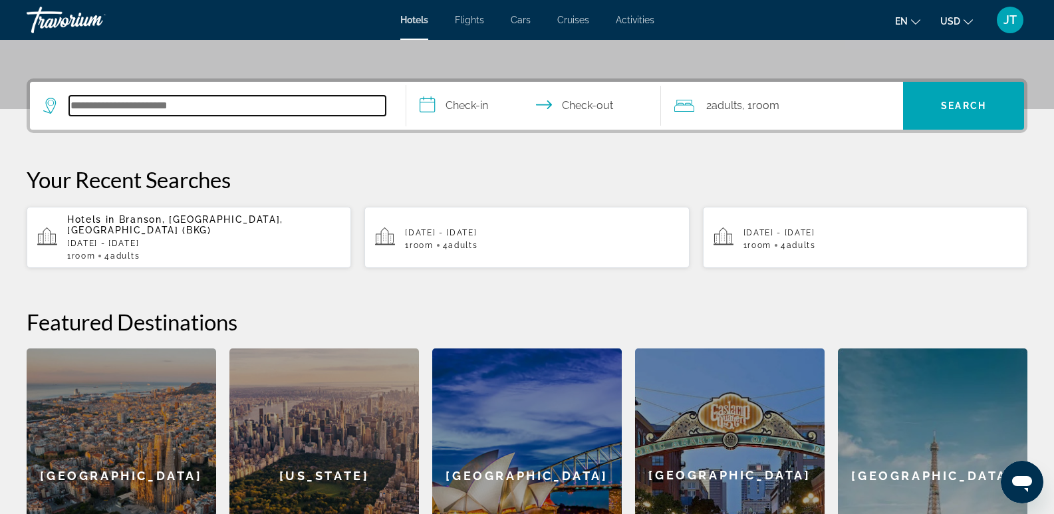
scroll to position [325, 0]
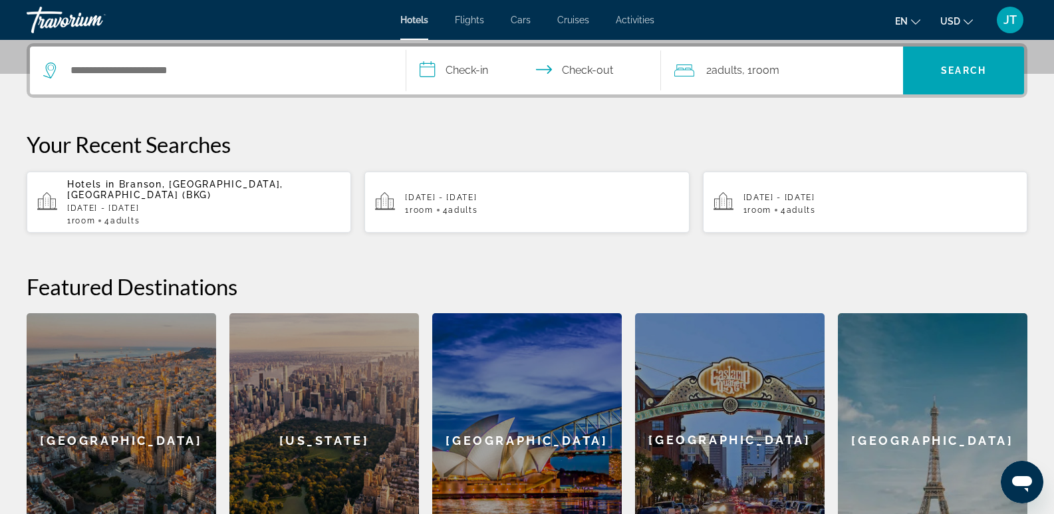
click at [179, 204] on p "[DATE] - [DATE]" at bounding box center [203, 208] width 273 height 9
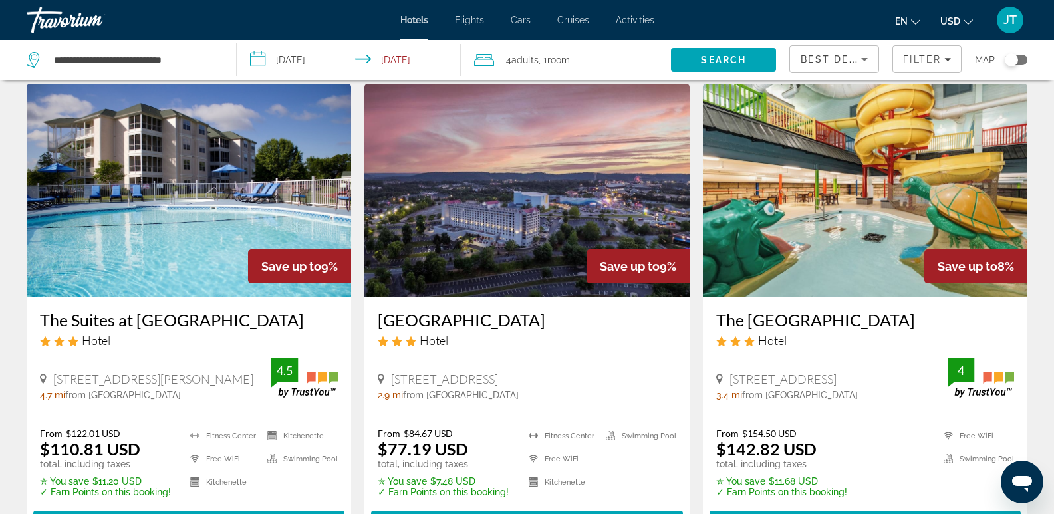
scroll to position [579, 0]
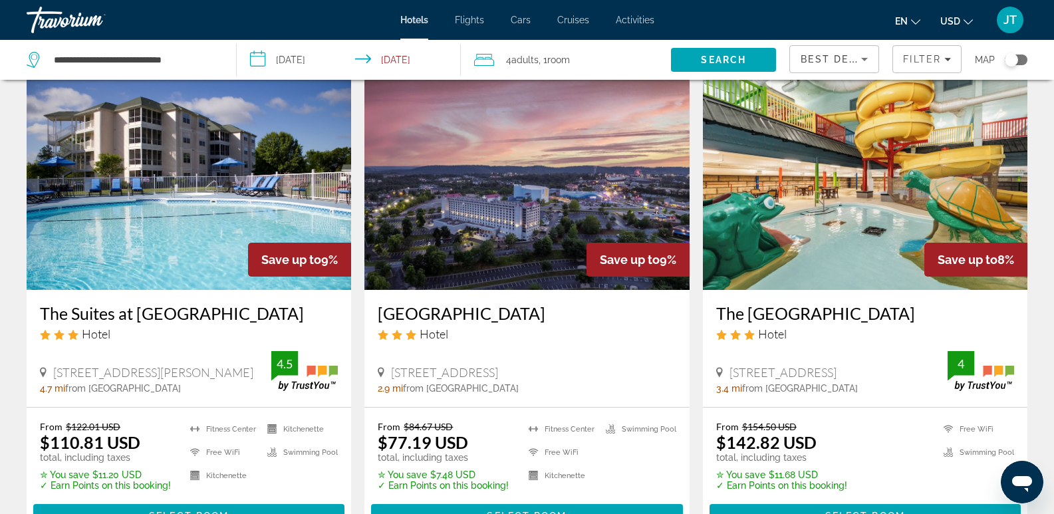
click at [478, 204] on img "Main content" at bounding box center [527, 183] width 325 height 213
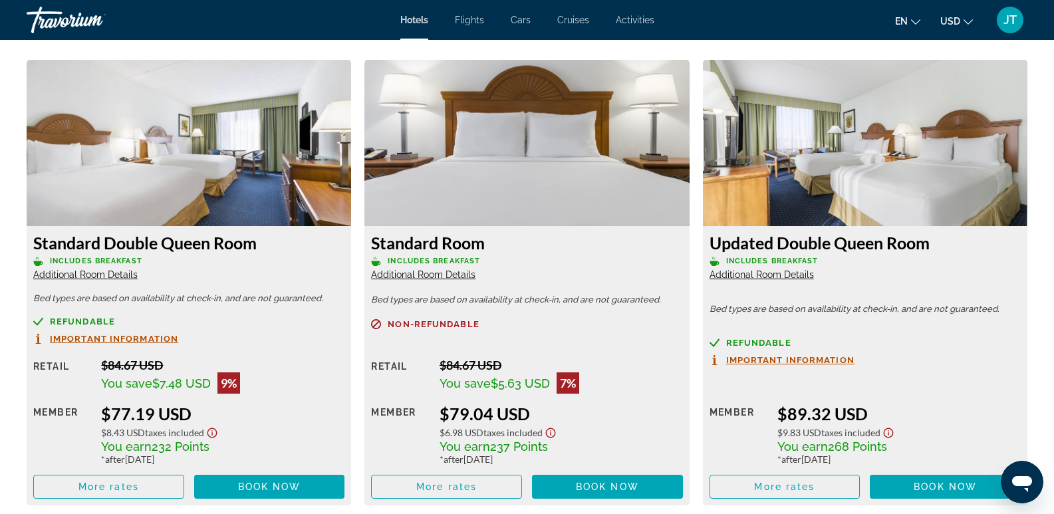
scroll to position [1830, 0]
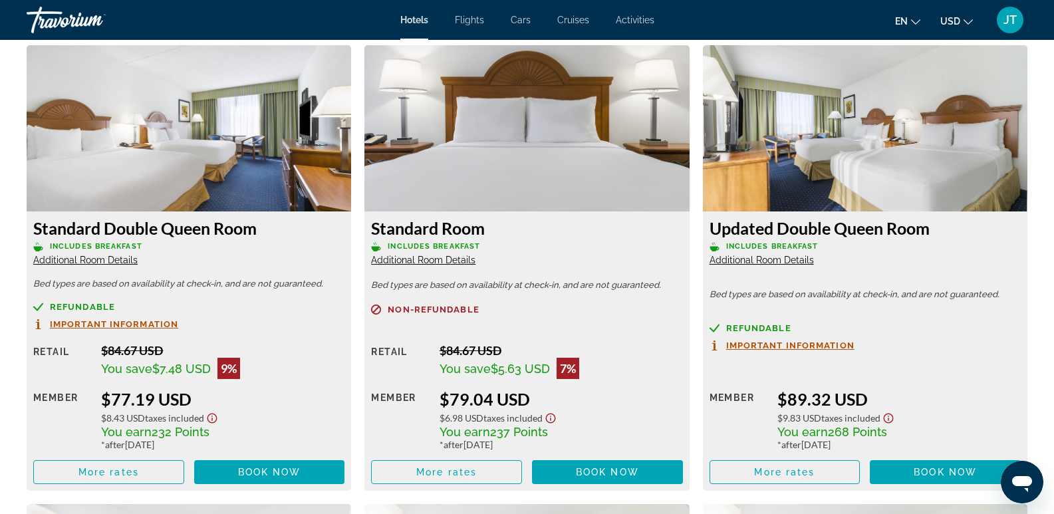
click at [98, 320] on span "Important Information" at bounding box center [114, 324] width 128 height 9
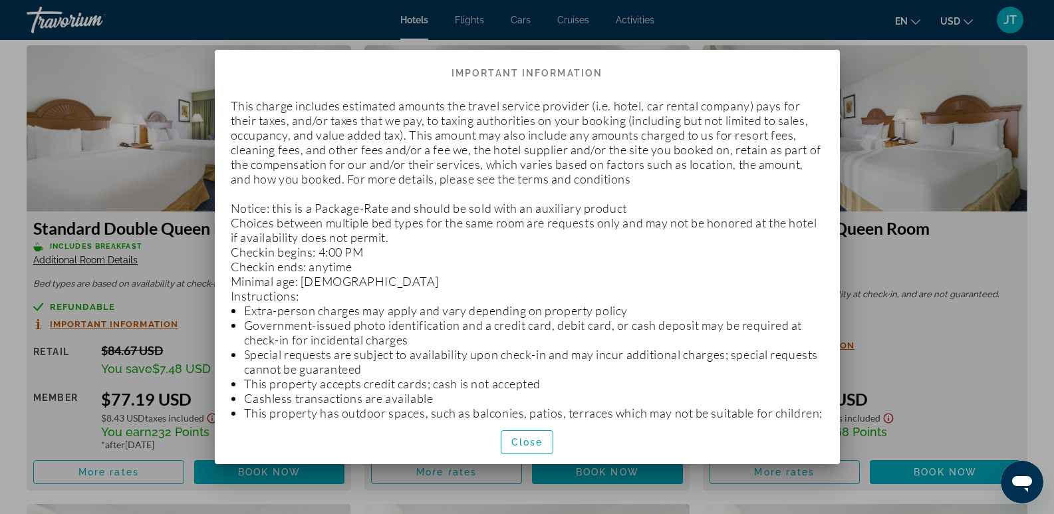
scroll to position [0, 0]
click at [526, 446] on span "Close" at bounding box center [528, 442] width 32 height 11
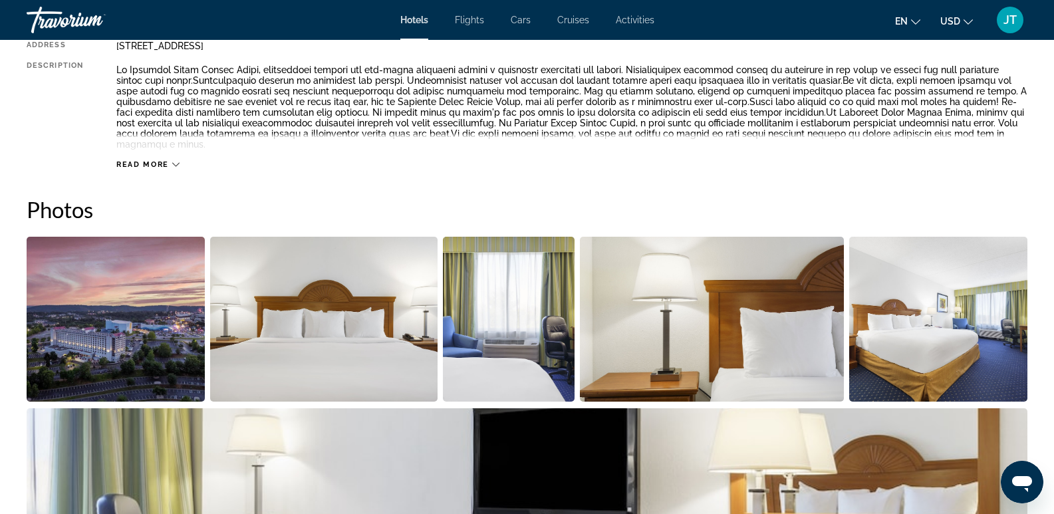
scroll to position [421, 0]
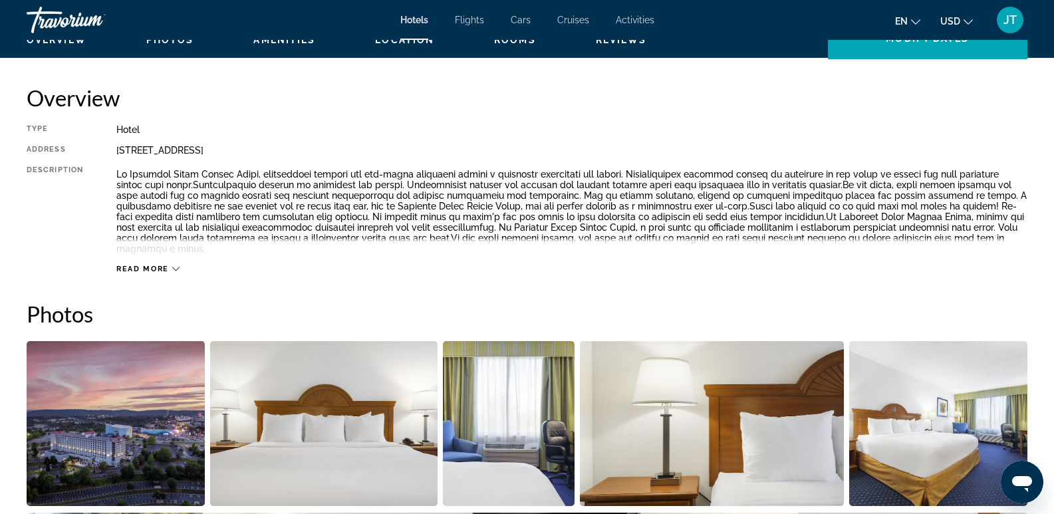
click at [167, 265] on span "Read more" at bounding box center [142, 269] width 53 height 9
click at [170, 265] on icon "Main content" at bounding box center [172, 268] width 7 height 7
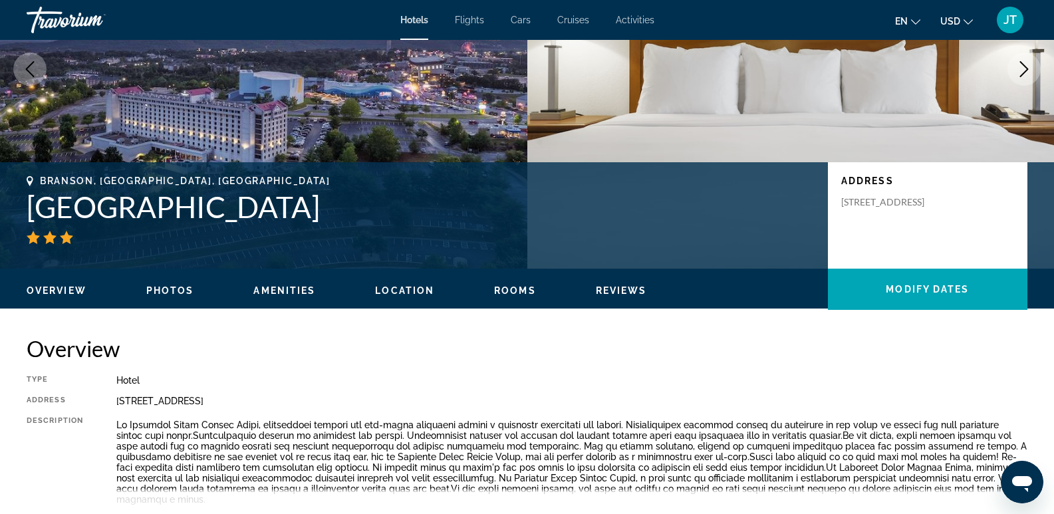
click at [277, 288] on span "Amenities" at bounding box center [284, 290] width 62 height 11
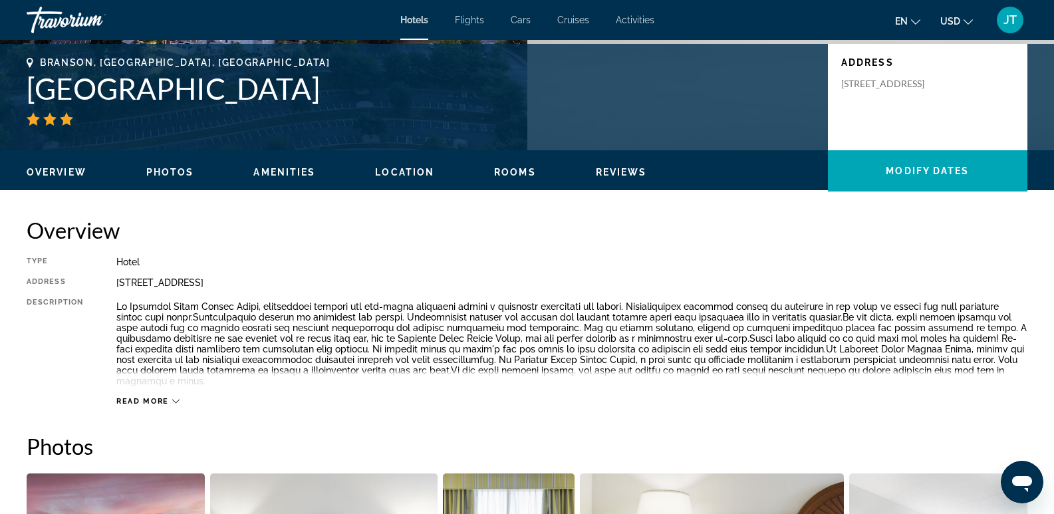
scroll to position [279, 0]
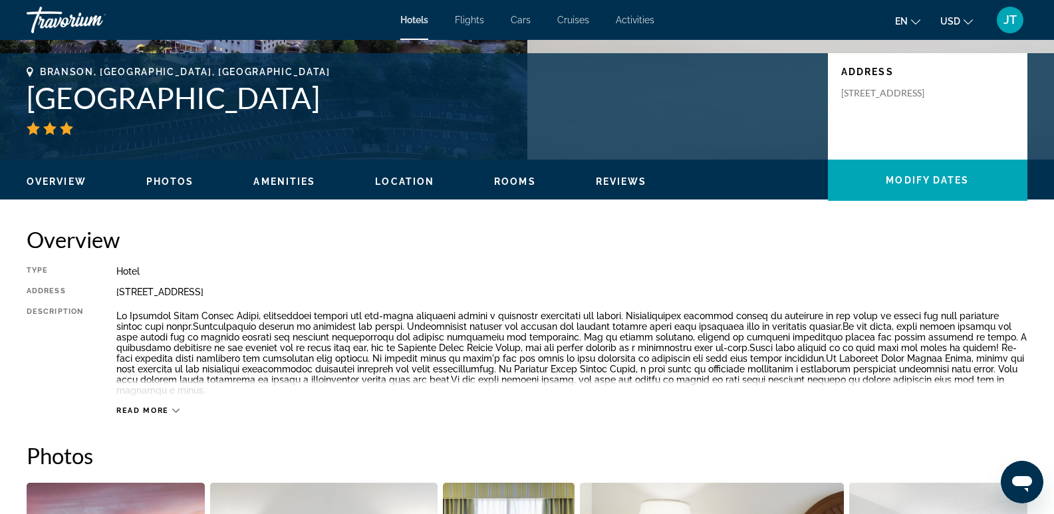
click at [614, 182] on span "Reviews" at bounding box center [621, 181] width 51 height 11
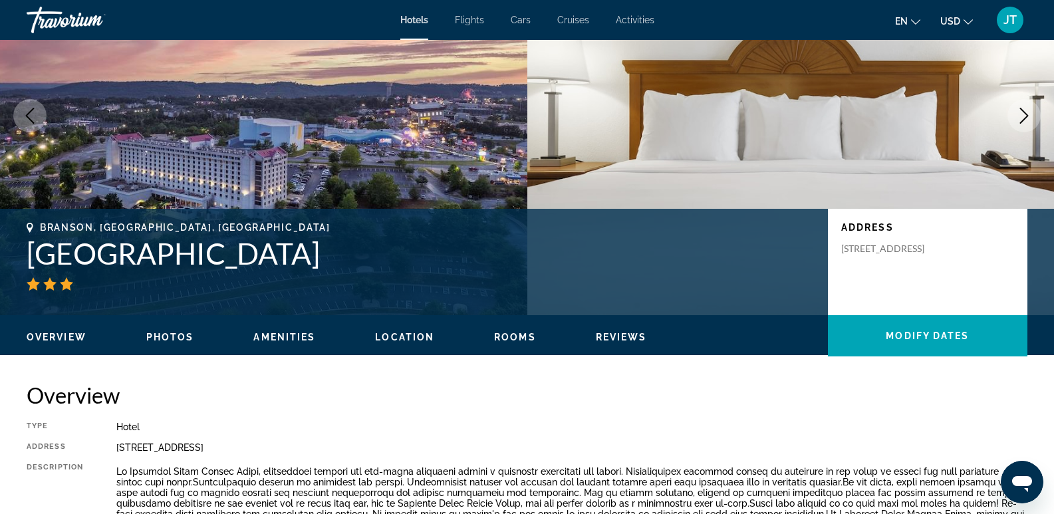
scroll to position [95, 0]
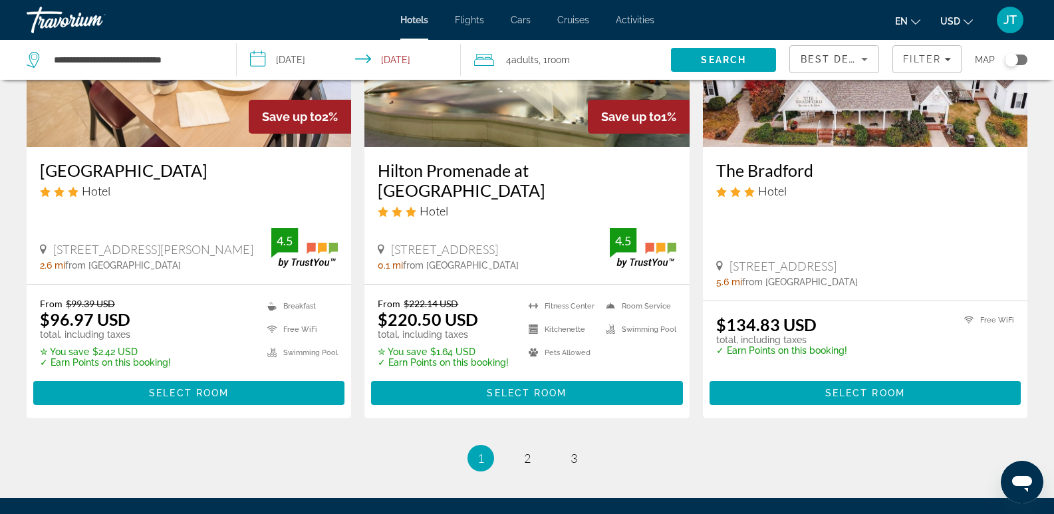
scroll to position [1831, 0]
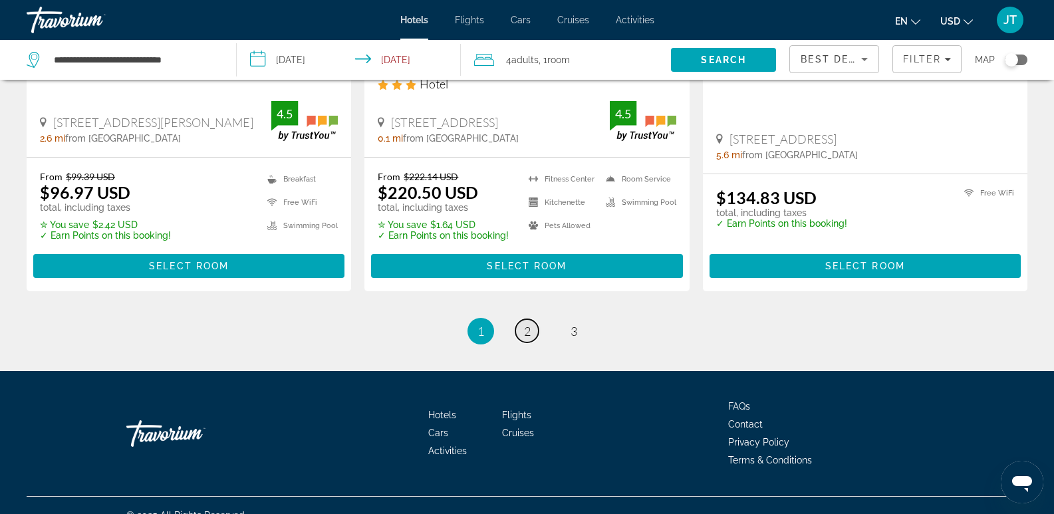
click at [526, 324] on span "2" at bounding box center [527, 331] width 7 height 15
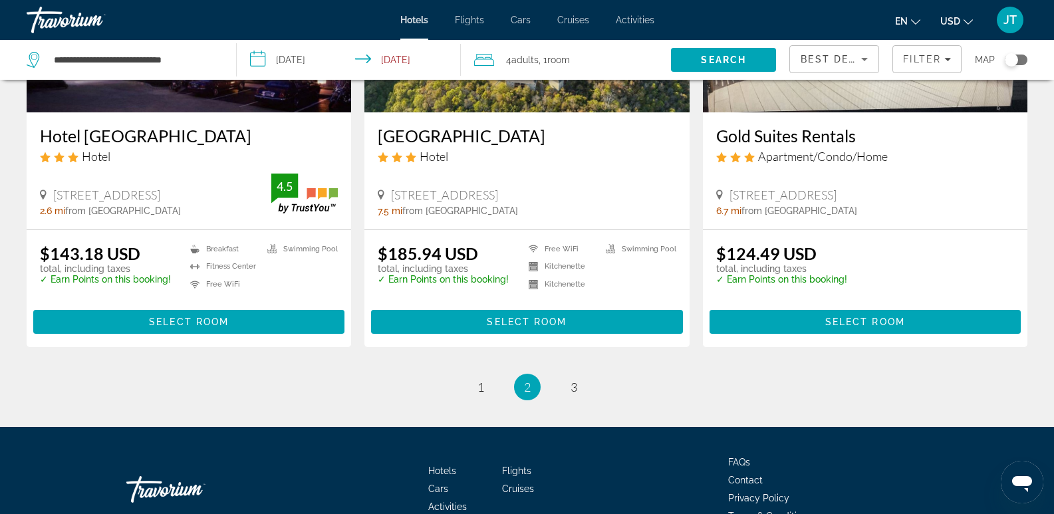
scroll to position [1674, 0]
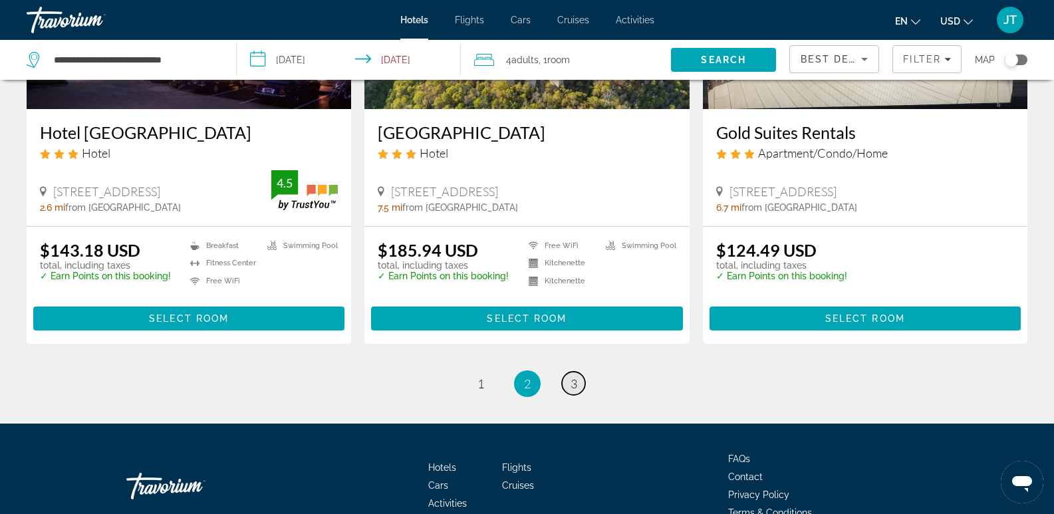
click at [575, 384] on span "3" at bounding box center [574, 384] width 7 height 15
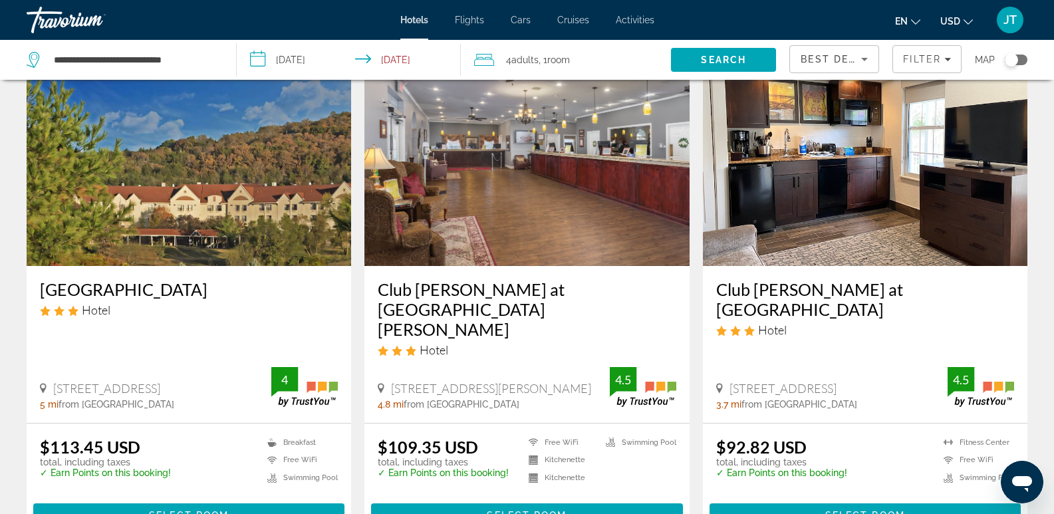
scroll to position [1005, 0]
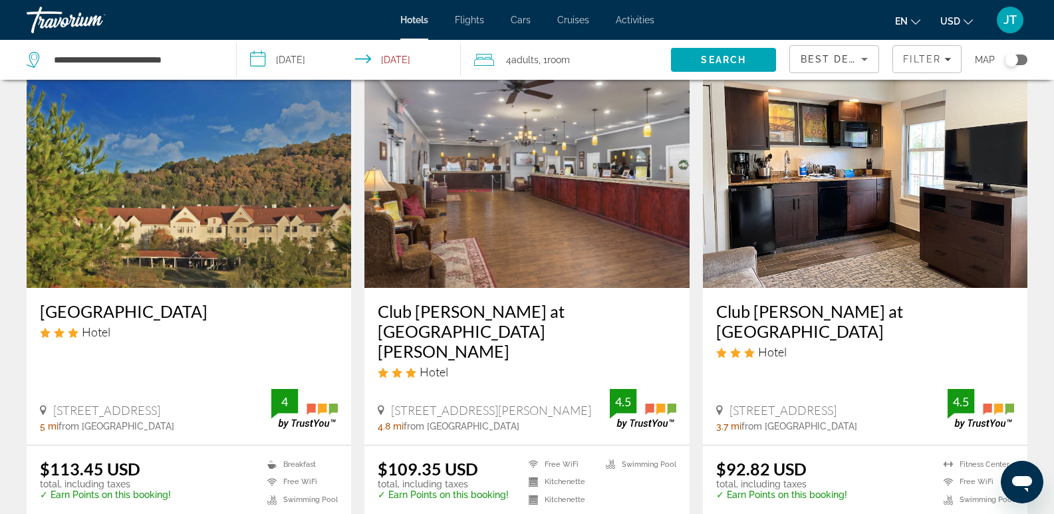
click at [864, 234] on img "Main content" at bounding box center [865, 181] width 325 height 213
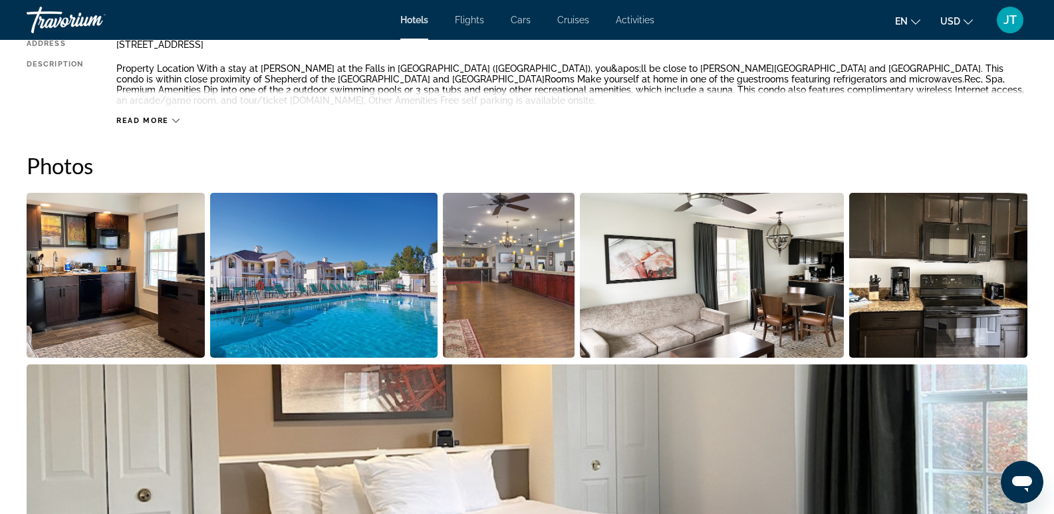
scroll to position [550, 0]
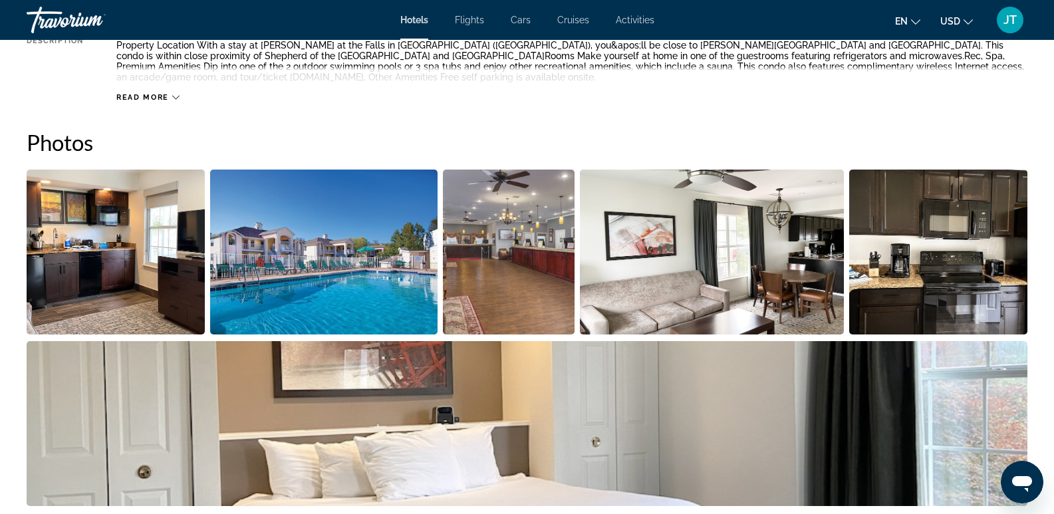
click at [136, 277] on img "Open full-screen image slider" at bounding box center [116, 252] width 178 height 165
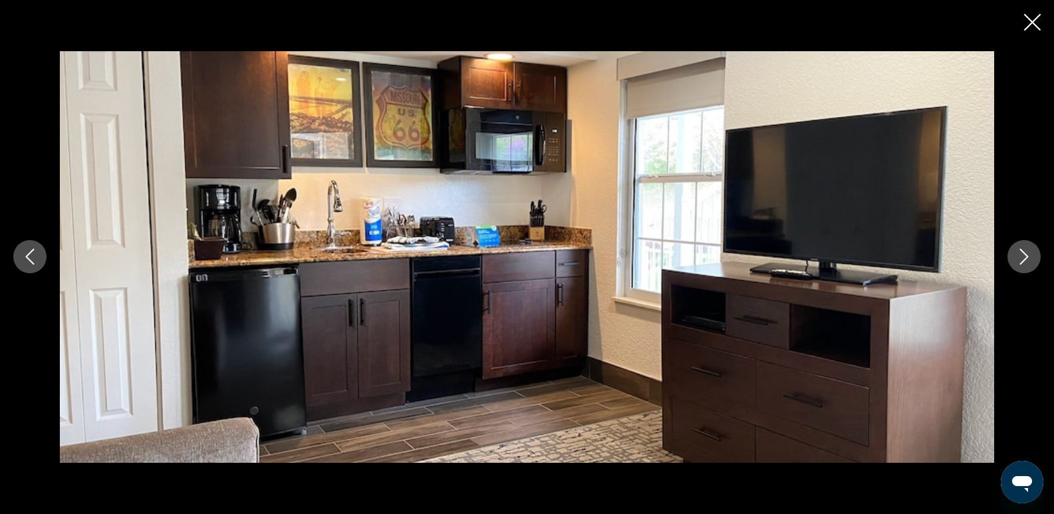
click at [1020, 256] on icon "Next image" at bounding box center [1025, 257] width 16 height 16
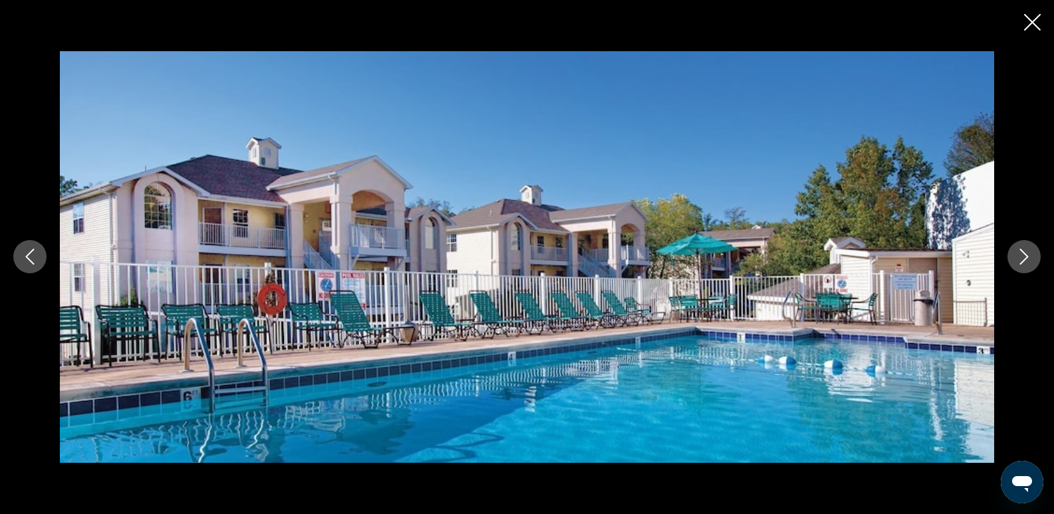
click at [1020, 256] on icon "Next image" at bounding box center [1025, 257] width 16 height 16
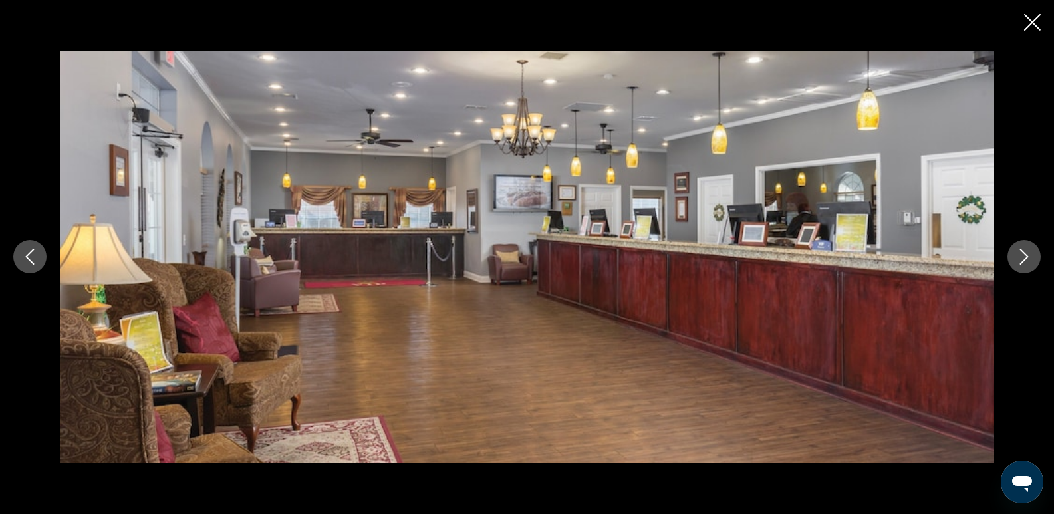
click at [1020, 256] on icon "Next image" at bounding box center [1025, 257] width 16 height 16
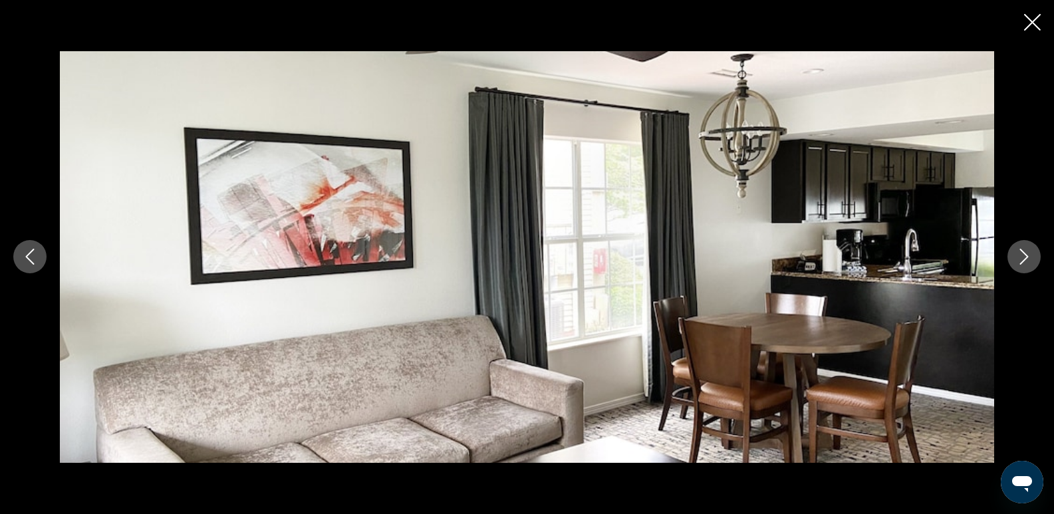
click at [1020, 256] on icon "Next image" at bounding box center [1025, 257] width 16 height 16
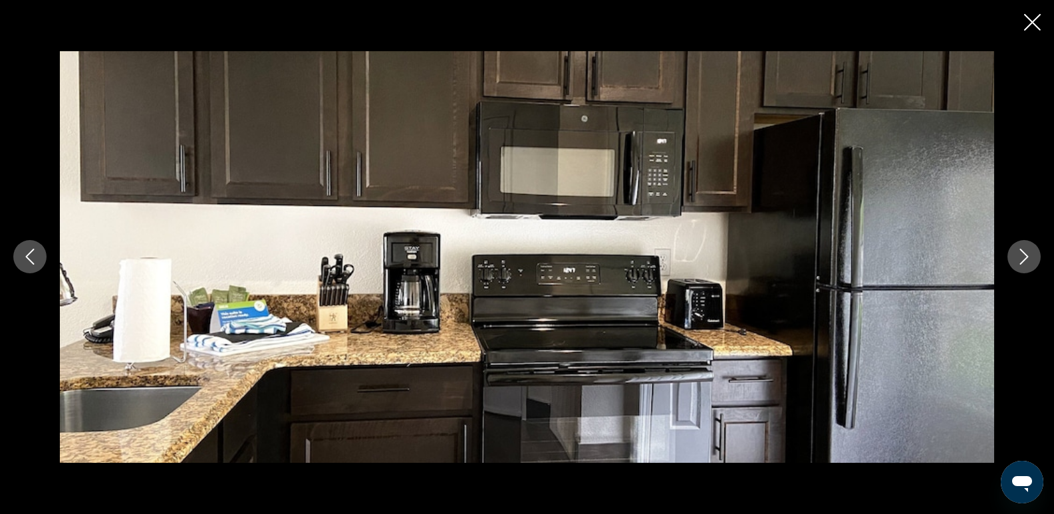
click at [1020, 256] on icon "Next image" at bounding box center [1025, 257] width 16 height 16
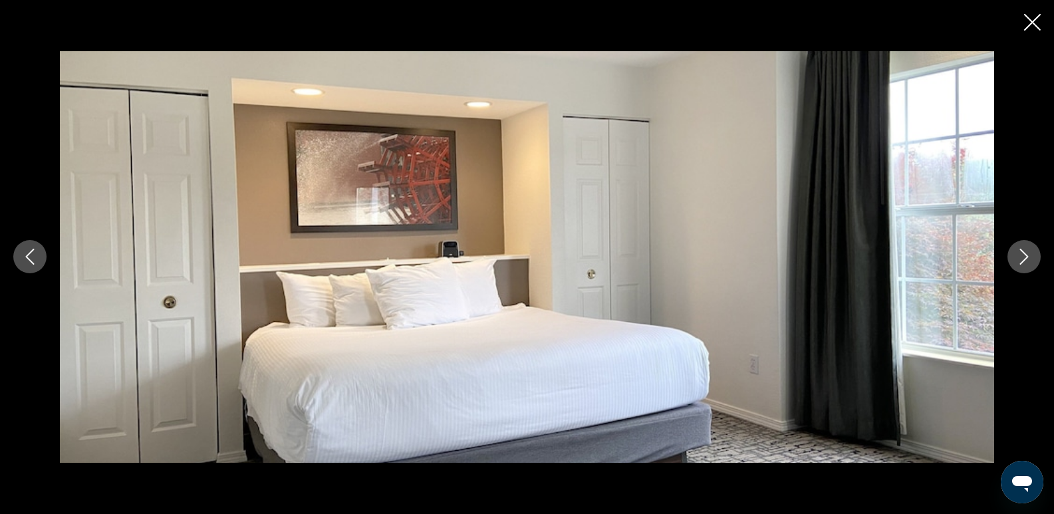
click at [1021, 257] on icon "Next image" at bounding box center [1025, 257] width 16 height 16
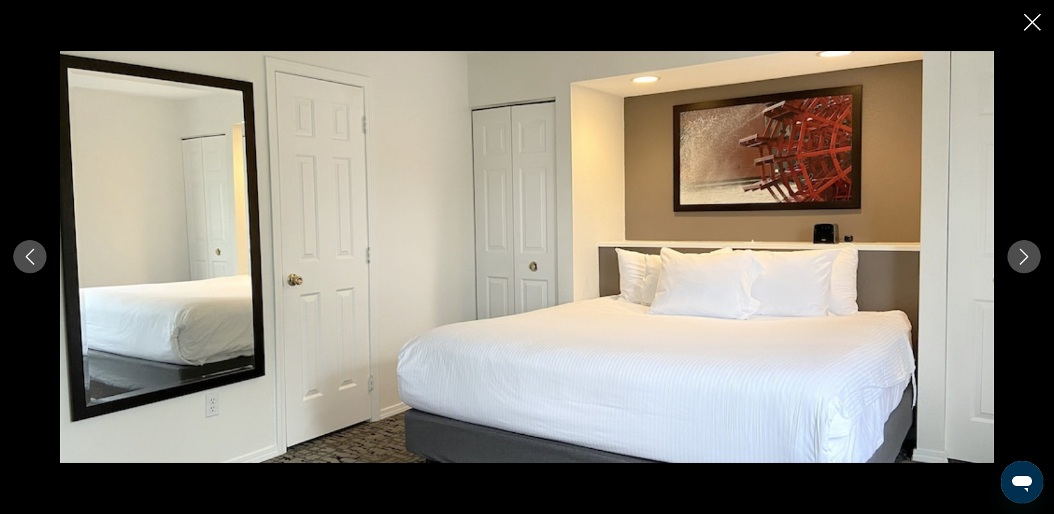
click at [1021, 257] on icon "Next image" at bounding box center [1025, 257] width 16 height 16
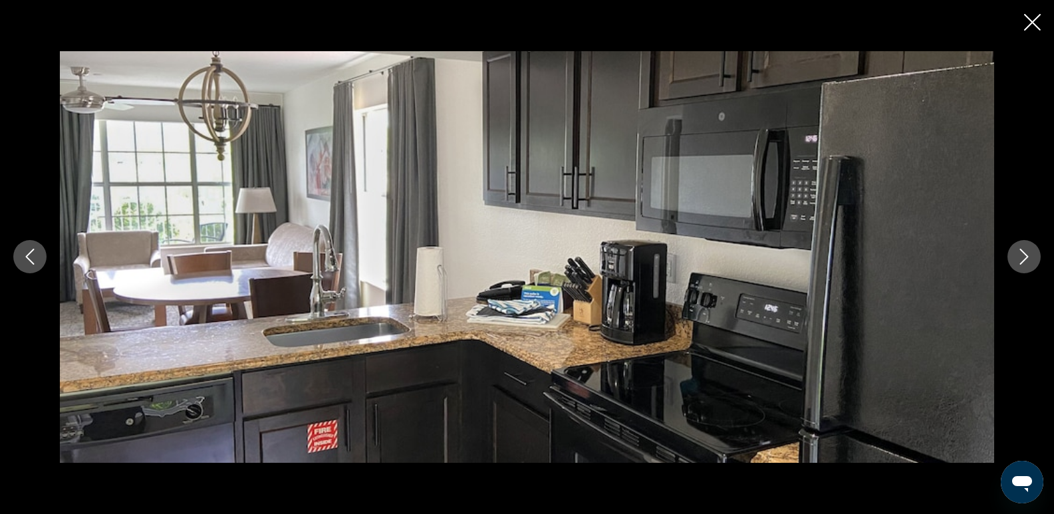
click at [1021, 257] on icon "Next image" at bounding box center [1025, 257] width 16 height 16
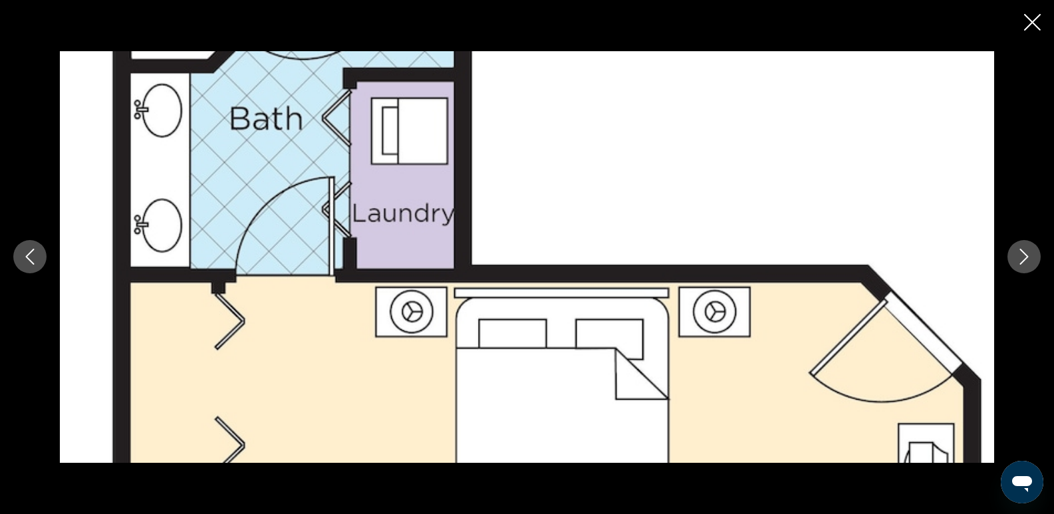
scroll to position [1055, 0]
click at [1029, 253] on icon "Next image" at bounding box center [1025, 257] width 16 height 16
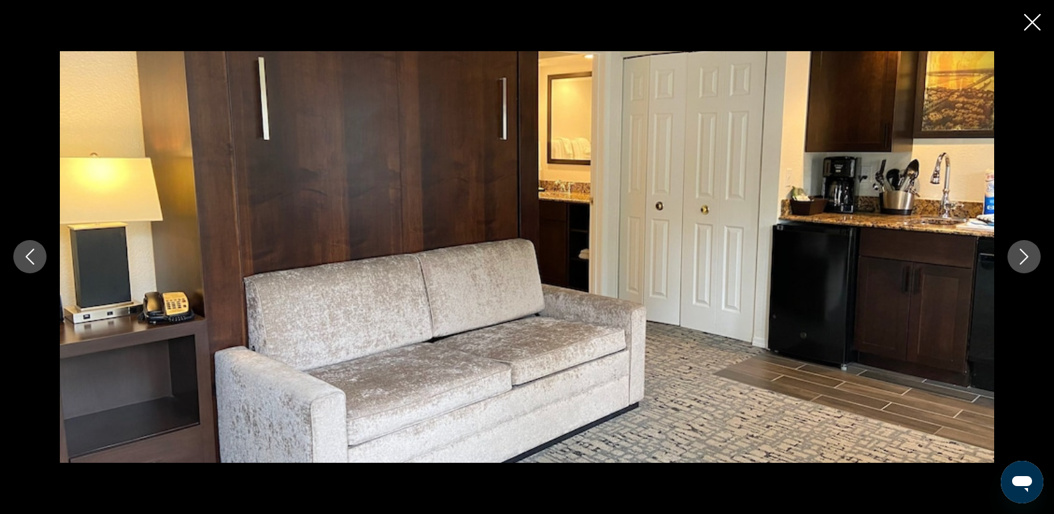
click at [1023, 256] on icon "Next image" at bounding box center [1025, 257] width 16 height 16
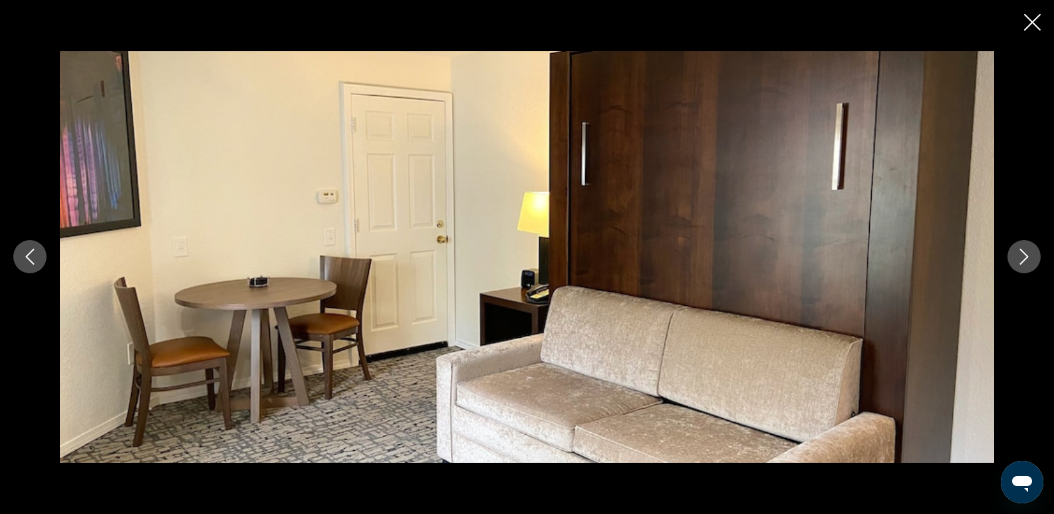
click at [1023, 257] on icon "Next image" at bounding box center [1025, 257] width 16 height 16
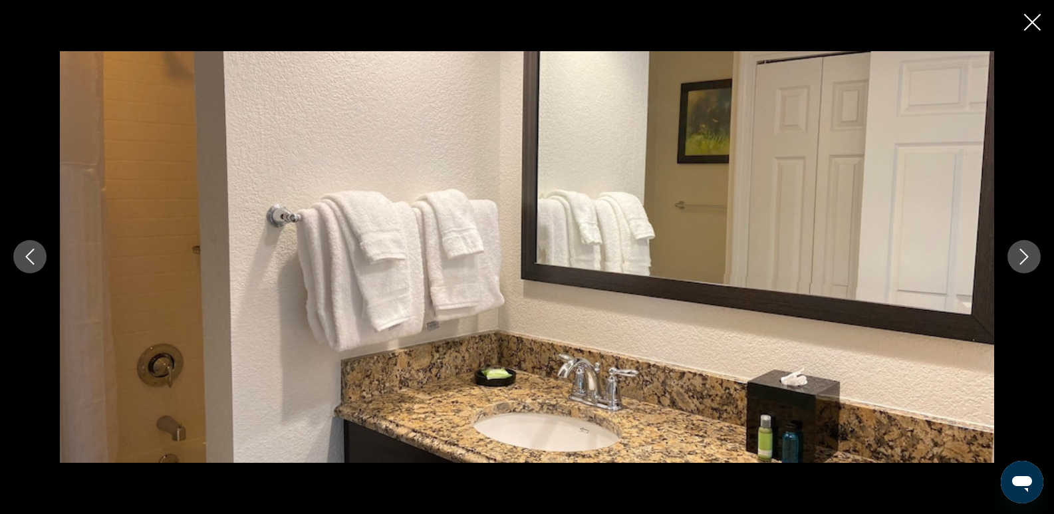
click at [1023, 257] on icon "Next image" at bounding box center [1025, 257] width 16 height 16
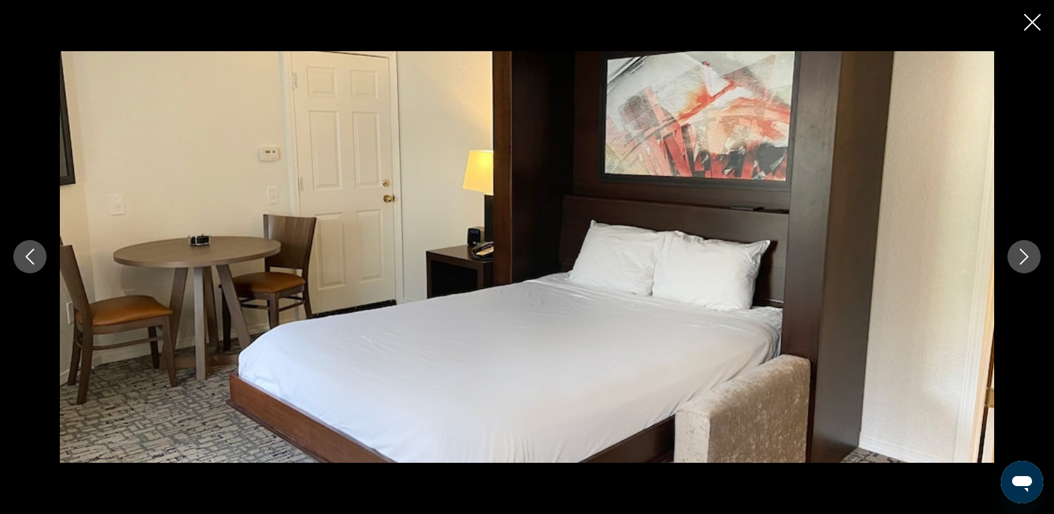
click at [1023, 257] on icon "Next image" at bounding box center [1025, 257] width 16 height 16
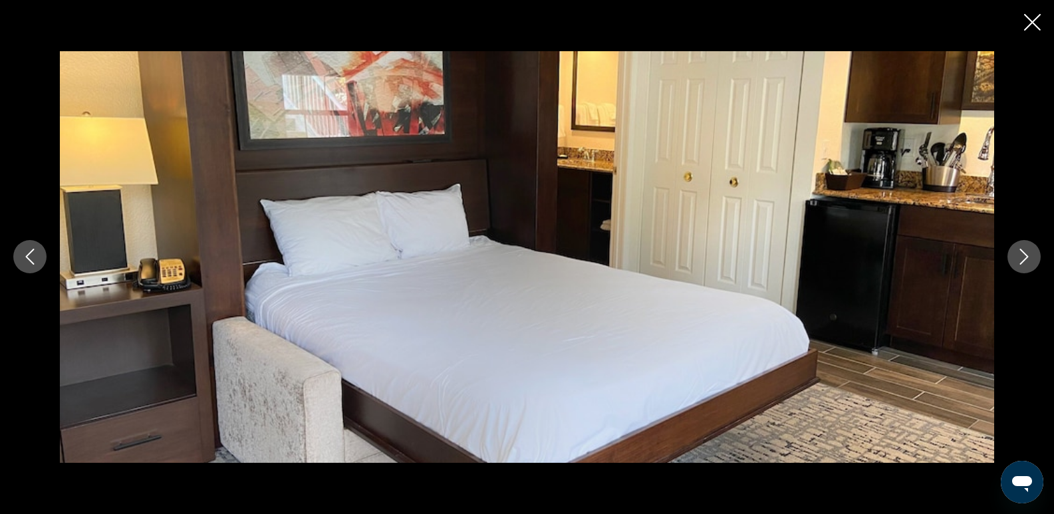
click at [1023, 257] on icon "Next image" at bounding box center [1025, 257] width 16 height 16
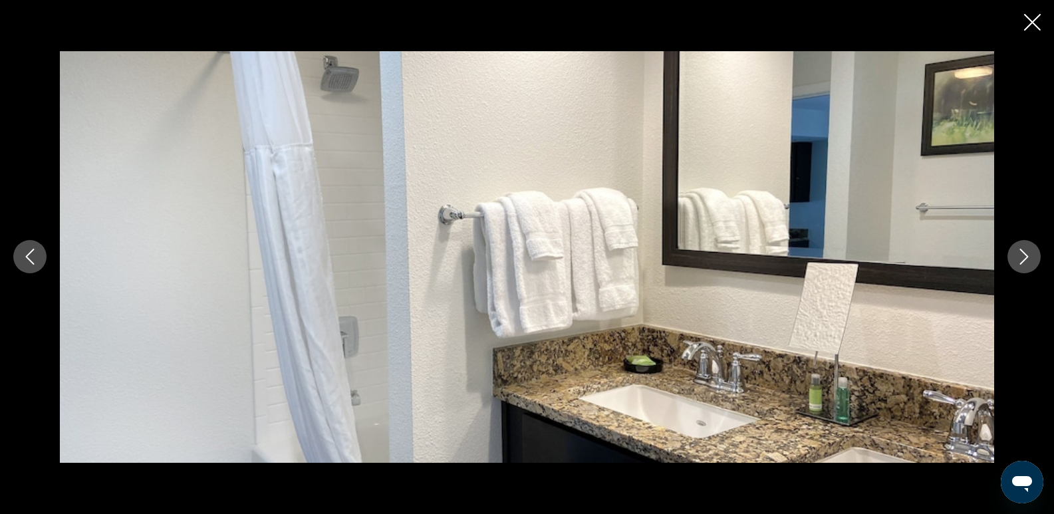
click at [1024, 257] on icon "Next image" at bounding box center [1025, 257] width 16 height 16
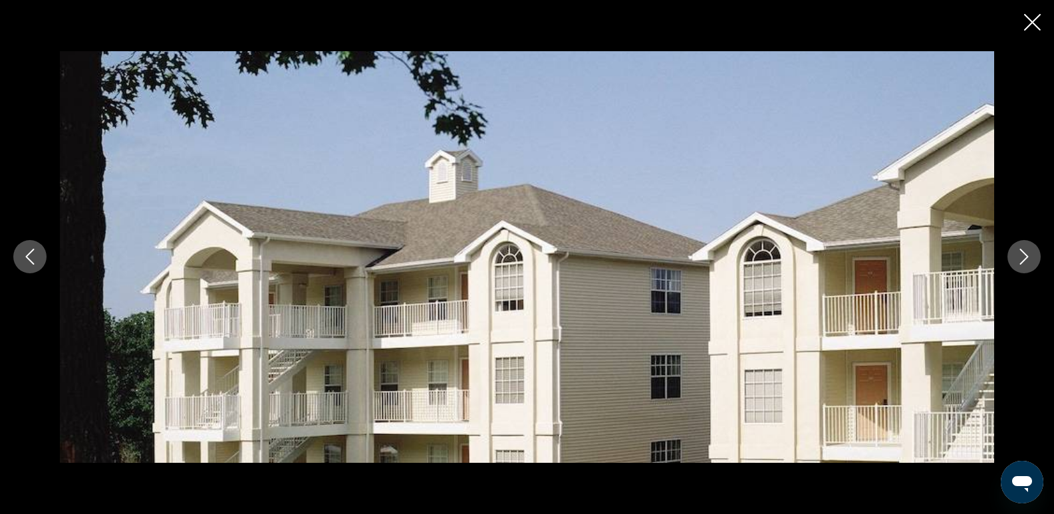
click at [1024, 257] on icon "Next image" at bounding box center [1025, 257] width 16 height 16
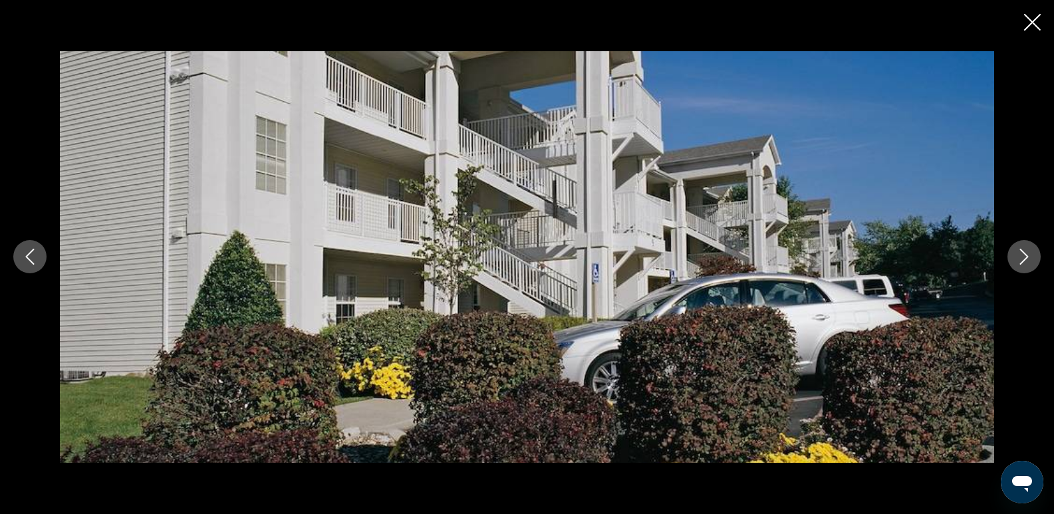
click at [1024, 257] on icon "Next image" at bounding box center [1025, 257] width 16 height 16
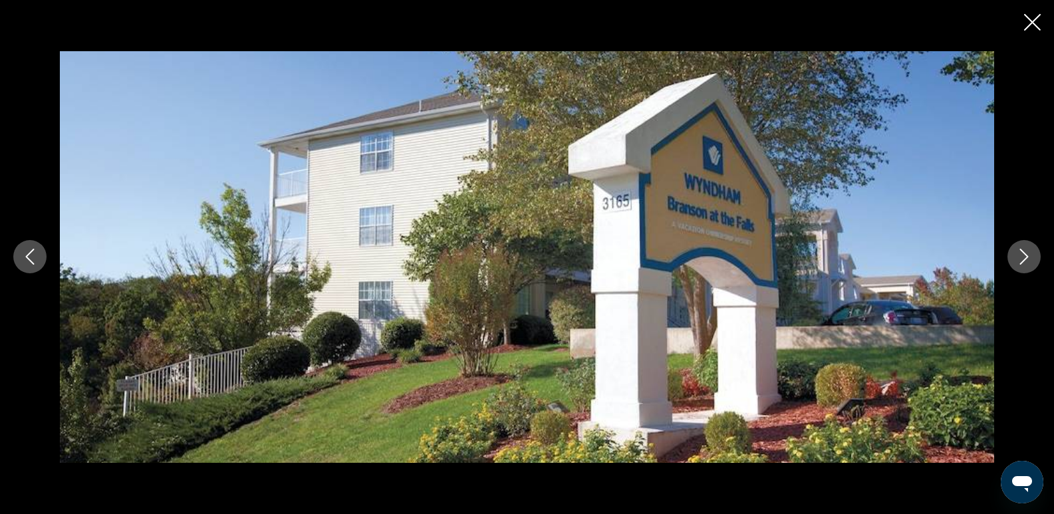
click at [1024, 257] on icon "Next image" at bounding box center [1025, 257] width 16 height 16
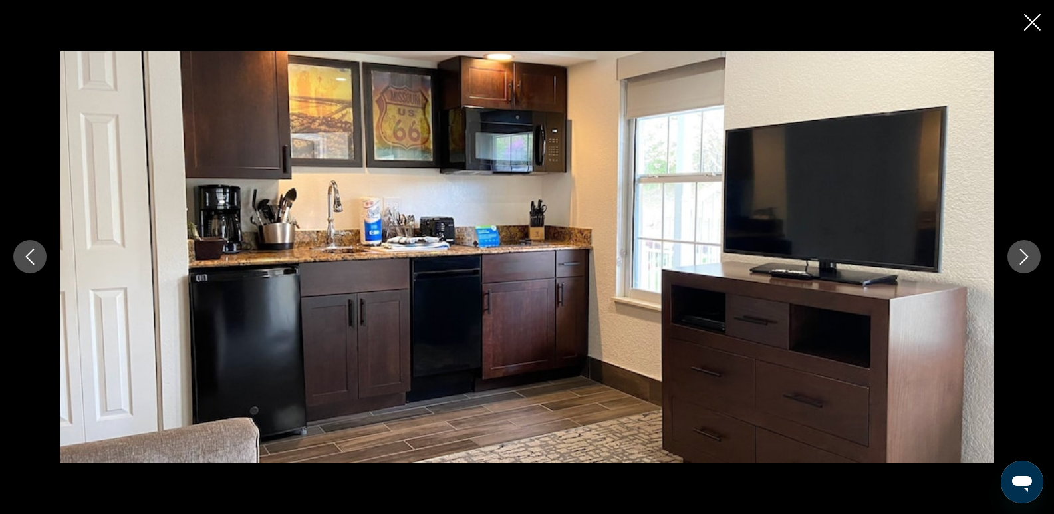
click at [1025, 257] on icon "Next image" at bounding box center [1025, 257] width 16 height 16
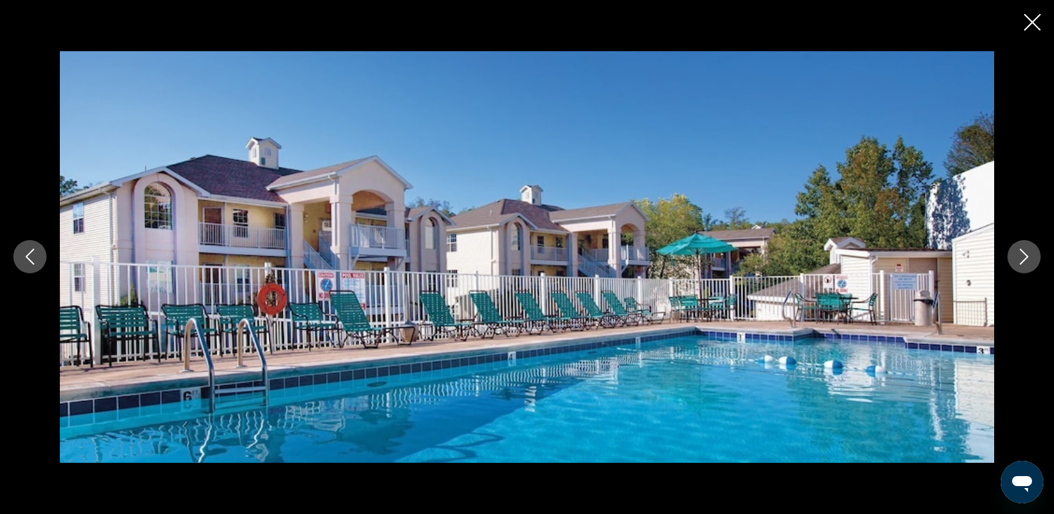
click at [1027, 19] on icon "Close slideshow" at bounding box center [1033, 22] width 17 height 17
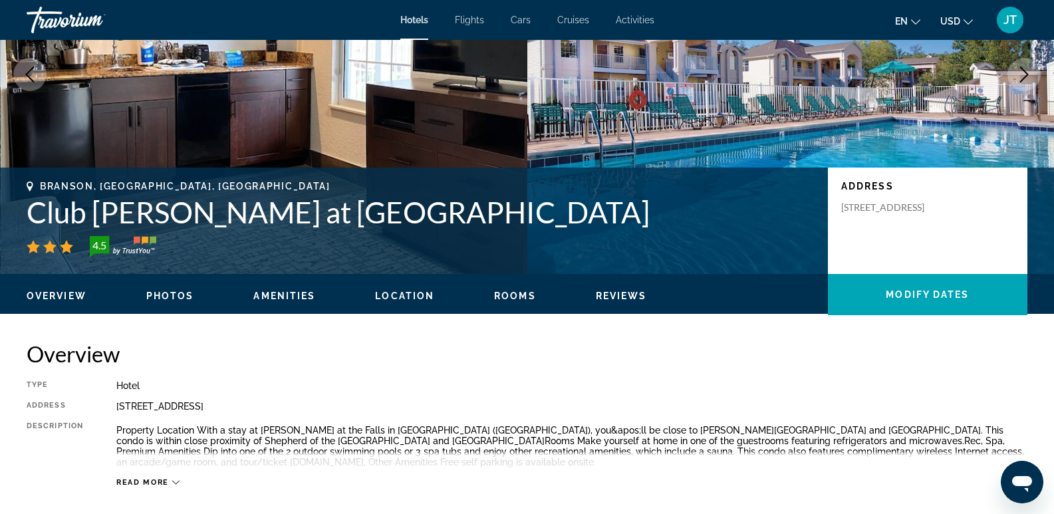
scroll to position [160, 0]
